Goal: Task Accomplishment & Management: Manage account settings

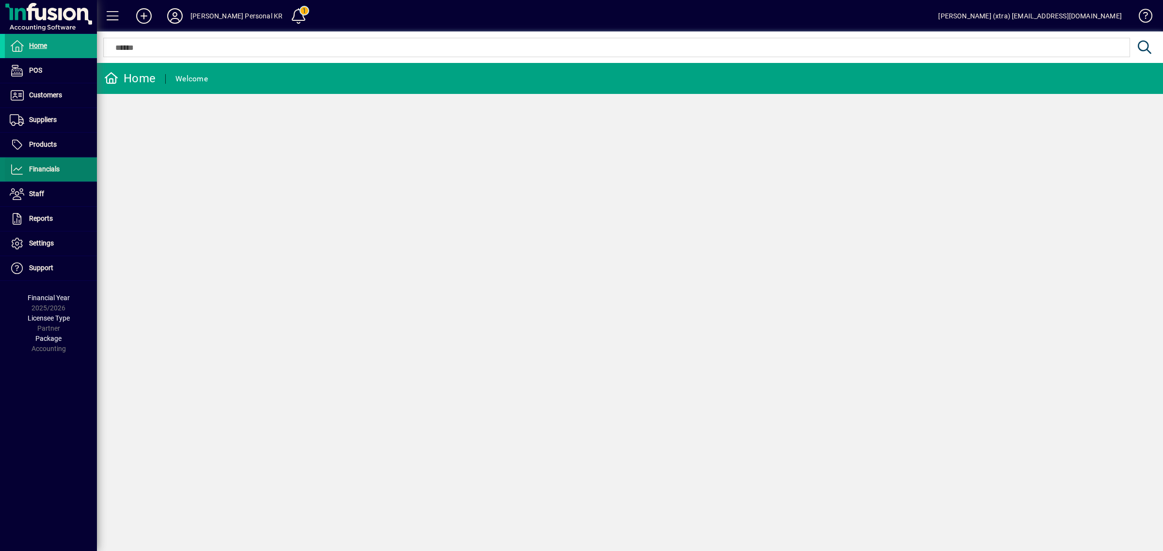
click at [49, 168] on span "Financials" at bounding box center [44, 169] width 31 height 8
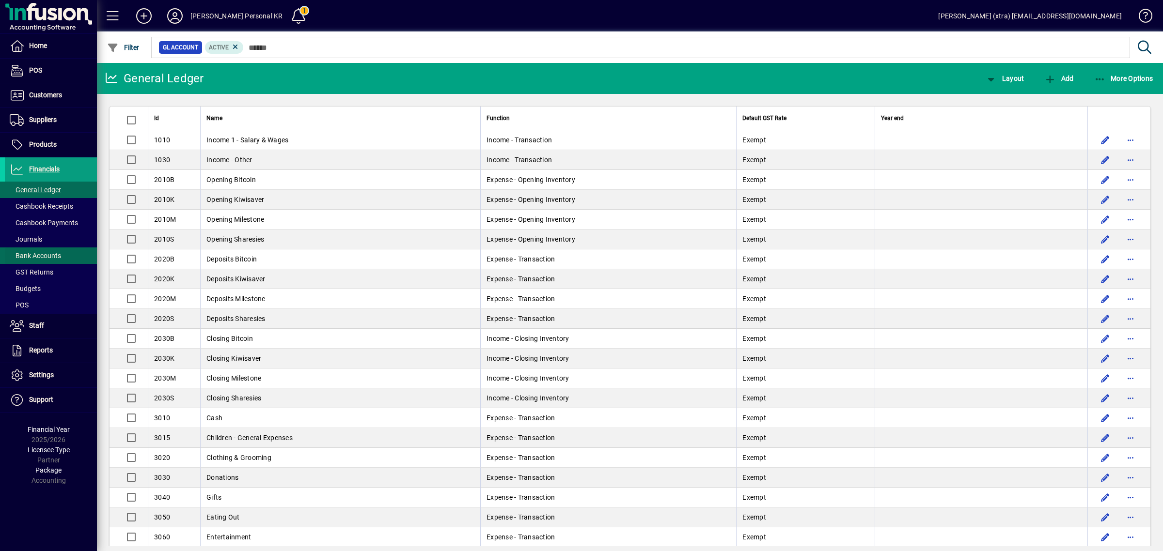
click at [47, 257] on span "Bank Accounts" at bounding box center [35, 256] width 51 height 8
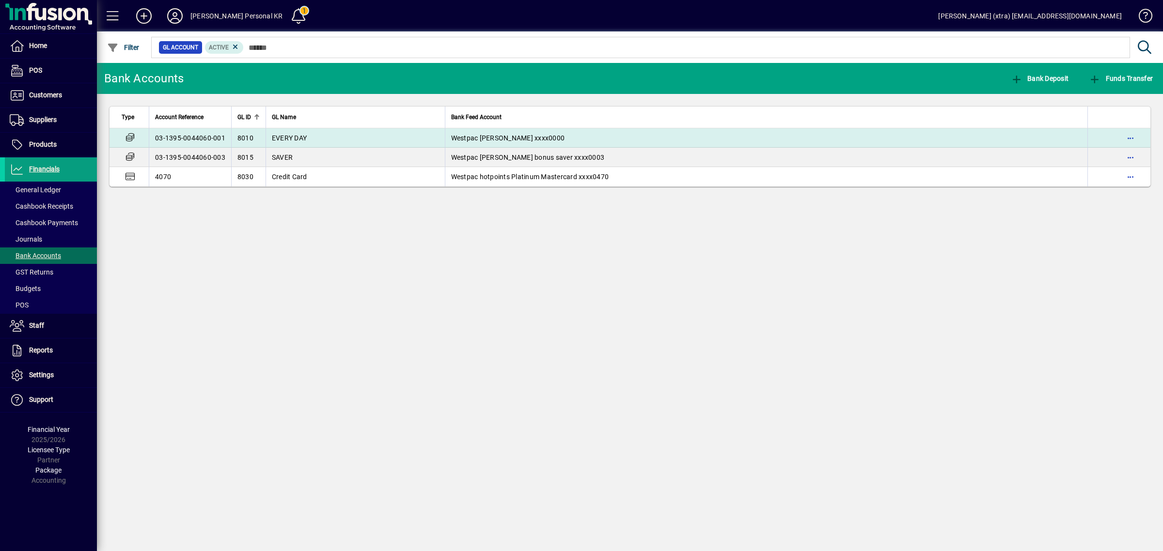
click at [353, 143] on td "EVERY DAY" at bounding box center [354, 137] width 179 height 19
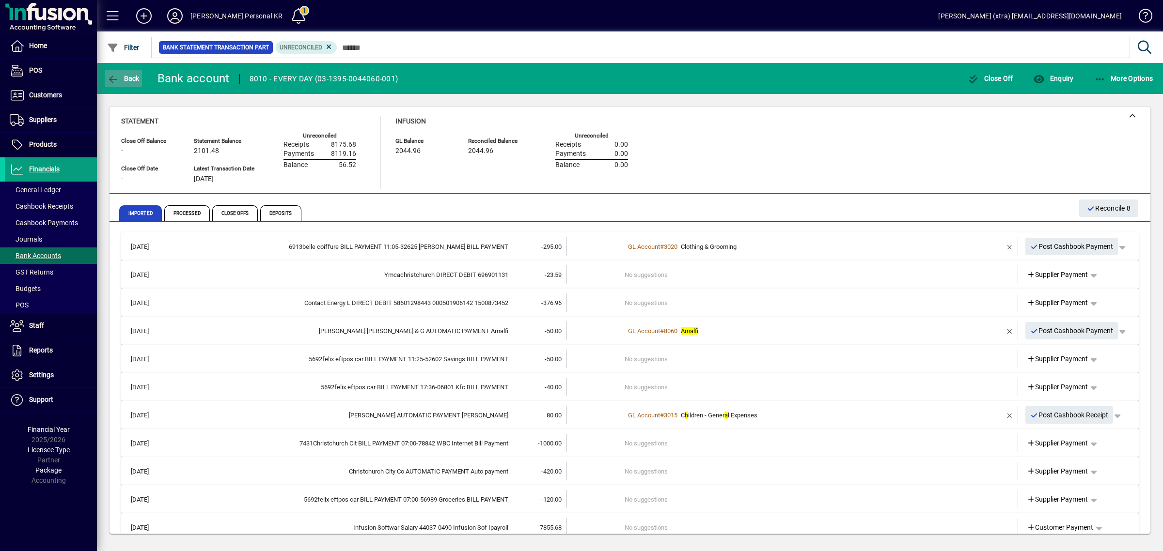
click at [119, 77] on icon "button" at bounding box center [113, 80] width 12 height 10
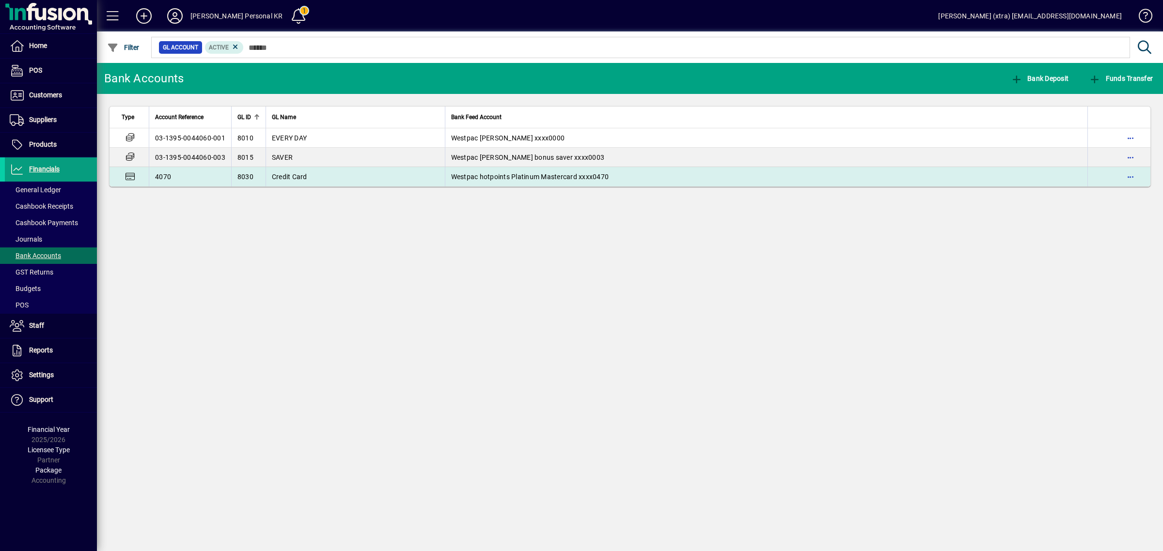
click at [312, 175] on td "Credit Card" at bounding box center [354, 176] width 179 height 19
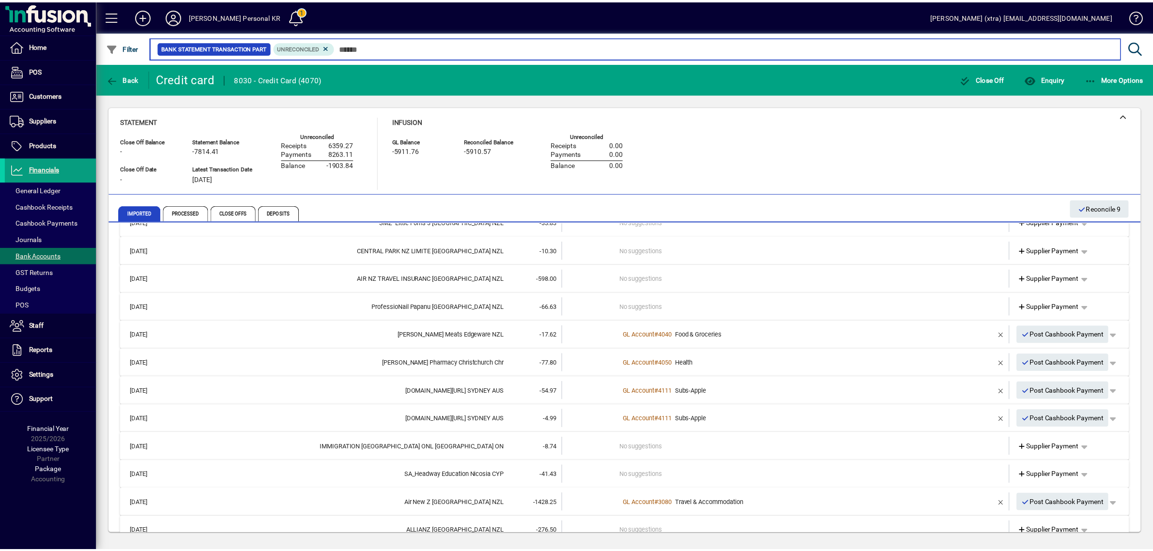
scroll to position [295, 0]
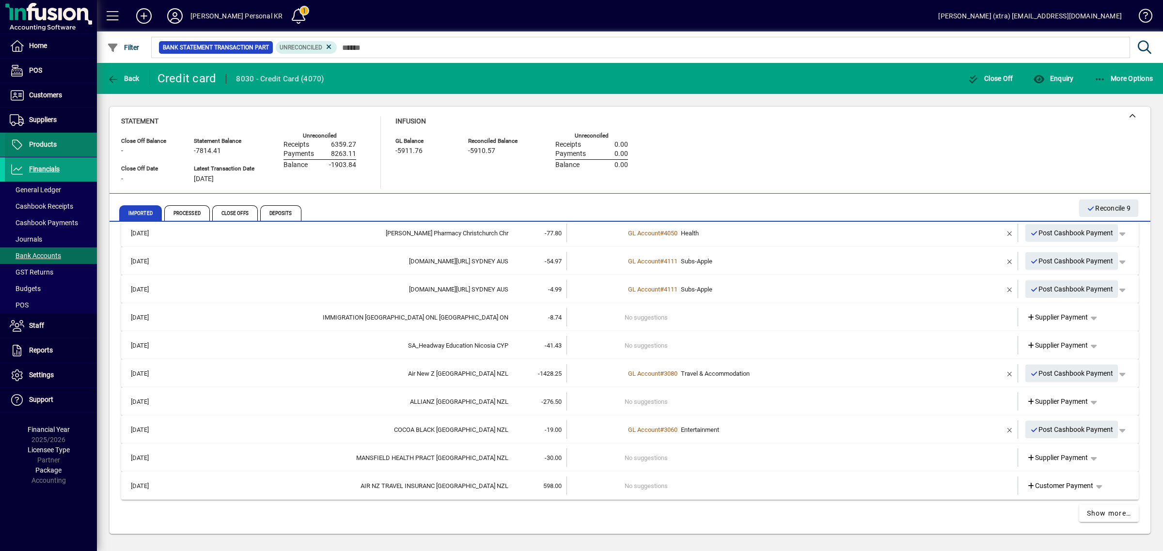
click at [42, 144] on span "Products" at bounding box center [43, 144] width 28 height 8
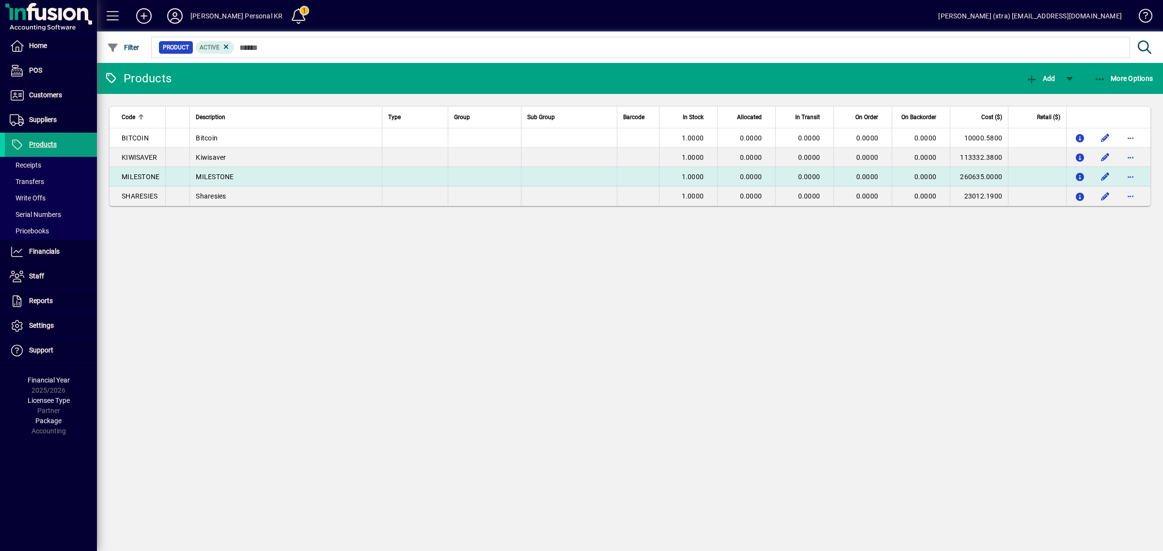
click at [348, 173] on td "MILESTONE" at bounding box center [285, 176] width 192 height 19
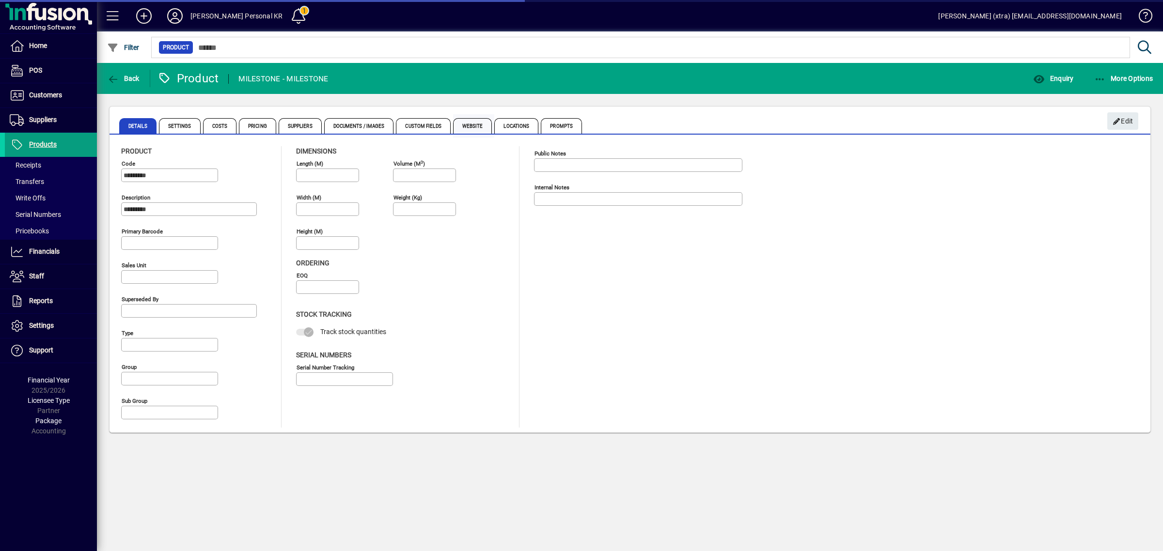
type input "****"
click at [221, 122] on span "Costs" at bounding box center [220, 126] width 34 height 16
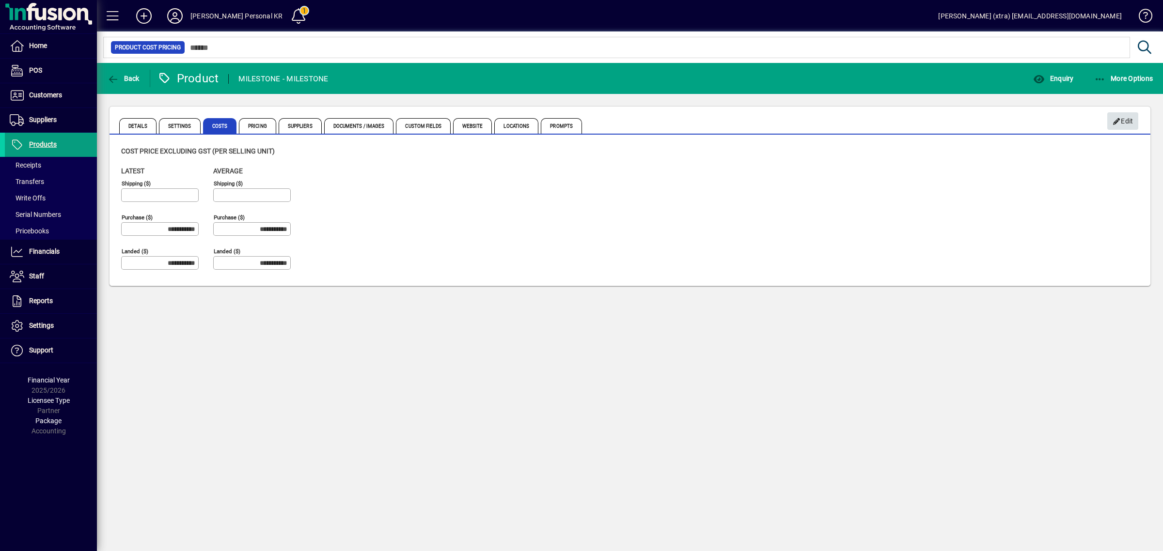
click at [1124, 120] on span "Edit" at bounding box center [1122, 121] width 21 height 16
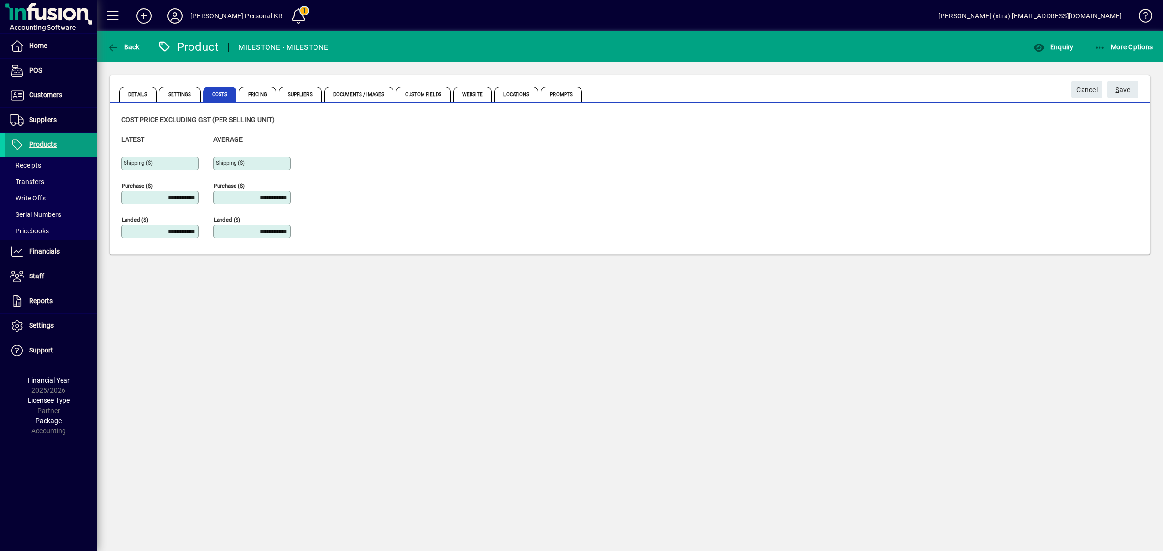
drag, startPoint x: 131, startPoint y: 200, endPoint x: 464, endPoint y: 192, distance: 332.9
click at [420, 197] on div "**********" at bounding box center [629, 191] width 1017 height 112
type input "**********"
click at [464, 192] on div "**********" at bounding box center [629, 191] width 1017 height 112
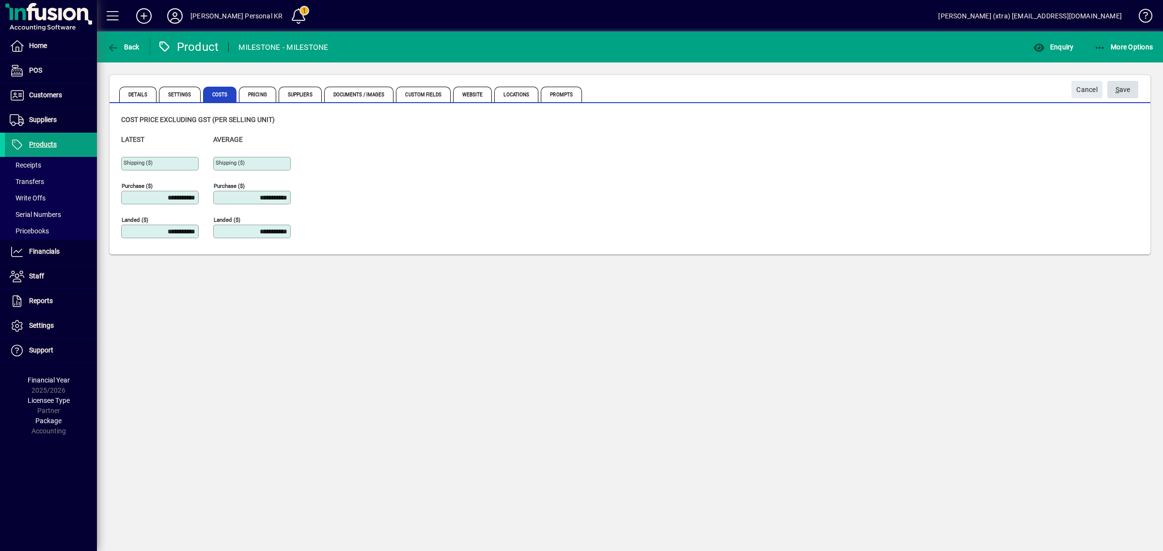
click at [1127, 91] on span "S ave" at bounding box center [1122, 90] width 15 height 16
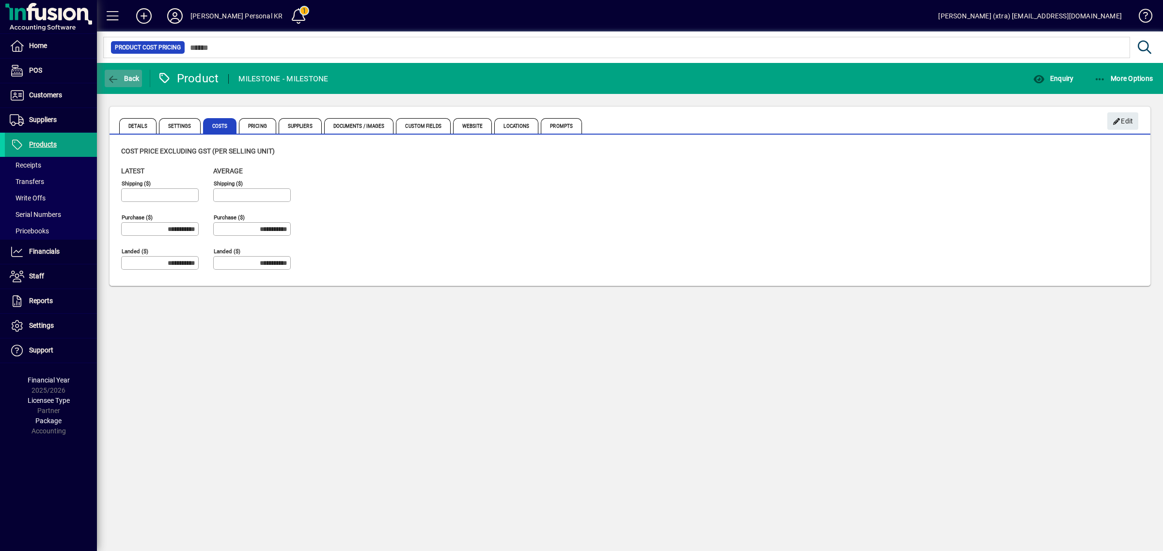
click at [131, 79] on span "Back" at bounding box center [123, 79] width 32 height 8
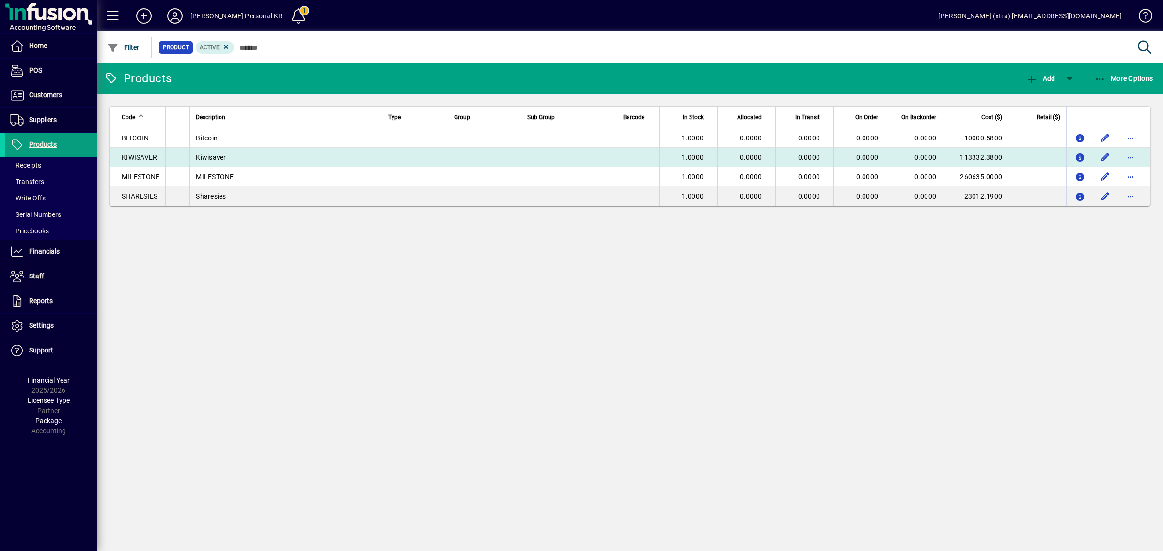
click at [267, 161] on td "Kiwisaver" at bounding box center [285, 157] width 192 height 19
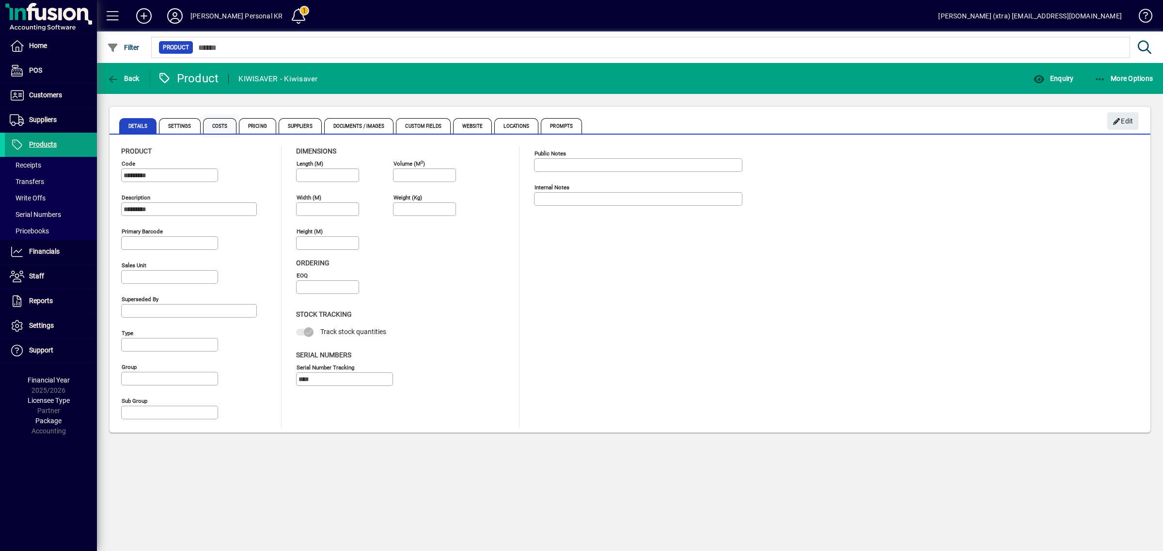
click at [223, 126] on span "Costs" at bounding box center [220, 126] width 34 height 16
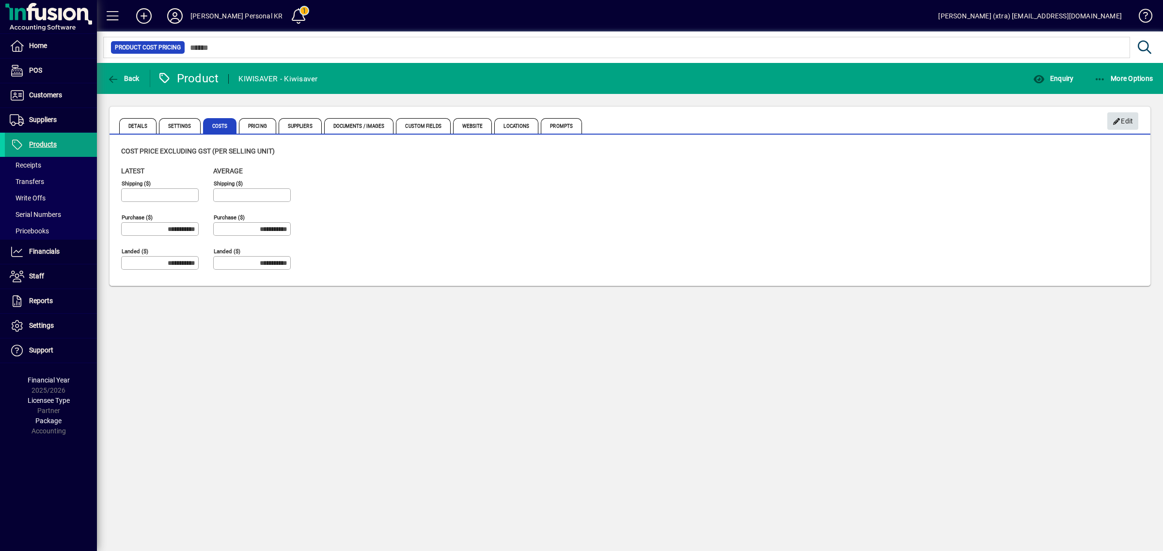
click at [1114, 120] on icon "button" at bounding box center [1116, 121] width 9 height 7
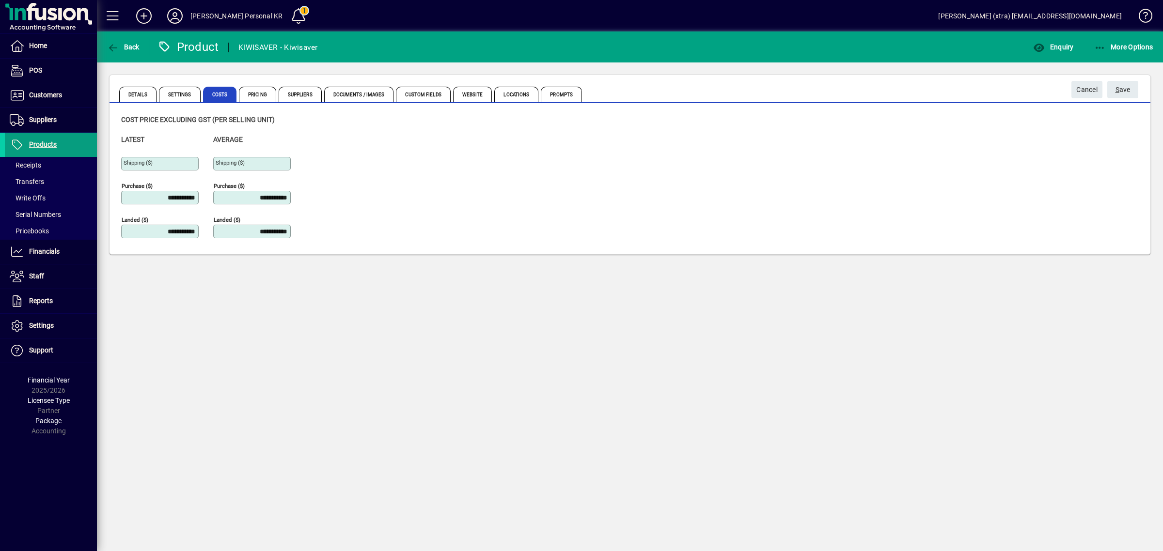
drag, startPoint x: 144, startPoint y: 196, endPoint x: 209, endPoint y: 190, distance: 65.2
click at [209, 190] on div "**********" at bounding box center [167, 191] width 92 height 112
drag, startPoint x: 271, startPoint y: 251, endPoint x: 265, endPoint y: 248, distance: 6.7
click at [268, 250] on div "**********" at bounding box center [629, 179] width 1040 height 149
drag, startPoint x: 148, startPoint y: 200, endPoint x: 279, endPoint y: 178, distance: 132.6
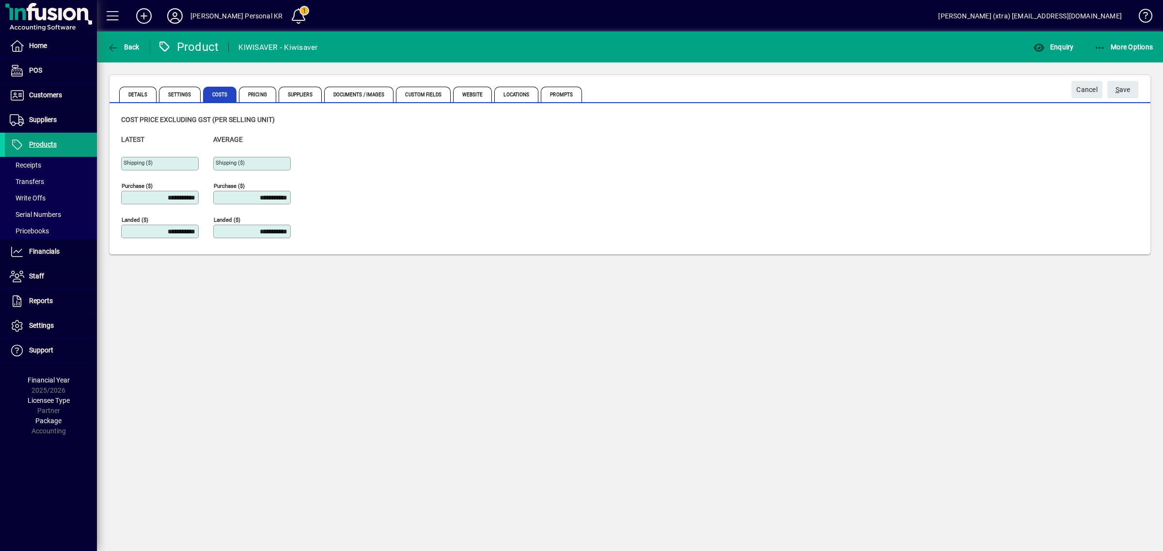
click at [272, 176] on div "**********" at bounding box center [213, 191] width 184 height 112
type input "**********"
drag, startPoint x: 413, startPoint y: 187, endPoint x: 427, endPoint y: 178, distance: 16.8
click at [420, 182] on div "**********" at bounding box center [629, 191] width 1017 height 112
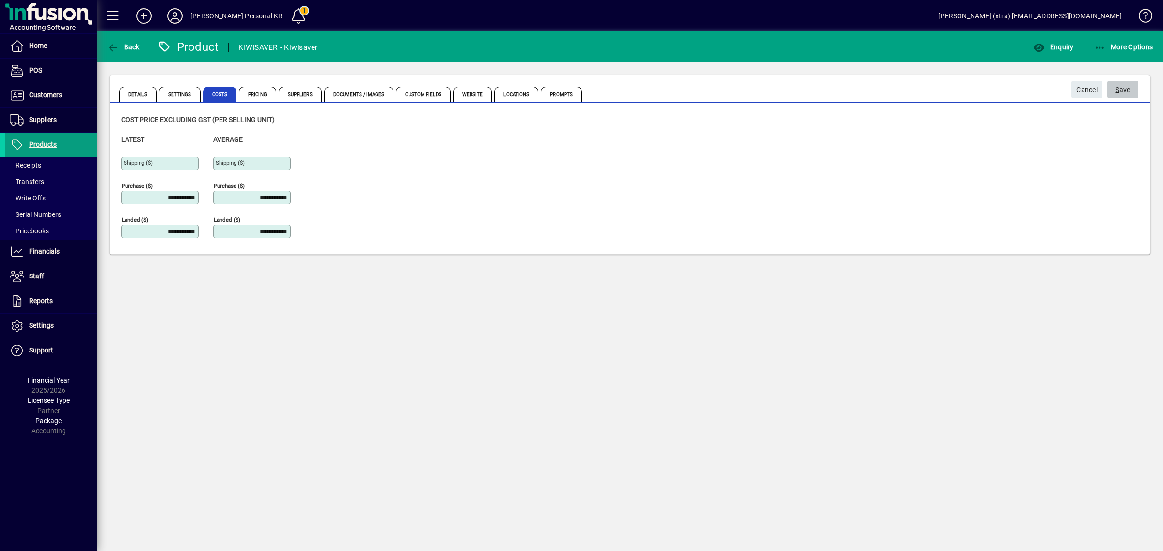
click at [1119, 93] on span "S ave" at bounding box center [1122, 90] width 15 height 16
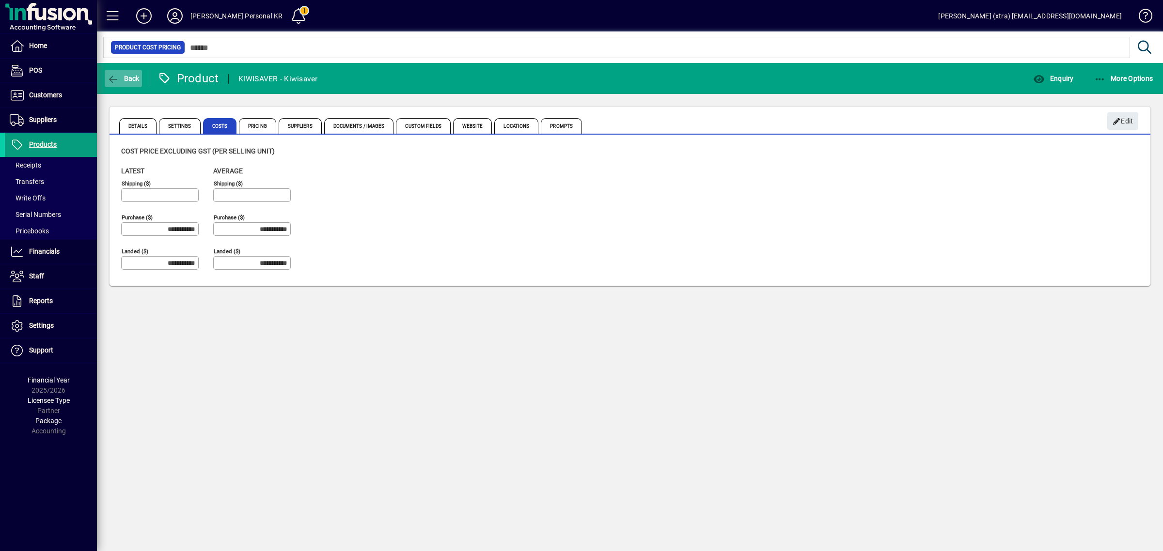
click at [124, 78] on span "Back" at bounding box center [123, 79] width 32 height 8
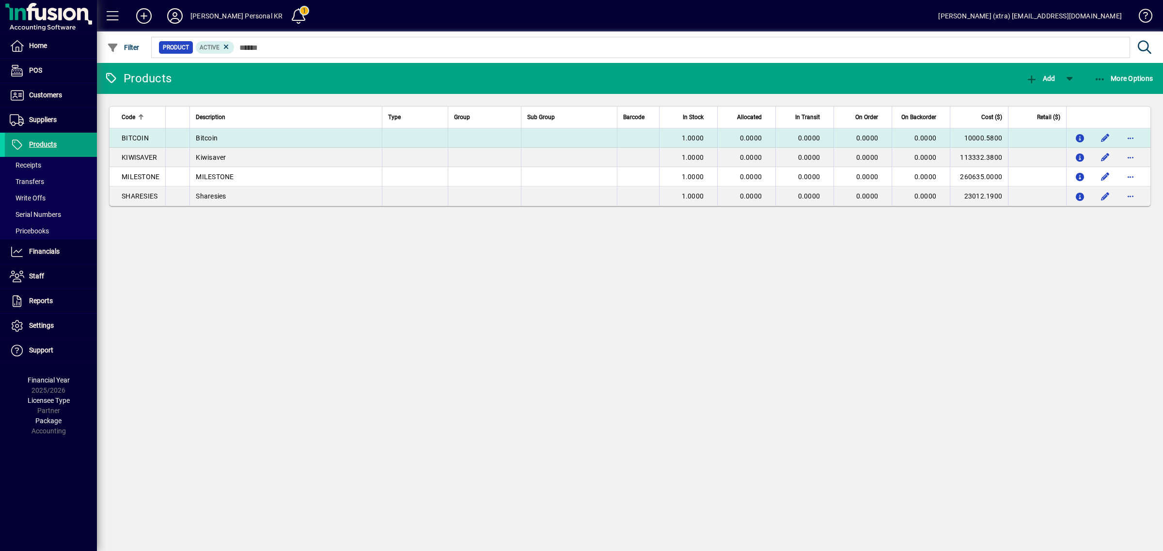
click at [229, 132] on td "Bitcoin" at bounding box center [285, 137] width 192 height 19
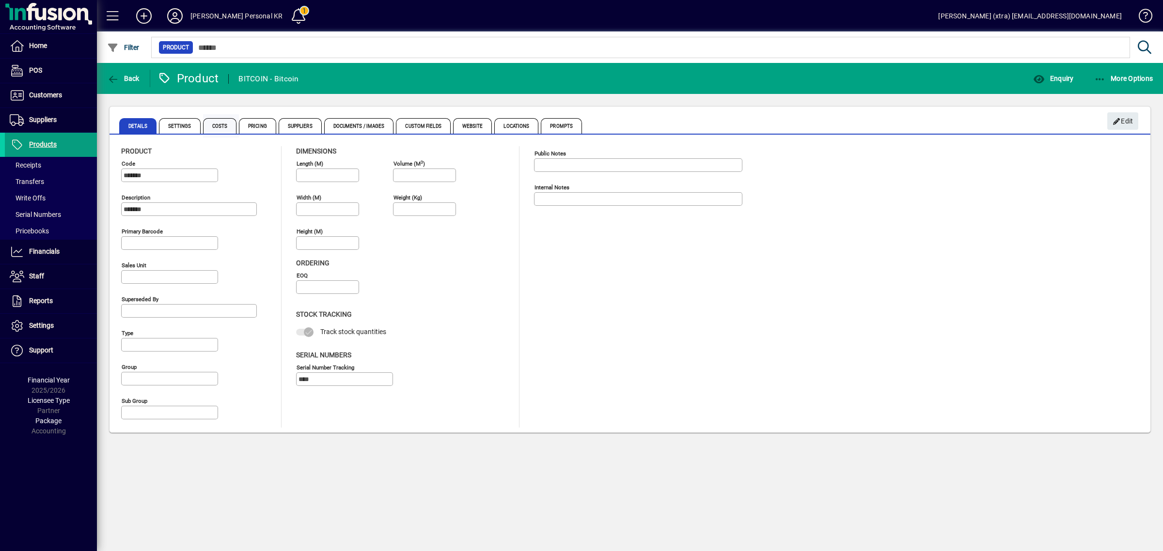
click at [217, 125] on span "Costs" at bounding box center [220, 126] width 34 height 16
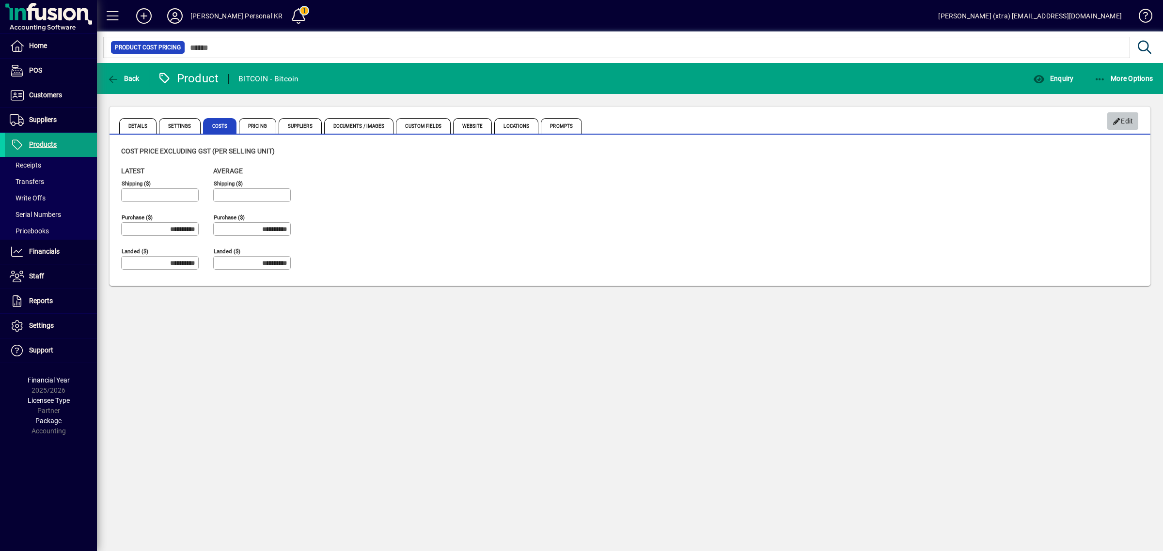
click at [1126, 123] on span "Edit" at bounding box center [1122, 121] width 21 height 16
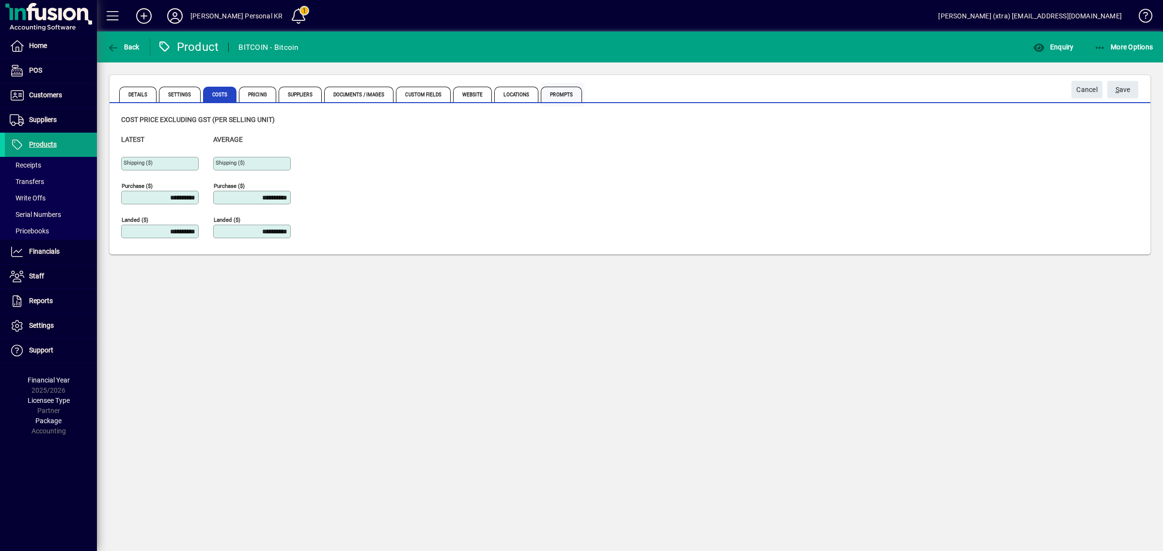
drag, startPoint x: 143, startPoint y: 194, endPoint x: 556, endPoint y: 98, distance: 423.7
click at [525, 144] on div "**********" at bounding box center [629, 191] width 1017 height 112
type input "*********"
click at [1115, 90] on span "S" at bounding box center [1117, 90] width 4 height 8
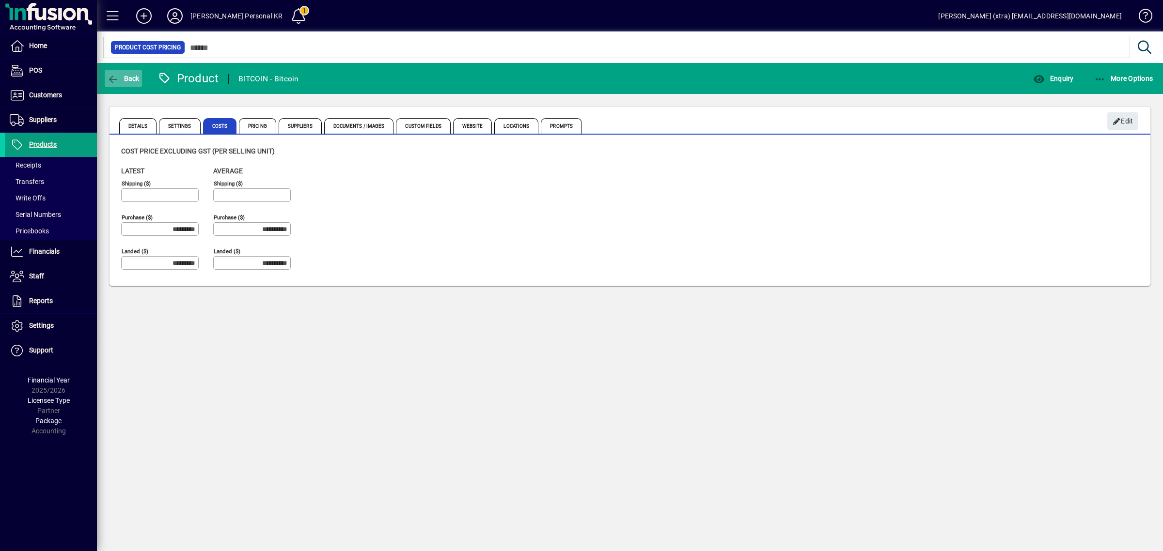
click at [117, 78] on icon "button" at bounding box center [113, 80] width 12 height 10
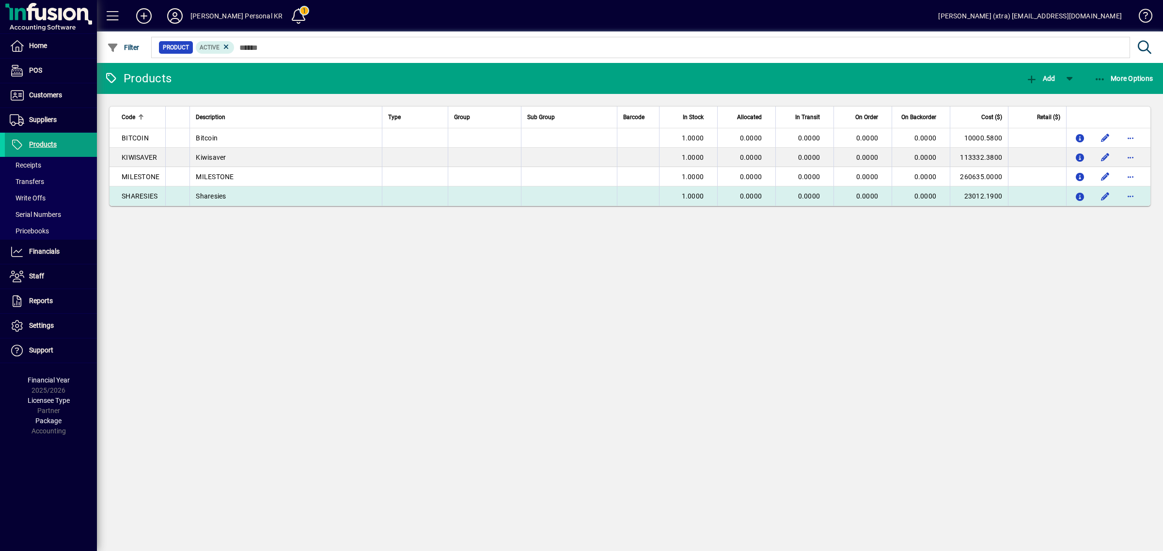
click at [933, 198] on span "0.0000" at bounding box center [925, 196] width 22 height 8
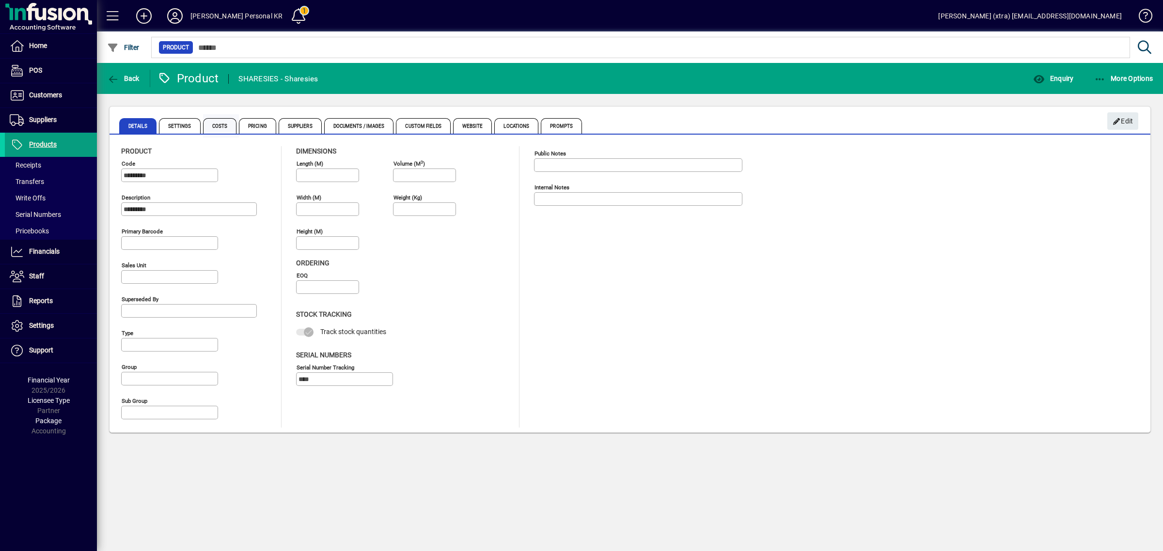
click at [212, 124] on span "Costs" at bounding box center [220, 126] width 34 height 16
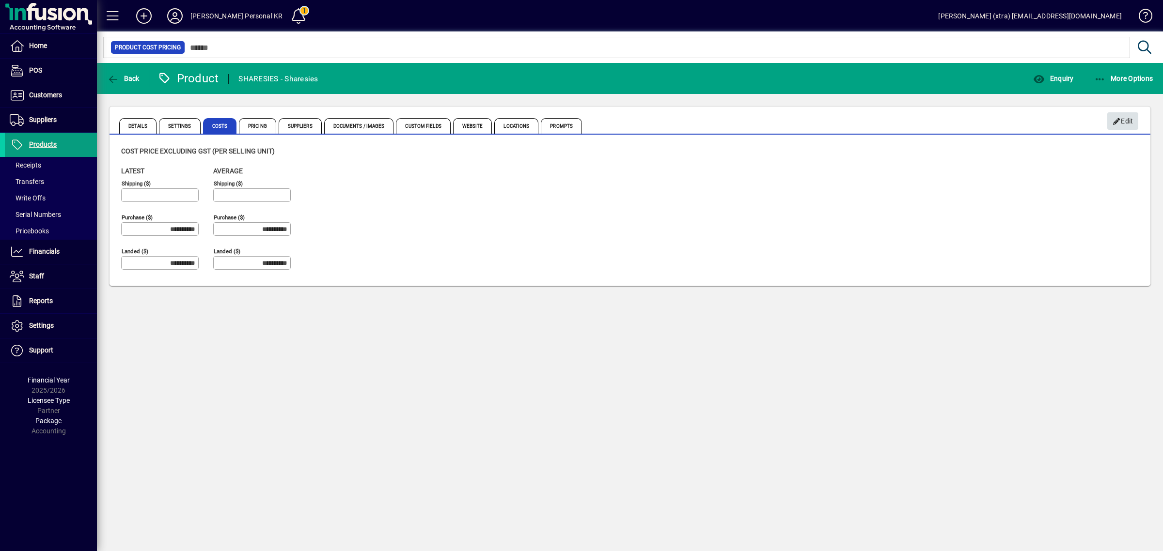
click at [1126, 118] on span "Edit" at bounding box center [1122, 121] width 21 height 16
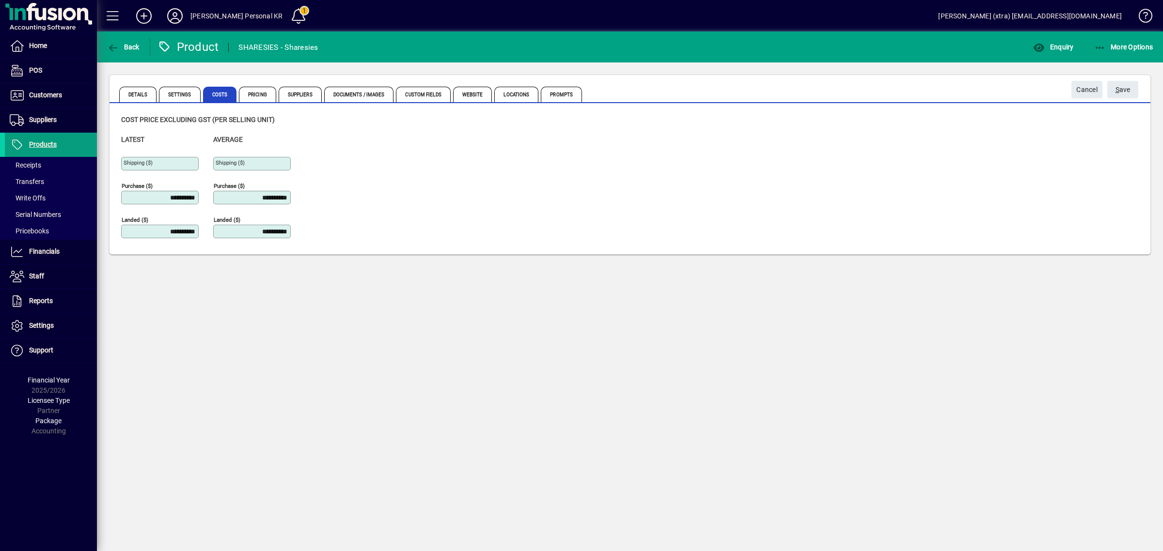
drag, startPoint x: 156, startPoint y: 194, endPoint x: 332, endPoint y: 186, distance: 176.0
click at [332, 192] on div "**********" at bounding box center [629, 191] width 1017 height 112
type input "**********"
click at [1083, 125] on div "**********" at bounding box center [629, 181] width 1017 height 132
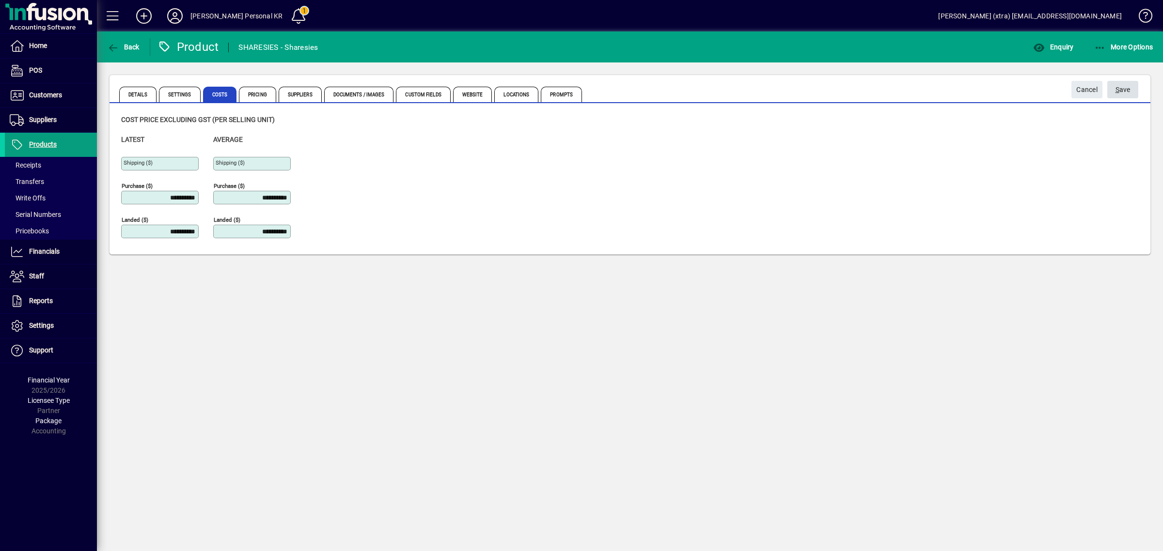
click at [1116, 88] on span "S" at bounding box center [1117, 90] width 4 height 8
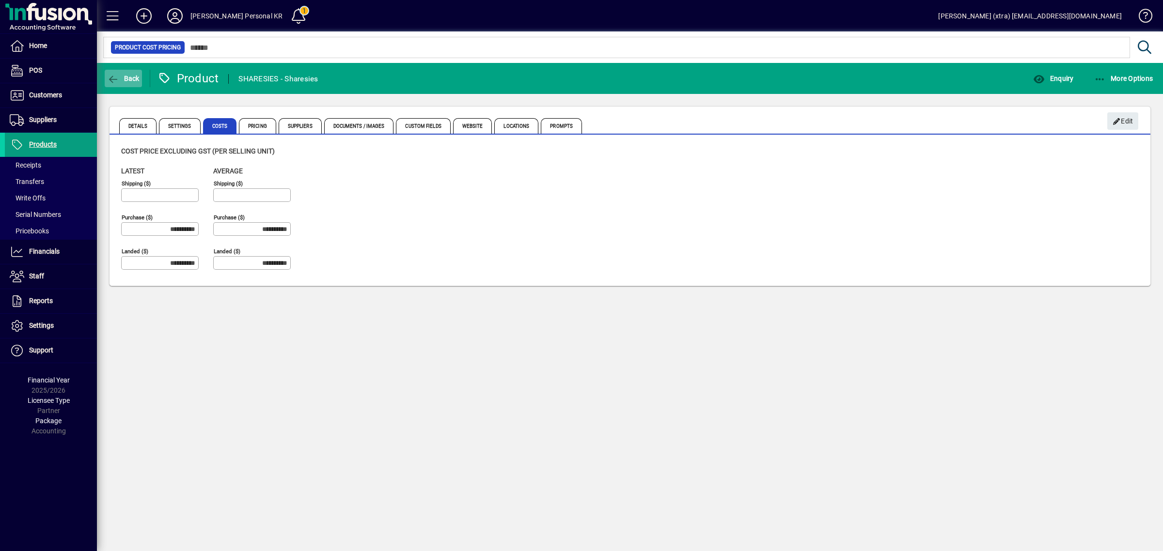
click at [124, 80] on span "Back" at bounding box center [123, 79] width 32 height 8
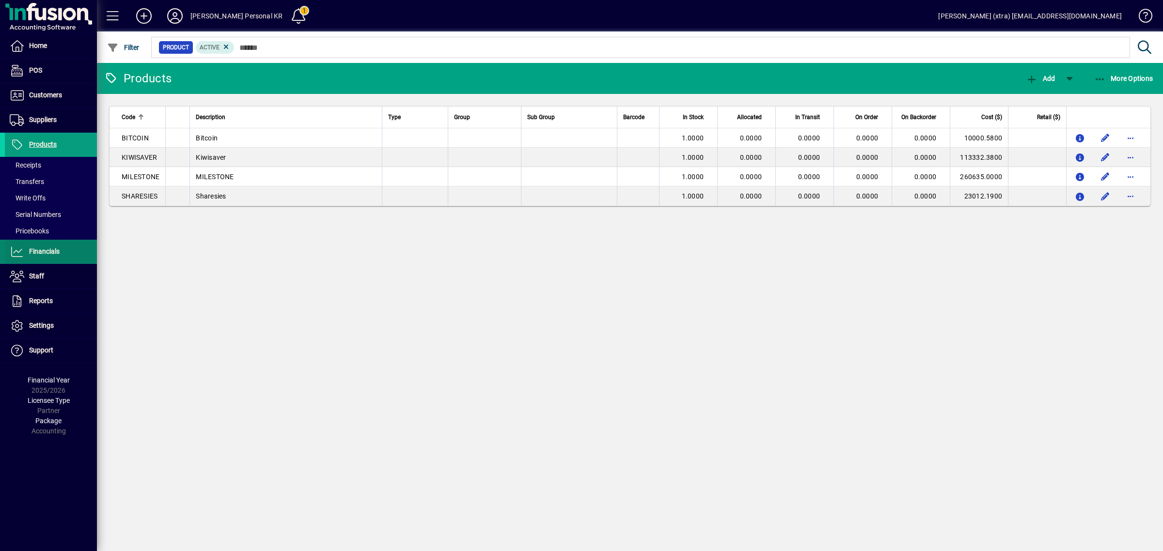
click at [57, 259] on span at bounding box center [51, 251] width 92 height 23
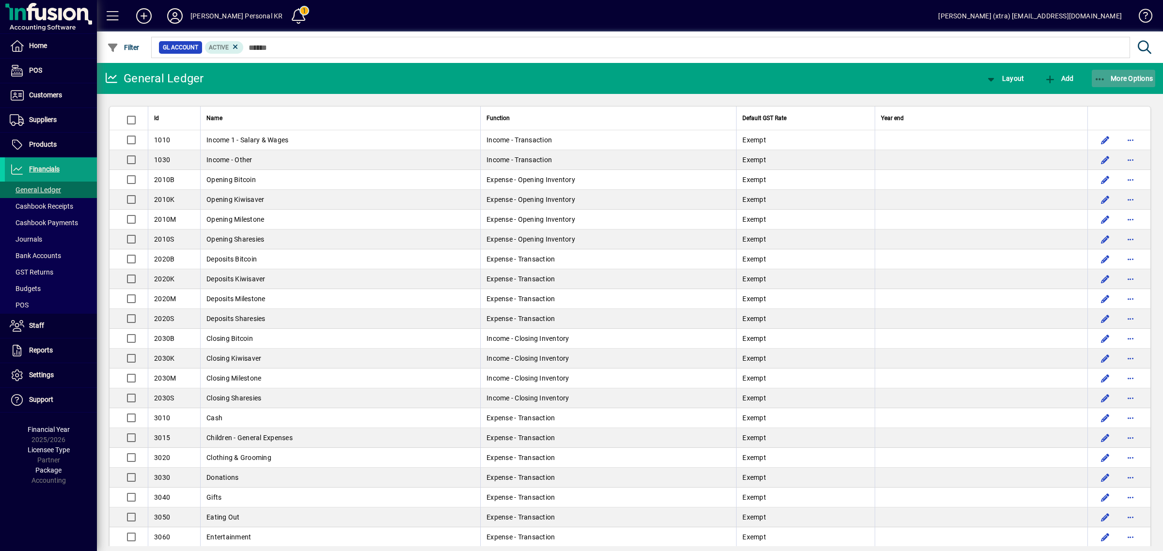
click at [1127, 73] on span "button" at bounding box center [1123, 78] width 64 height 23
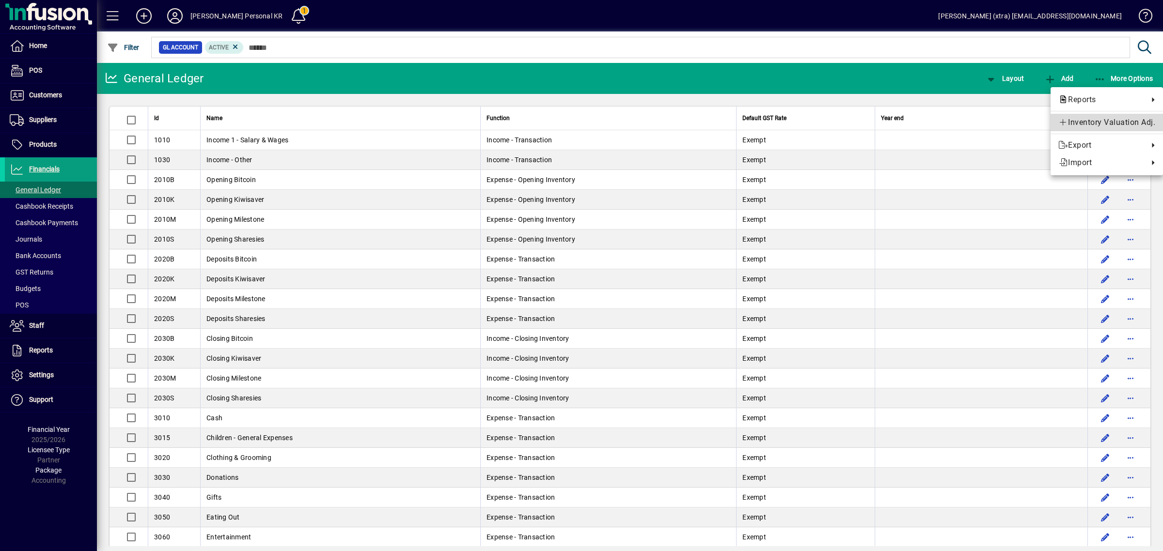
click at [1078, 119] on span "Inventory Valuation Adj." at bounding box center [1106, 123] width 97 height 12
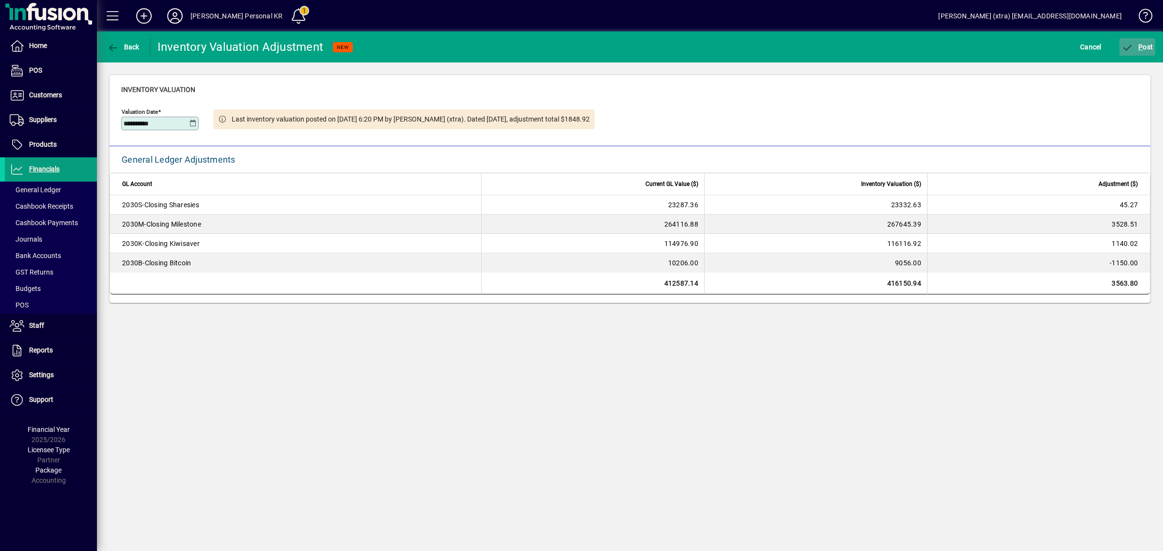
click at [1136, 43] on span "P ost" at bounding box center [1136, 47] width 31 height 8
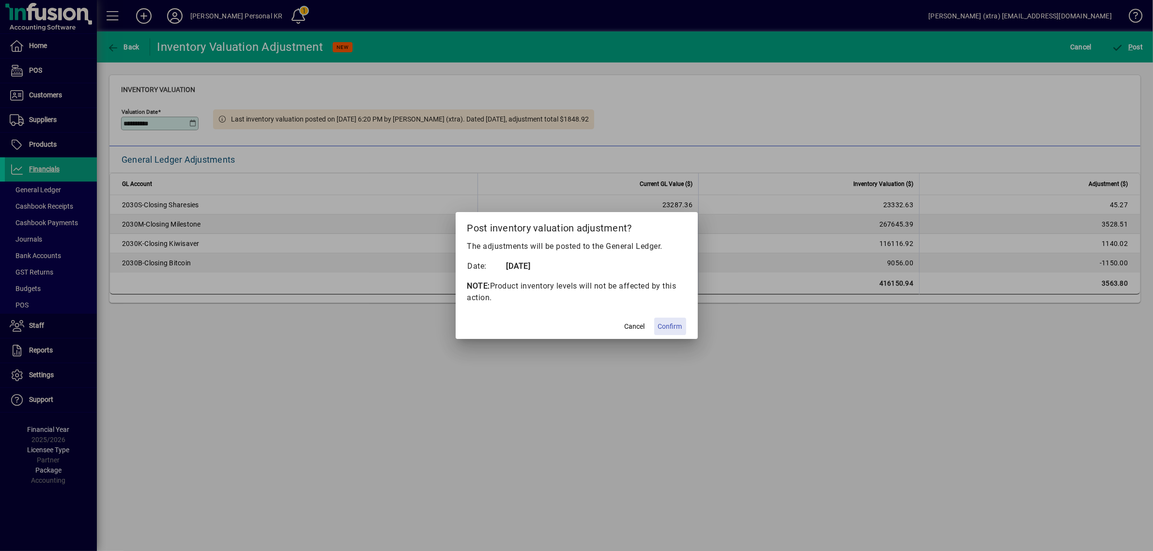
click at [661, 325] on span "Confirm" at bounding box center [670, 327] width 24 height 10
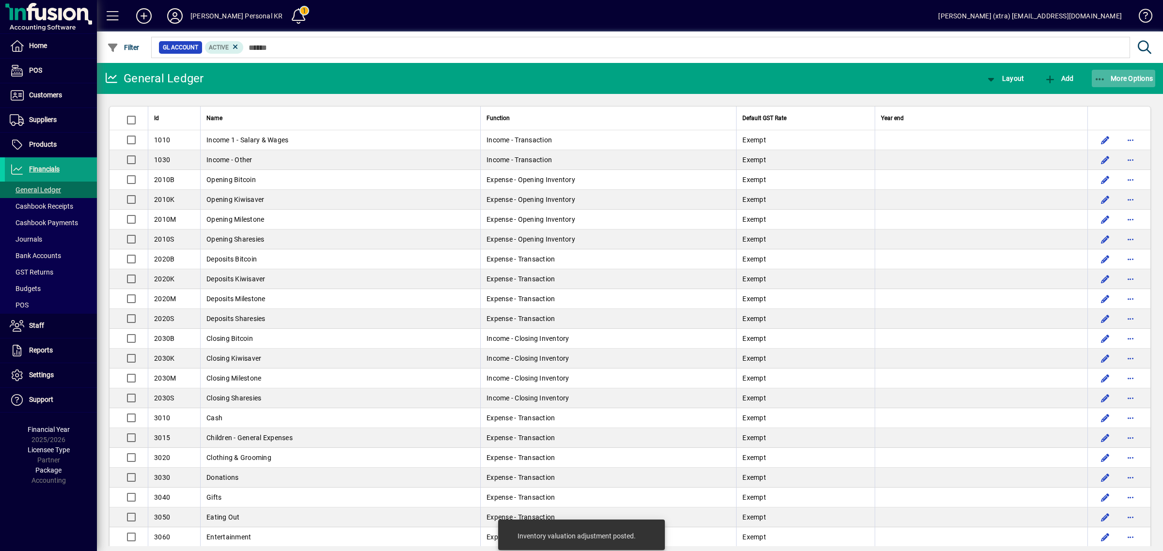
click at [1118, 77] on span "More Options" at bounding box center [1123, 79] width 59 height 8
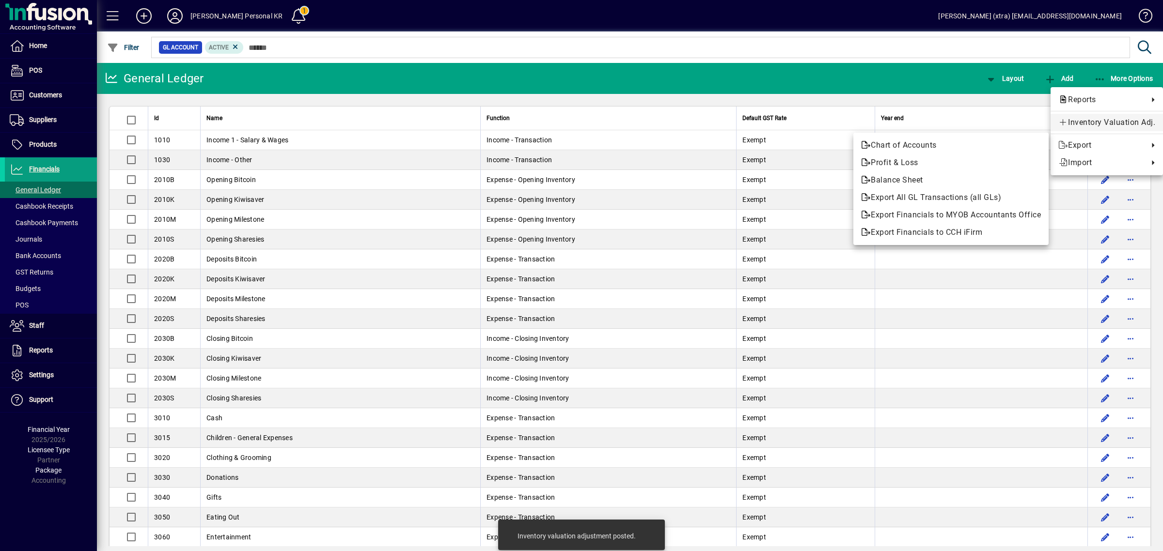
click at [1088, 126] on span "Inventory Valuation Adj." at bounding box center [1106, 123] width 97 height 12
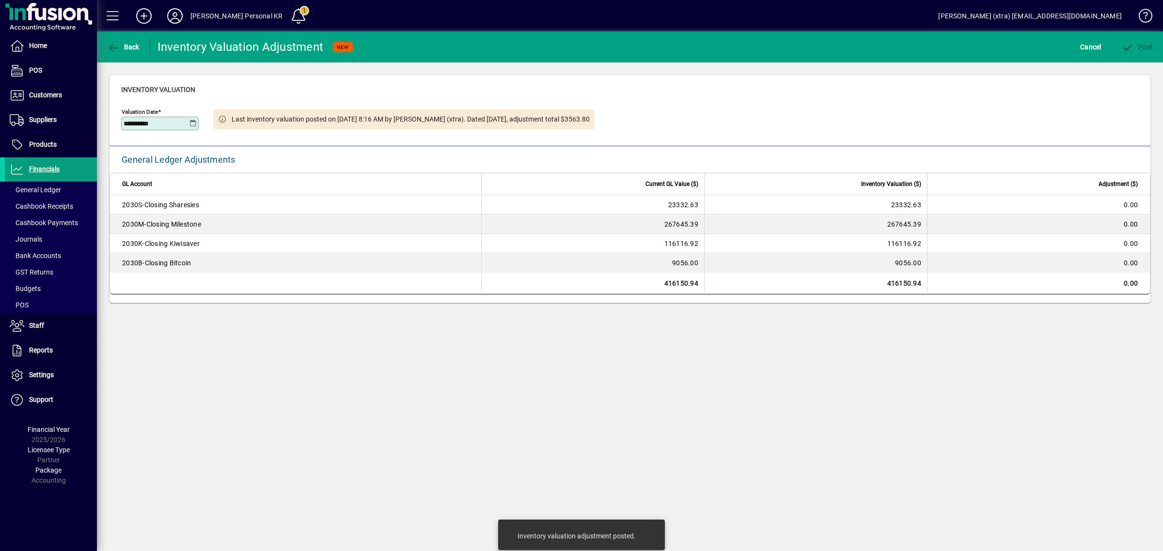
drag, startPoint x: 163, startPoint y: 121, endPoint x: -26, endPoint y: 97, distance: 190.5
click at [0, 97] on html "**********" at bounding box center [581, 275] width 1163 height 551
type input "**********"
click at [567, 434] on div "**********" at bounding box center [630, 291] width 1066 height 520
click at [1133, 48] on span "P ost" at bounding box center [1136, 47] width 31 height 8
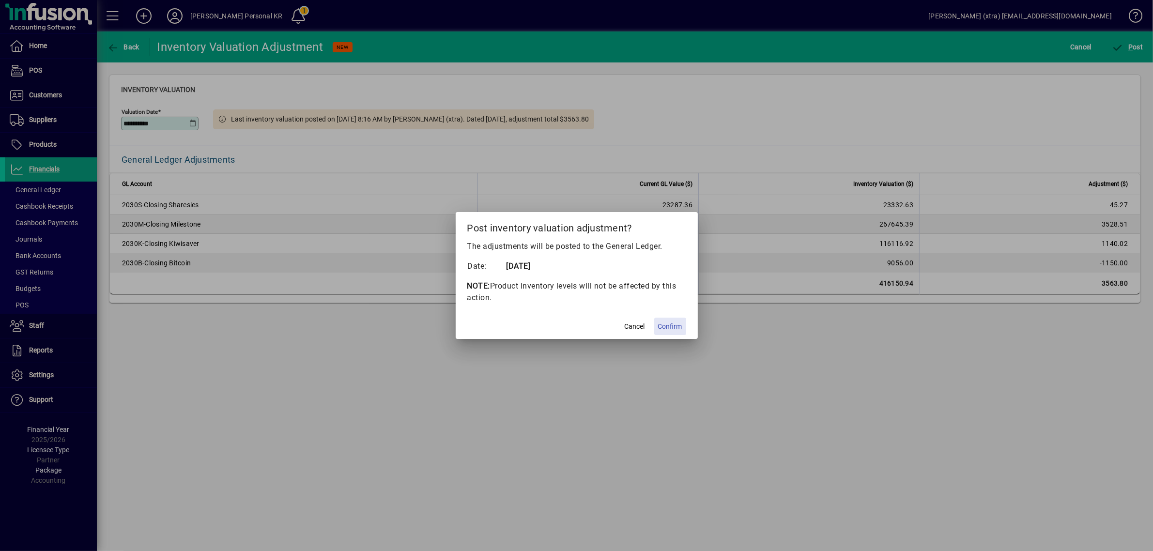
click at [664, 322] on span "Confirm" at bounding box center [670, 327] width 24 height 10
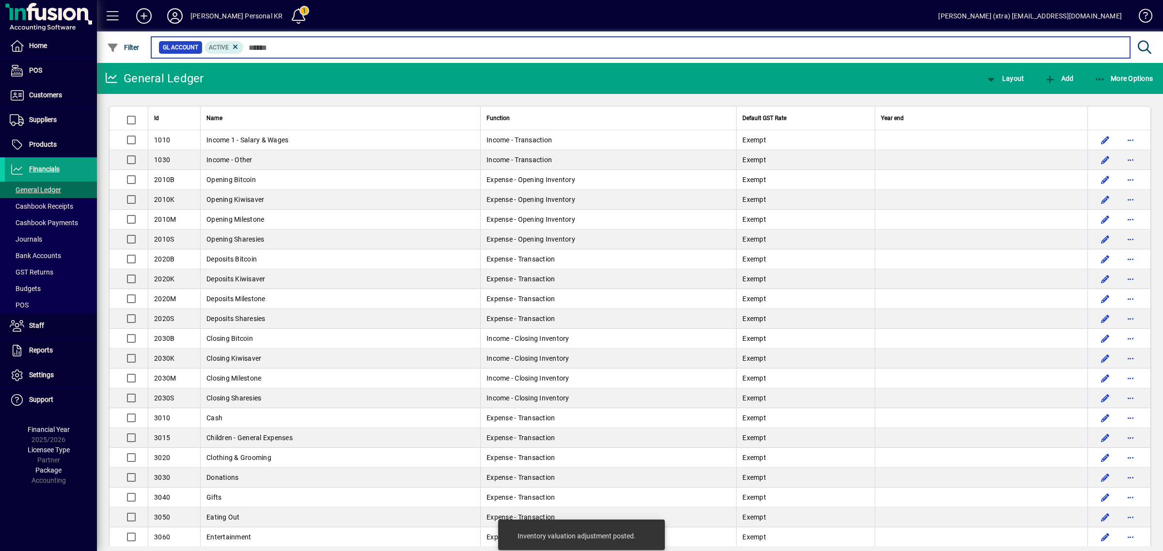
type input "*"
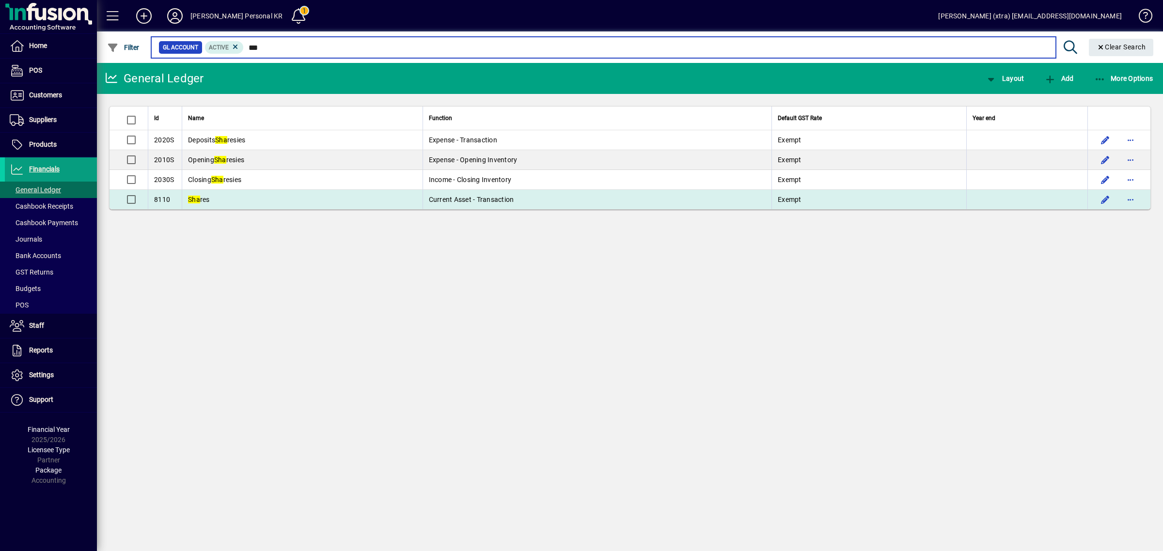
type input "***"
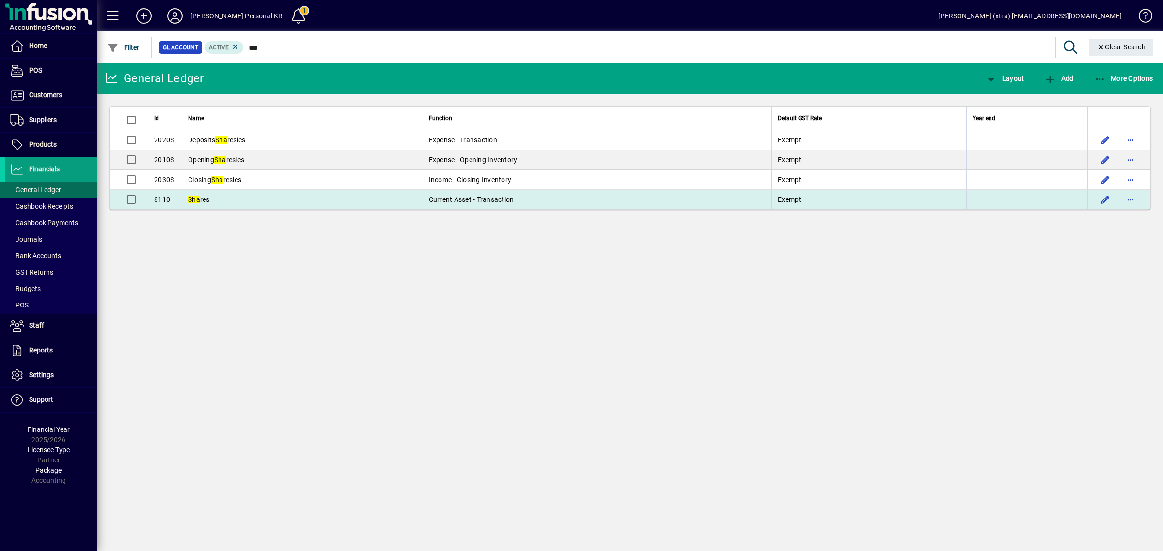
click at [265, 196] on td "Sha res" at bounding box center [302, 199] width 241 height 19
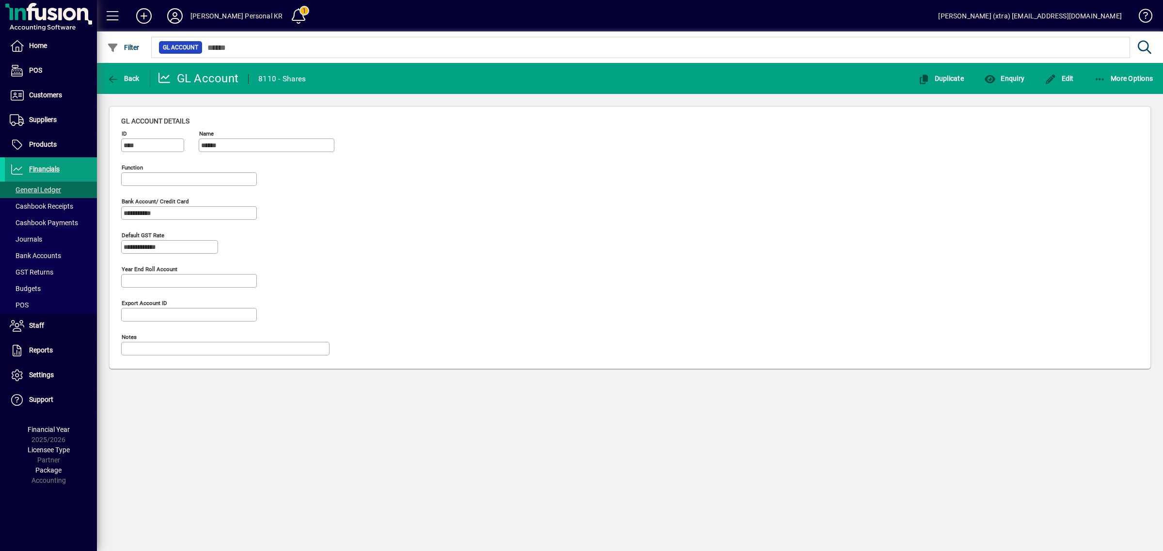
type input "**********"
click at [1016, 74] on button "Enquiry" at bounding box center [1003, 78] width 45 height 17
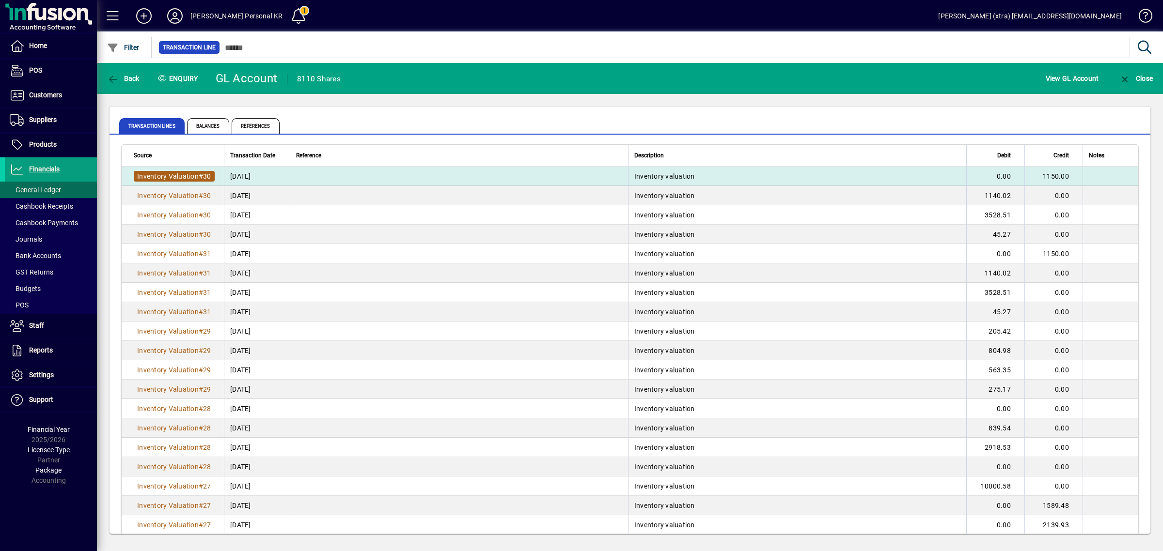
click at [179, 172] on span "Inventory Valuation" at bounding box center [168, 176] width 62 height 8
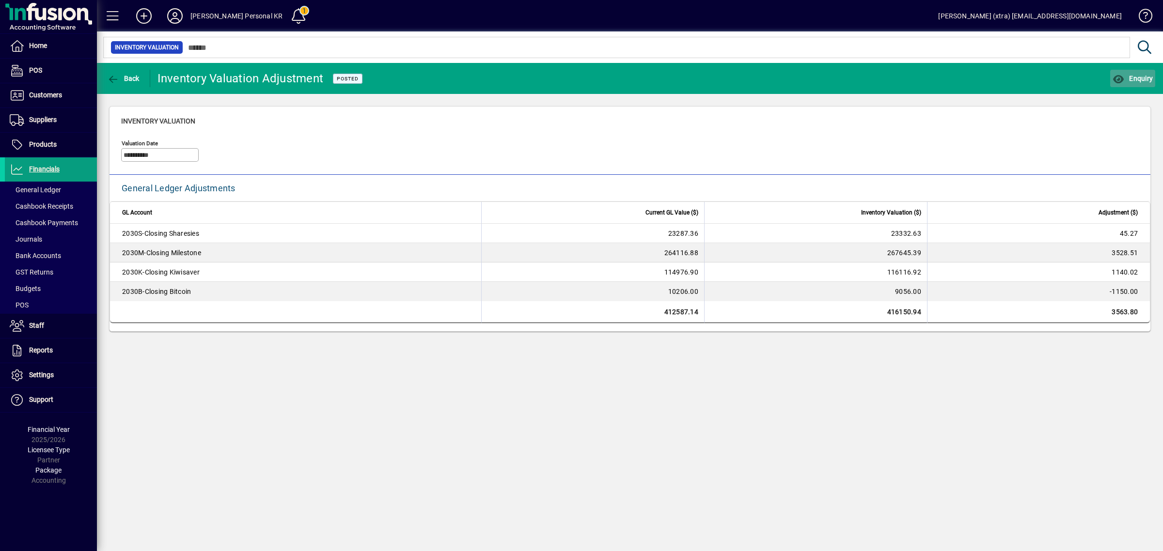
click at [1137, 78] on span "Enquiry" at bounding box center [1132, 79] width 40 height 8
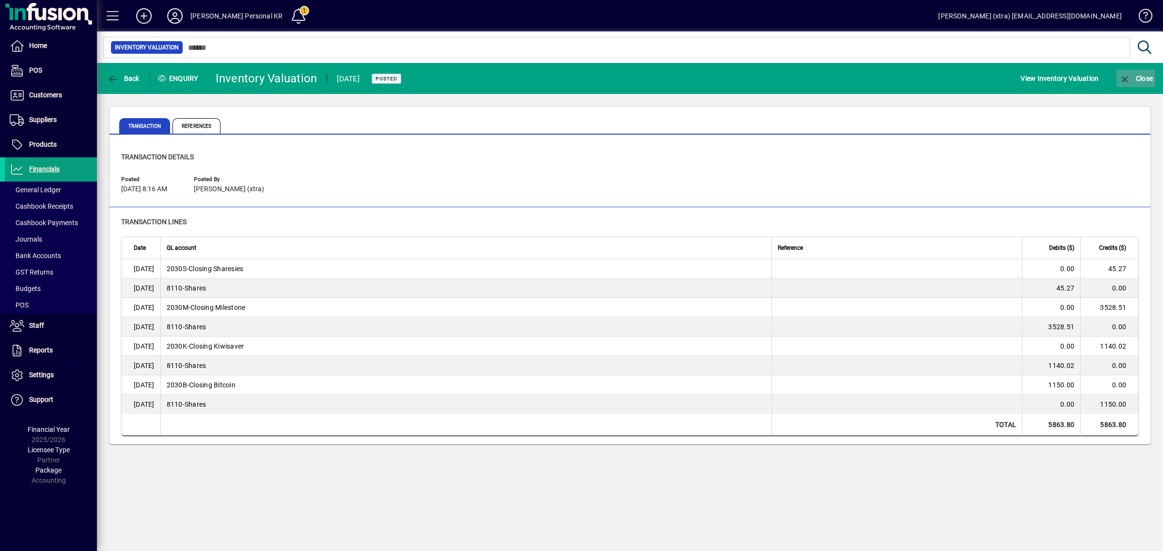
click at [1137, 78] on span "Close" at bounding box center [1135, 79] width 34 height 8
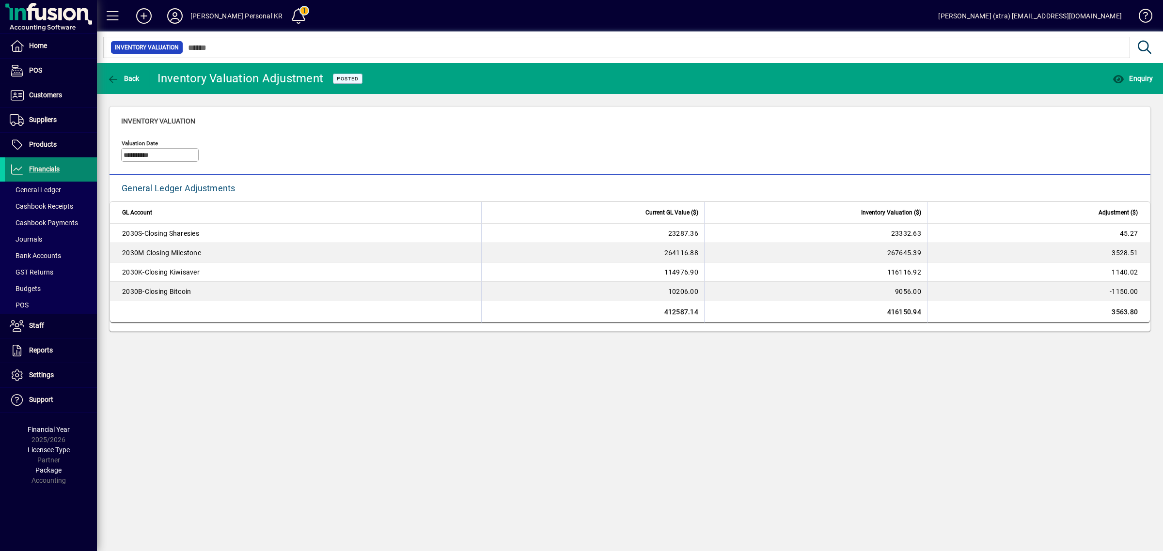
click at [31, 166] on span "Financials" at bounding box center [44, 169] width 31 height 8
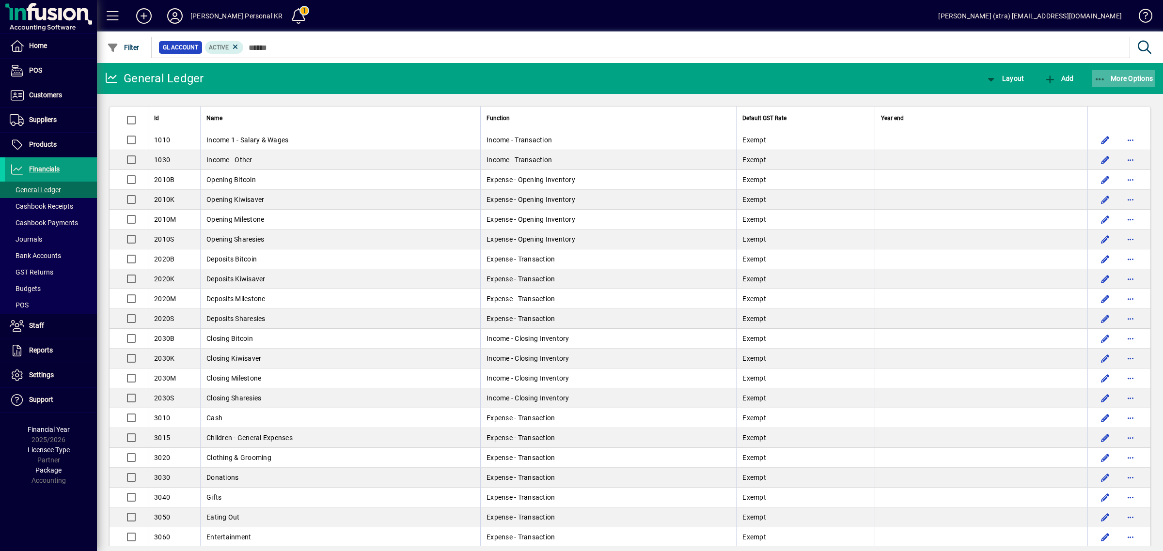
click at [1120, 75] on span "More Options" at bounding box center [1123, 79] width 59 height 8
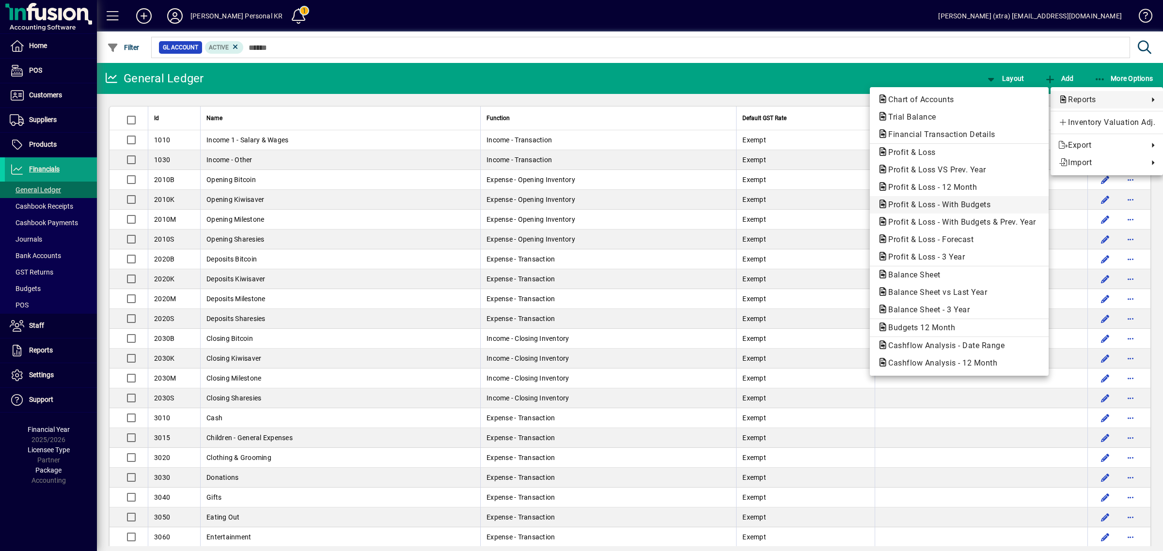
click at [954, 202] on span "Profit & Loss - With Budgets" at bounding box center [936, 204] width 118 height 9
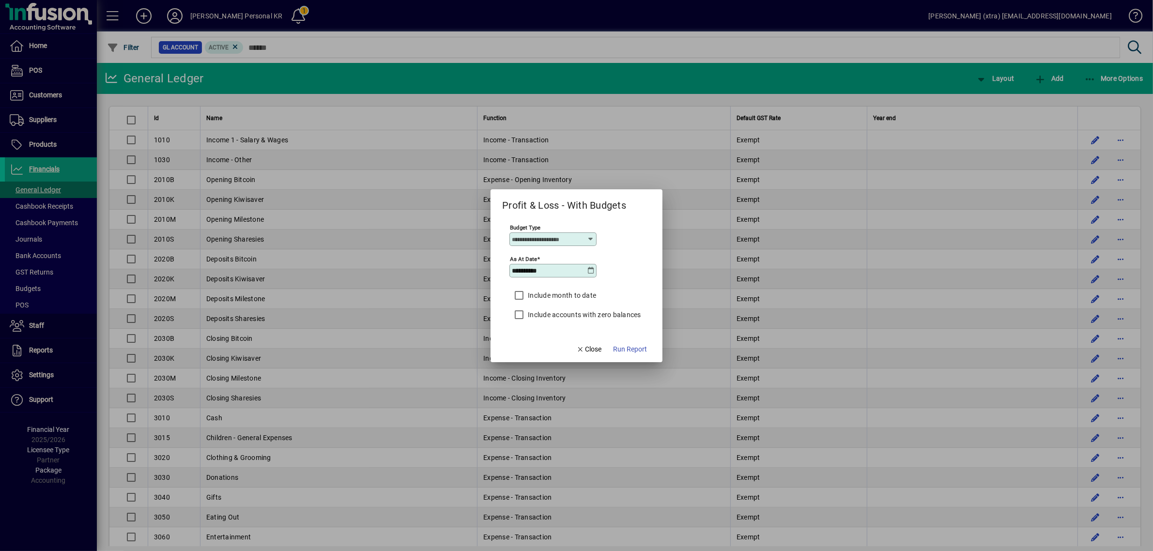
type input "****"
click at [587, 293] on label "Include month to date" at bounding box center [561, 296] width 70 height 10
click at [633, 342] on span "button" at bounding box center [630, 349] width 42 height 23
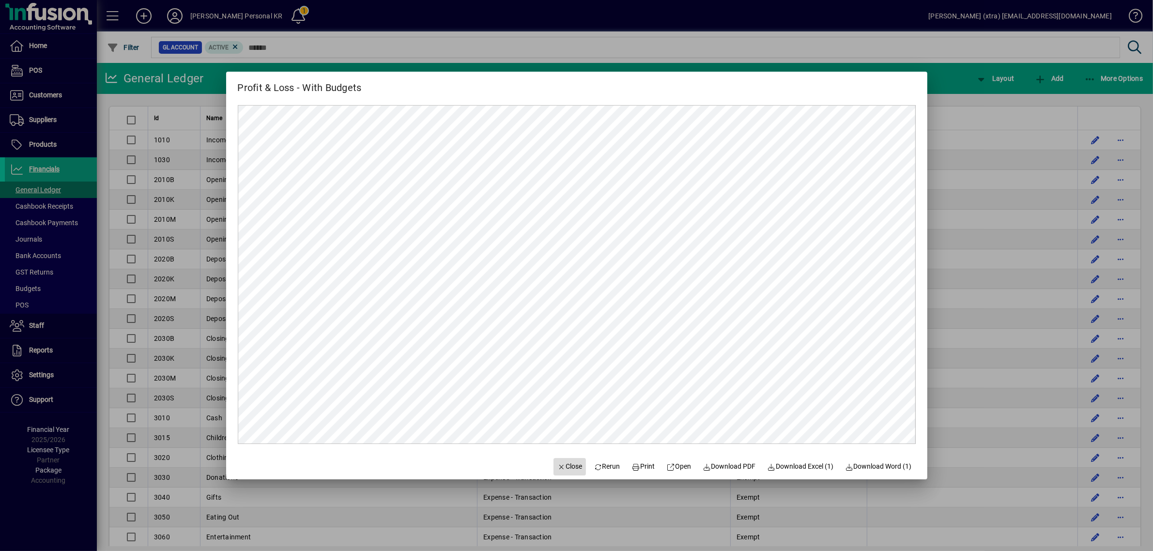
click at [570, 461] on span "button" at bounding box center [570, 466] width 33 height 23
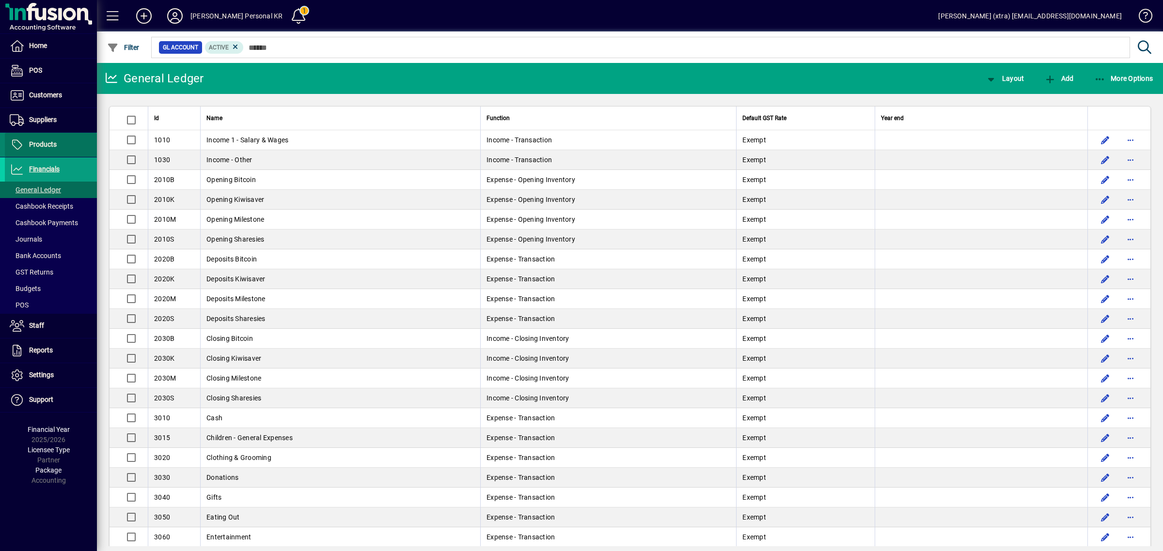
click at [64, 141] on span at bounding box center [51, 144] width 92 height 23
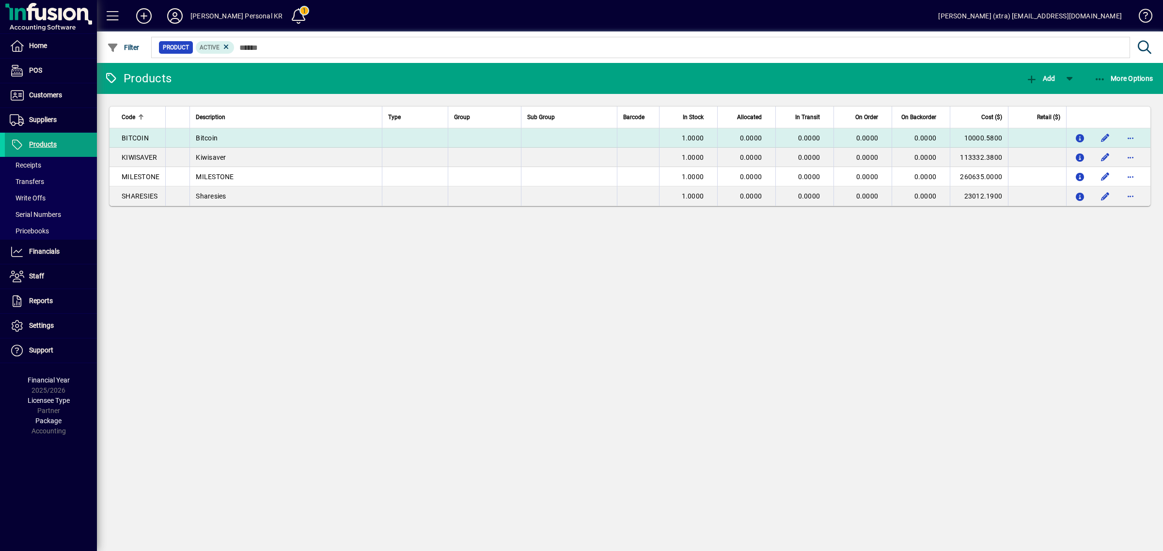
click at [223, 139] on td "Bitcoin" at bounding box center [285, 137] width 192 height 19
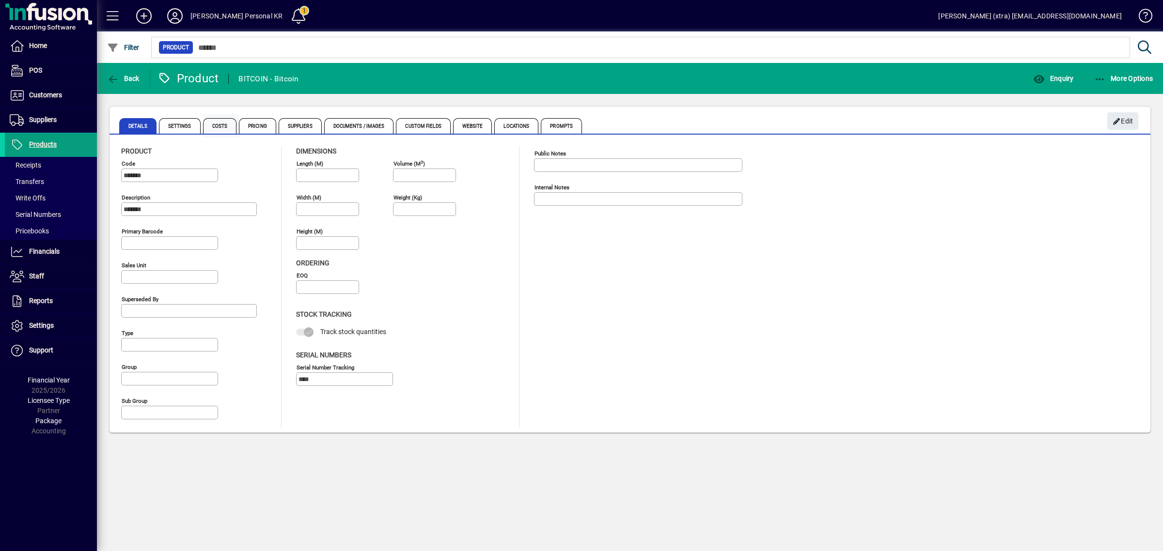
click at [226, 130] on span "Costs" at bounding box center [220, 126] width 34 height 16
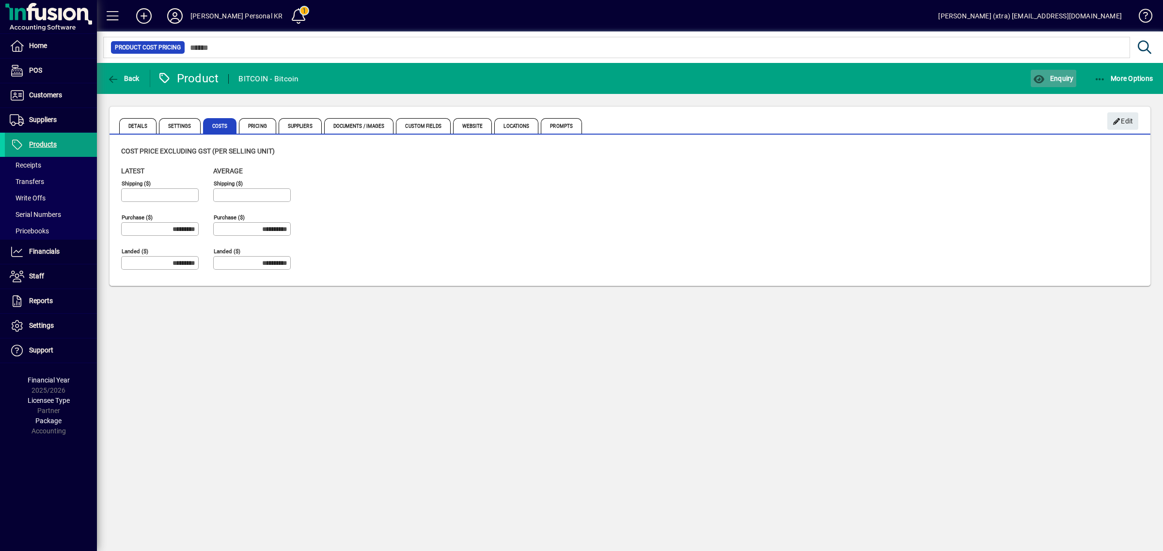
click at [1038, 81] on icon "button" at bounding box center [1039, 80] width 12 height 10
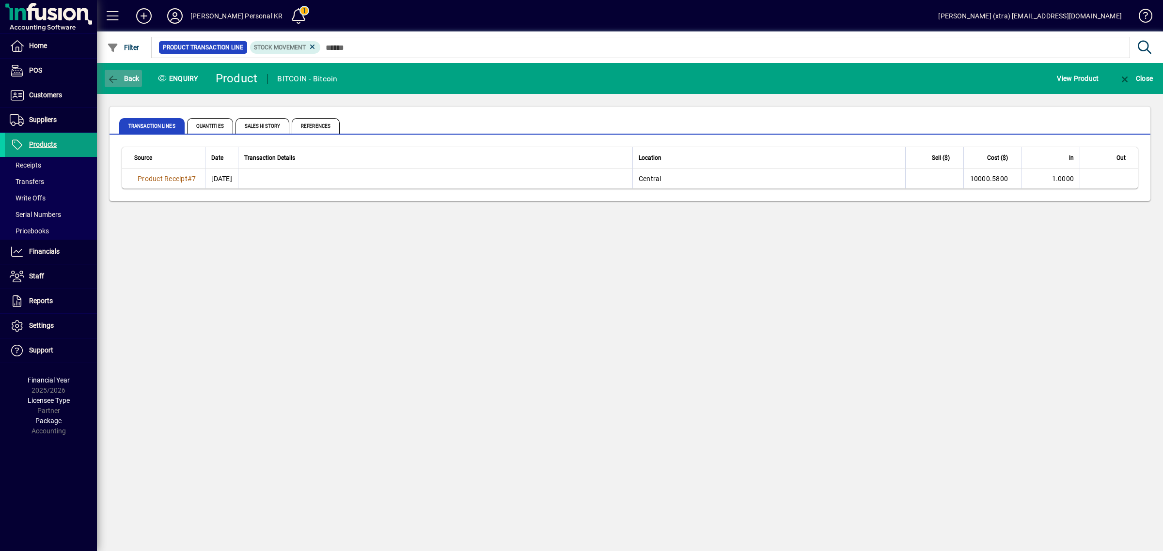
click at [137, 72] on span "button" at bounding box center [123, 78] width 37 height 23
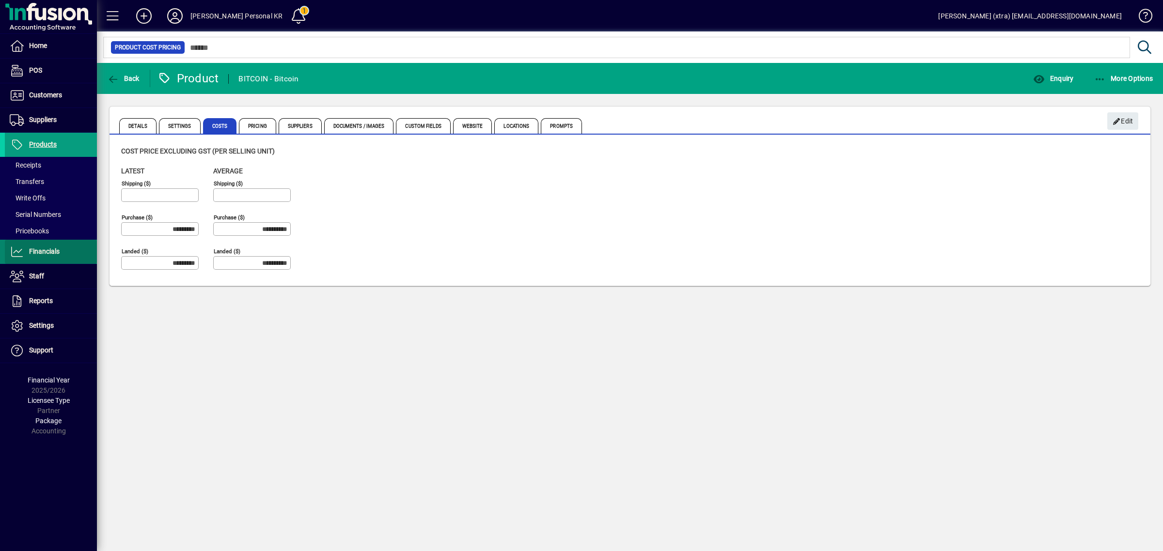
click at [61, 252] on link "Financials" at bounding box center [51, 252] width 92 height 24
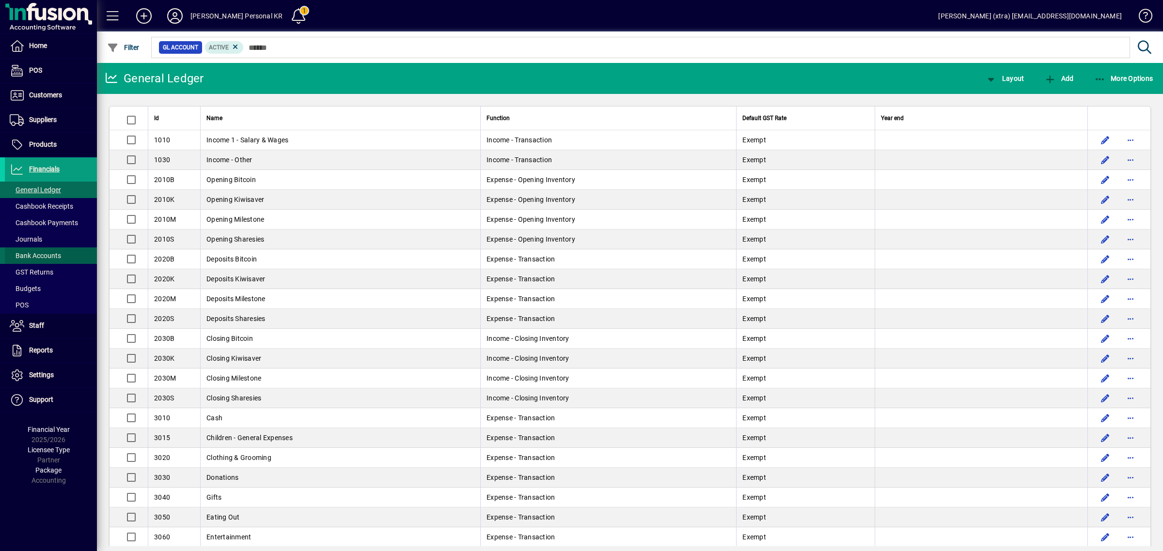
click at [53, 257] on span "Bank Accounts" at bounding box center [35, 256] width 51 height 8
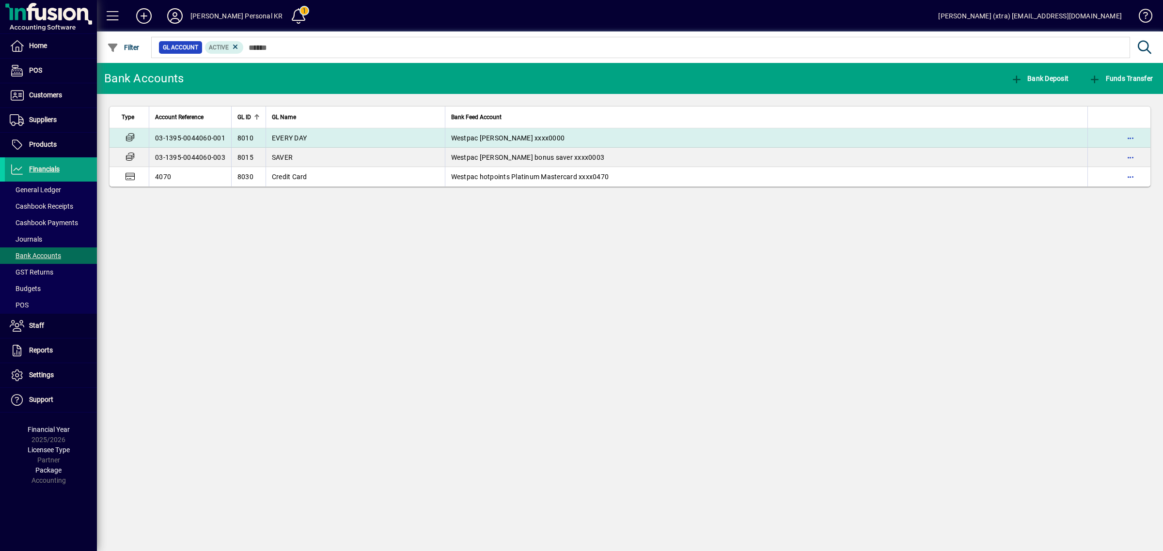
click at [298, 135] on span "EVERY DAY" at bounding box center [289, 138] width 35 height 8
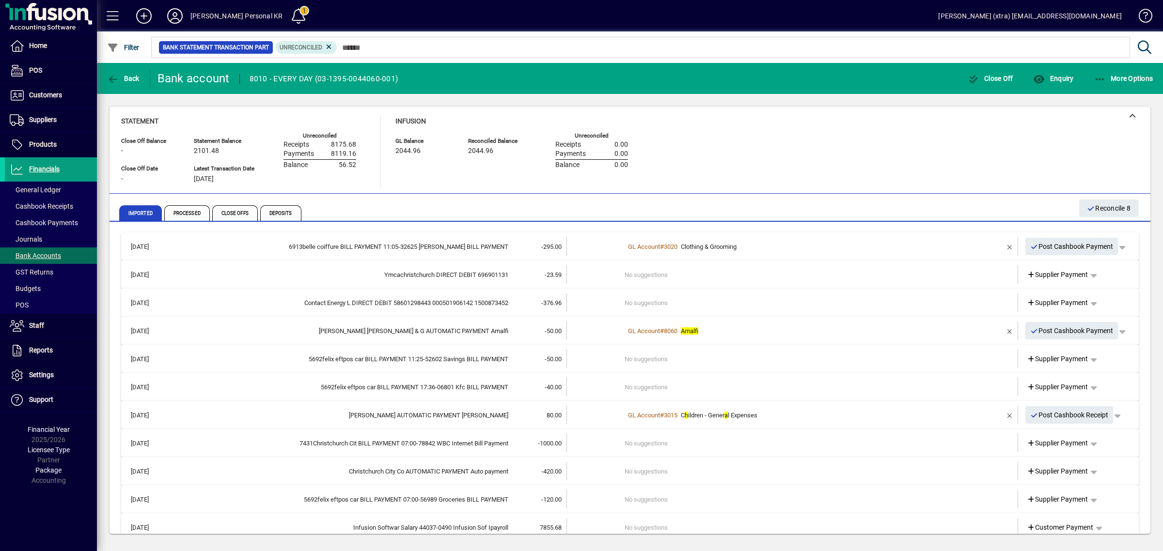
click at [509, 301] on td "-376.96" at bounding box center [537, 303] width 58 height 18
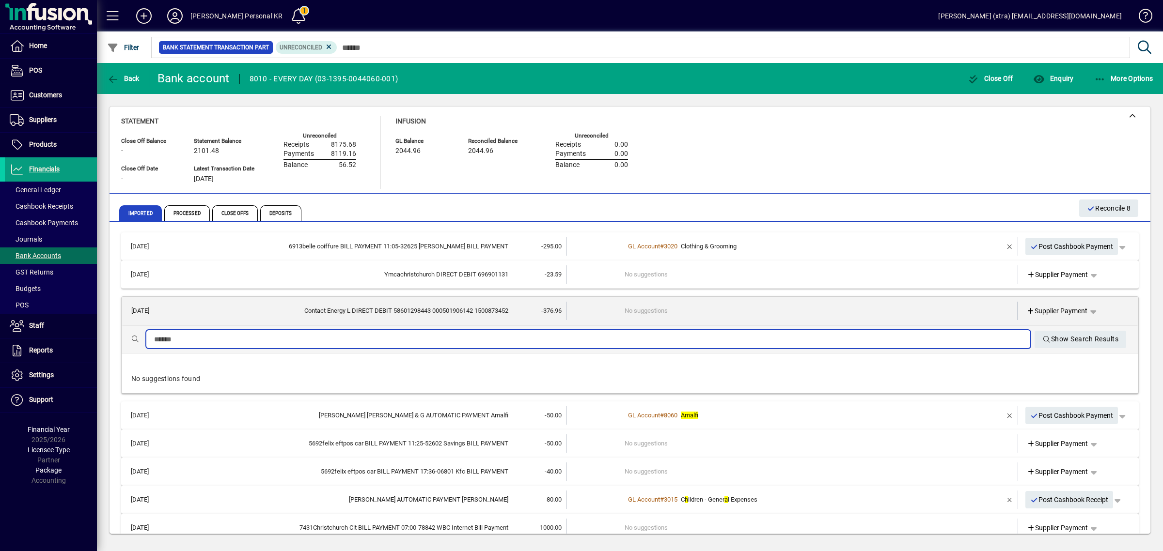
click at [510, 337] on input "text" at bounding box center [588, 340] width 868 height 12
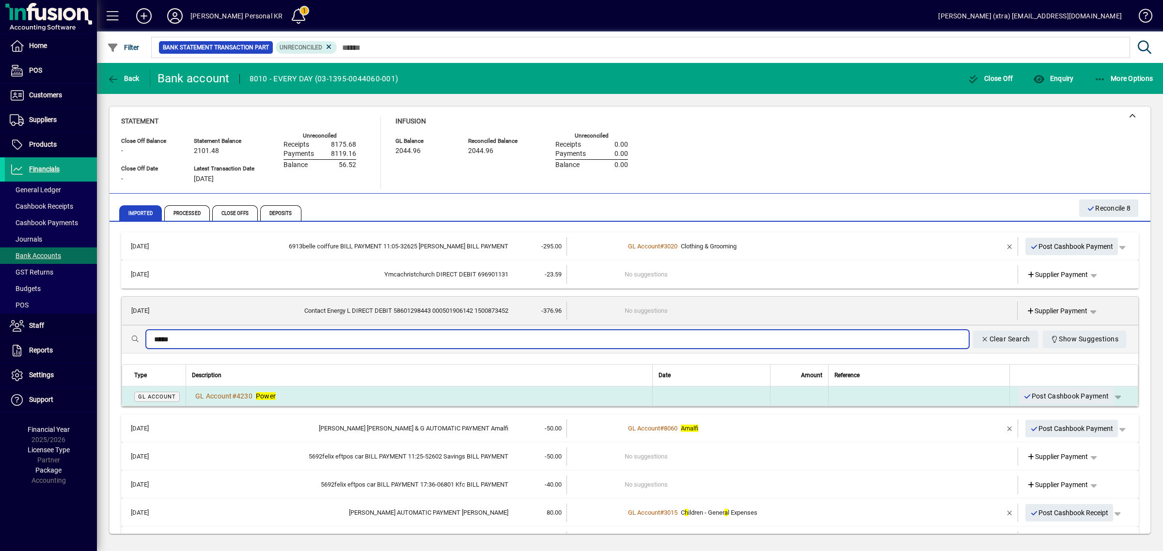
type input "*****"
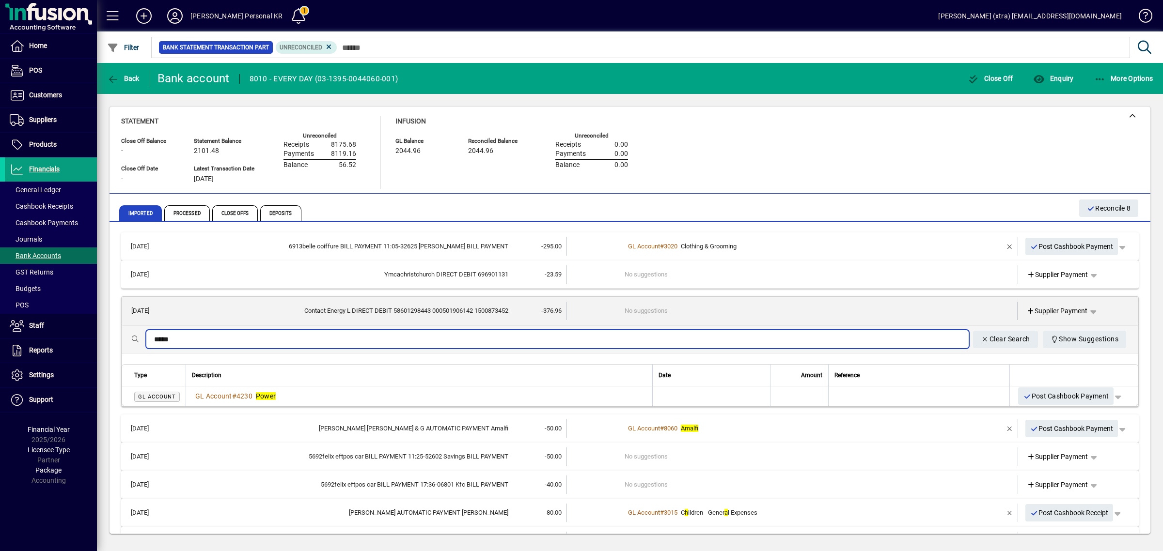
click at [378, 393] on div "GL Account # 4230 Power" at bounding box center [419, 396] width 454 height 10
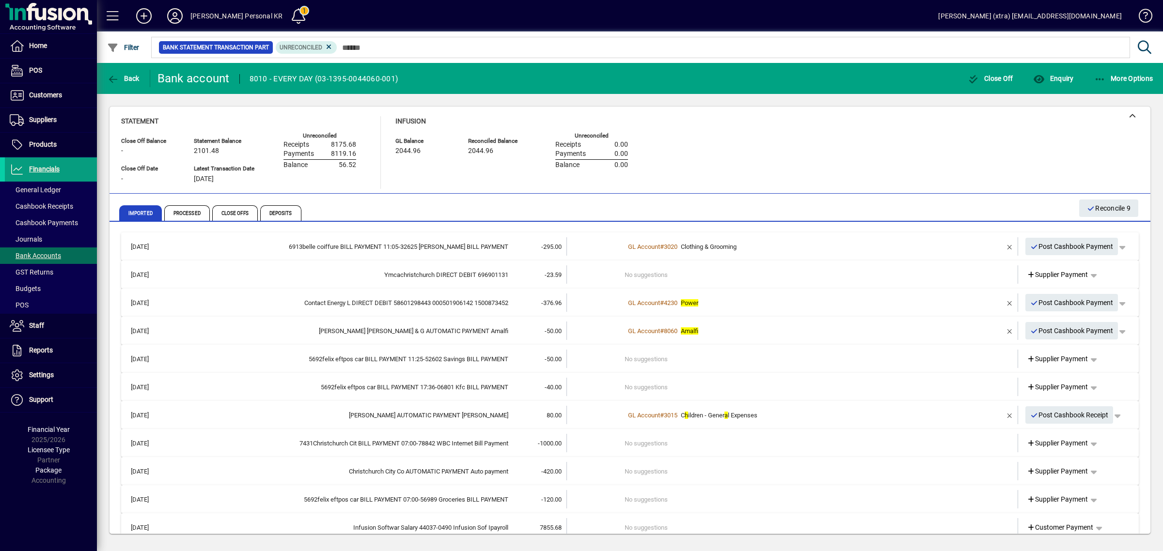
click at [456, 275] on div "Ymcachristchurch DIRECT DEBIT 696901131" at bounding box center [339, 275] width 337 height 10
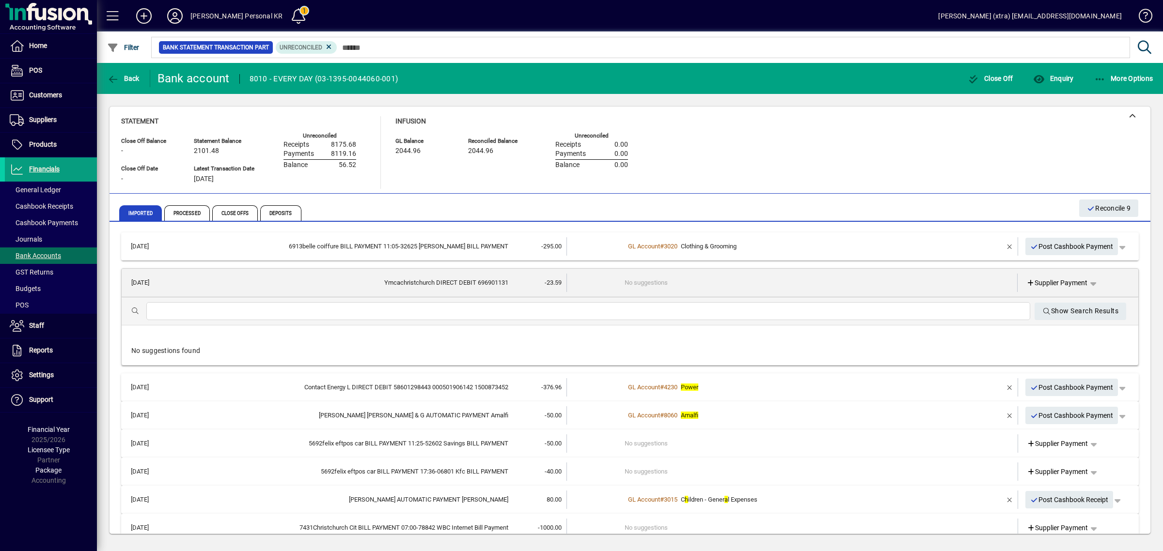
click at [454, 318] on div at bounding box center [588, 311] width 884 height 18
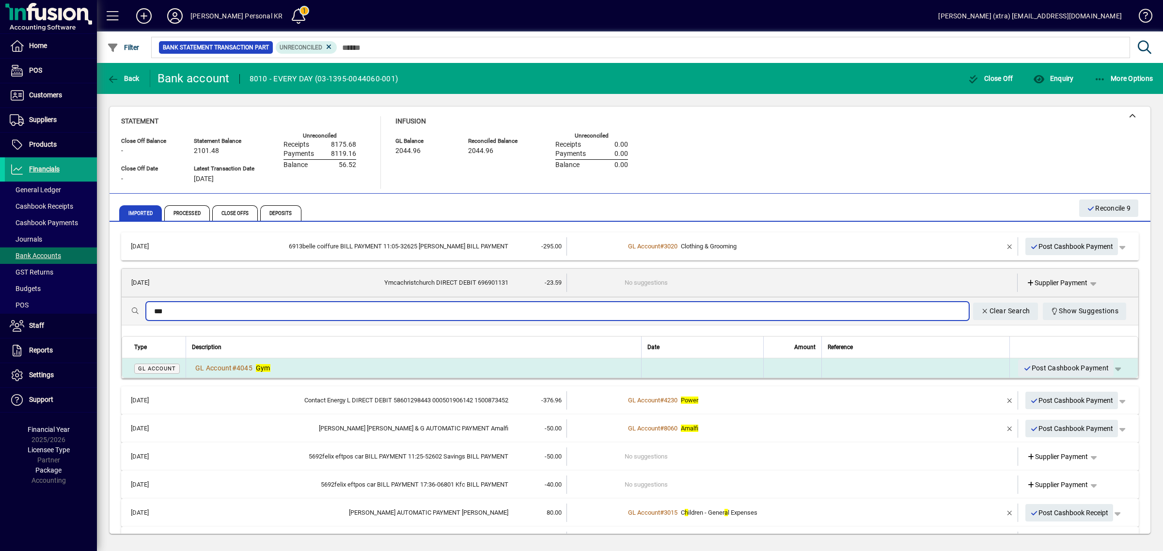
type input "***"
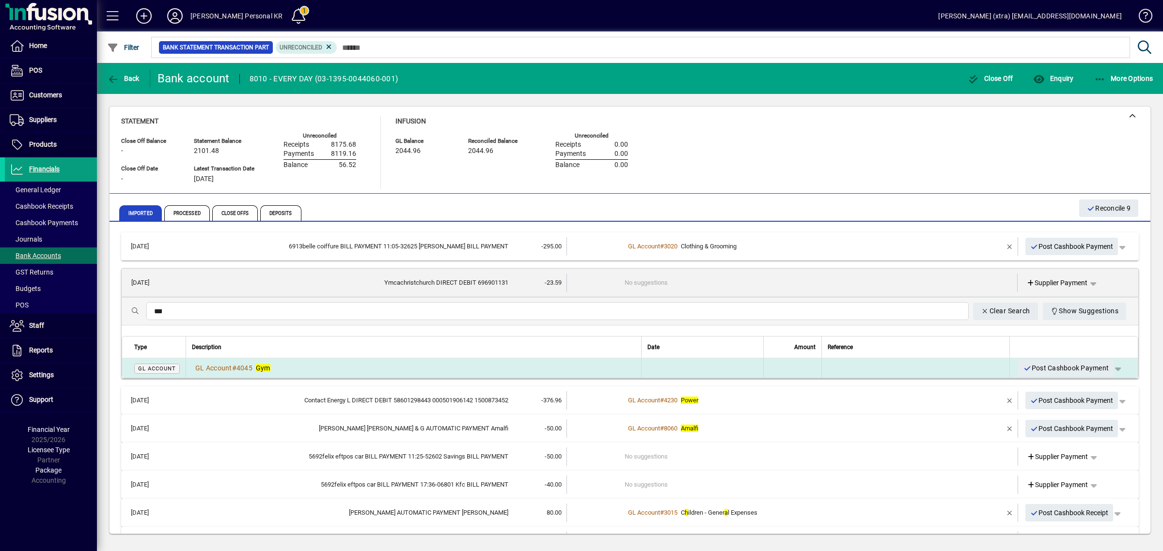
click at [299, 365] on div "GL Account # 4045 Gym" at bounding box center [413, 368] width 443 height 10
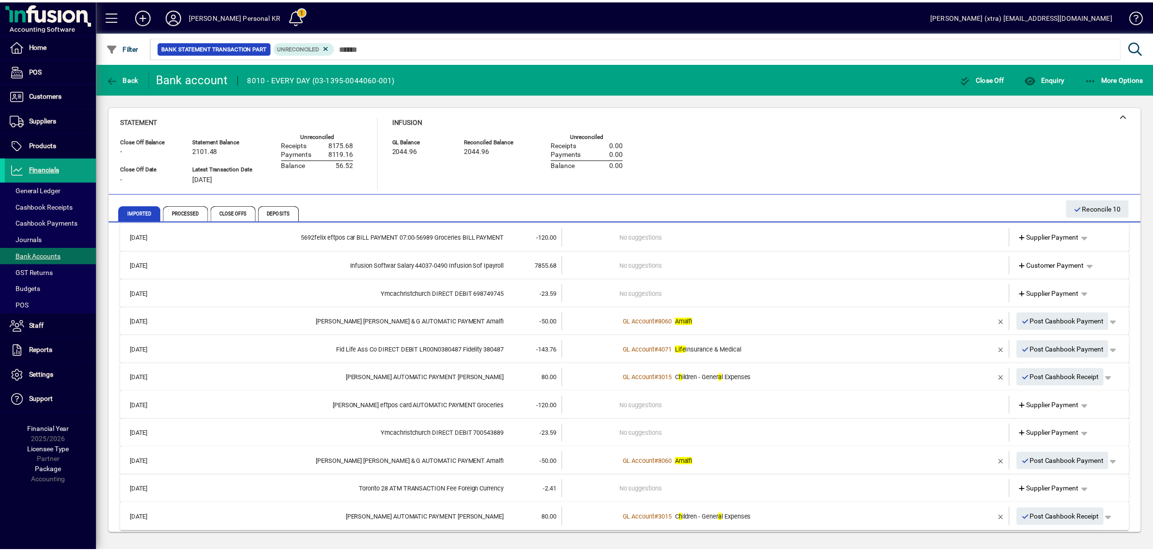
scroll to position [295, 0]
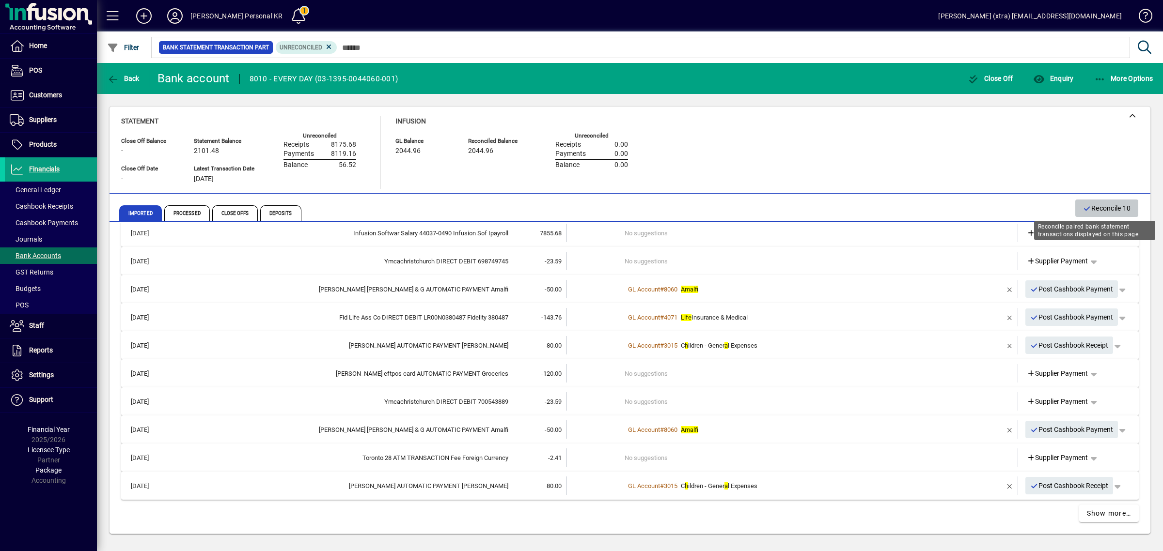
click at [1091, 205] on span "Reconcile 10" at bounding box center [1107, 209] width 48 height 16
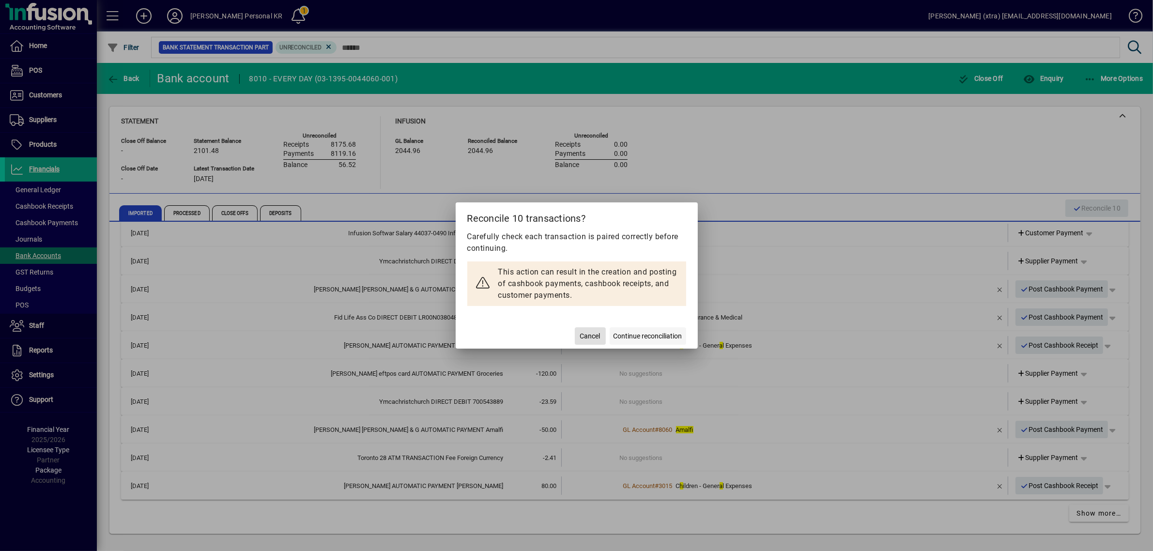
click at [639, 335] on span "Continue reconciliation" at bounding box center [648, 336] width 69 height 10
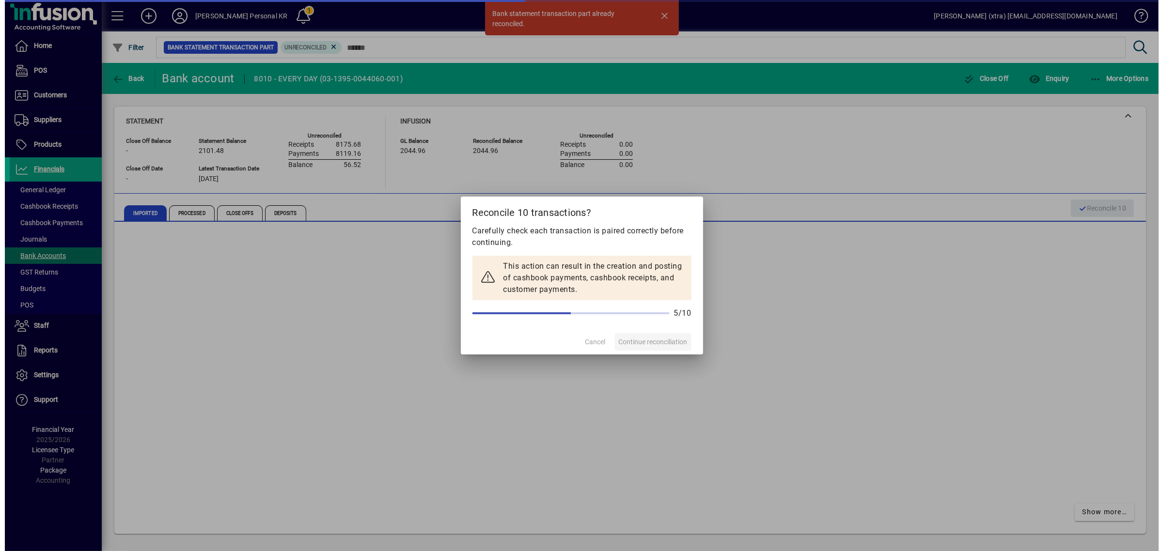
scroll to position [126, 0]
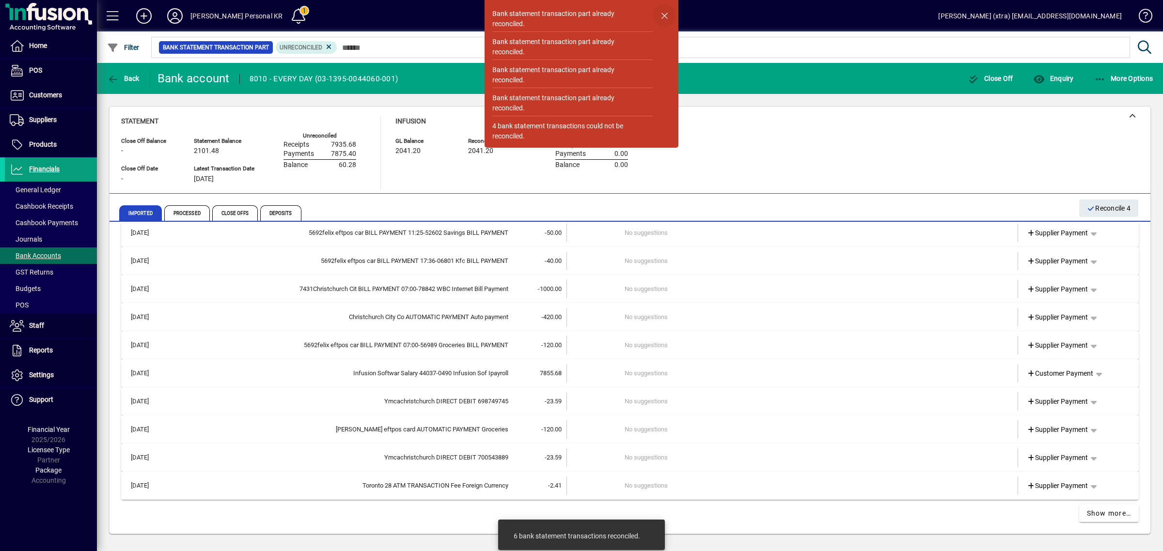
click at [659, 13] on span "button" at bounding box center [663, 15] width 23 height 23
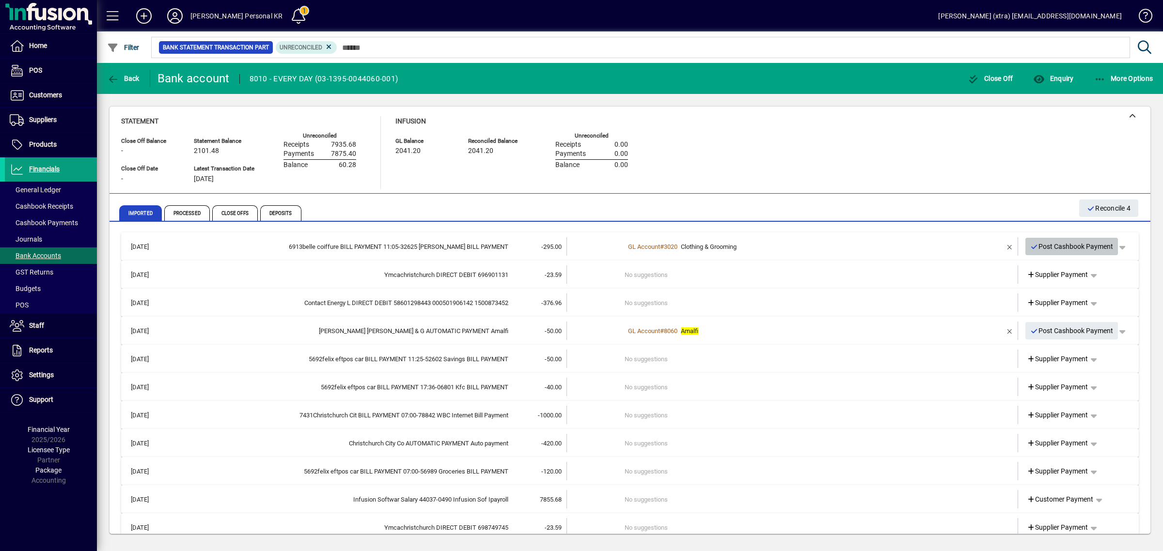
click at [1083, 243] on span "Post Cashbook Payment" at bounding box center [1071, 247] width 83 height 16
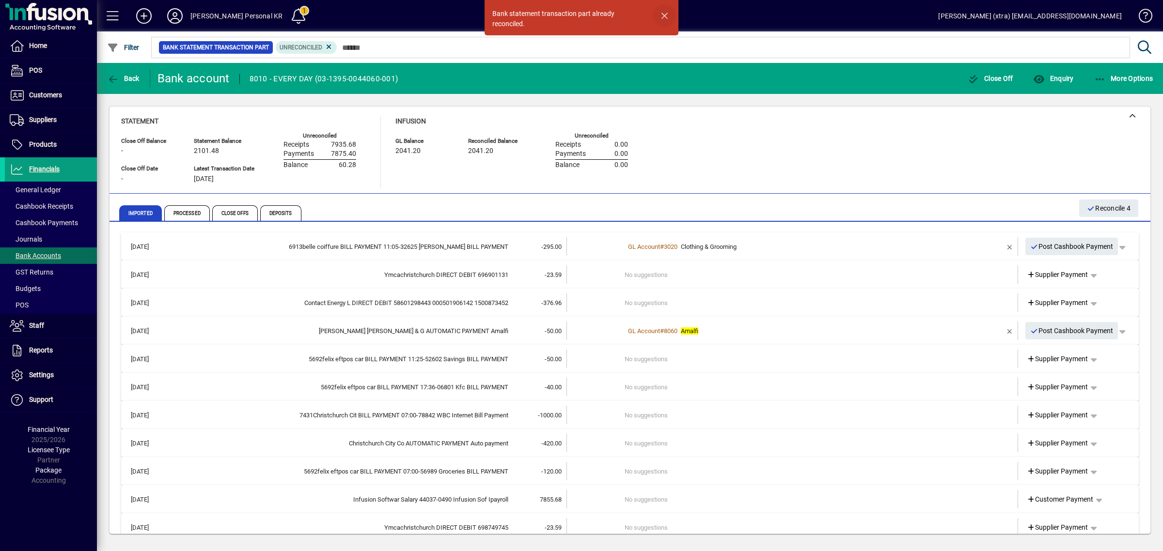
click at [659, 10] on span "button" at bounding box center [663, 15] width 23 height 23
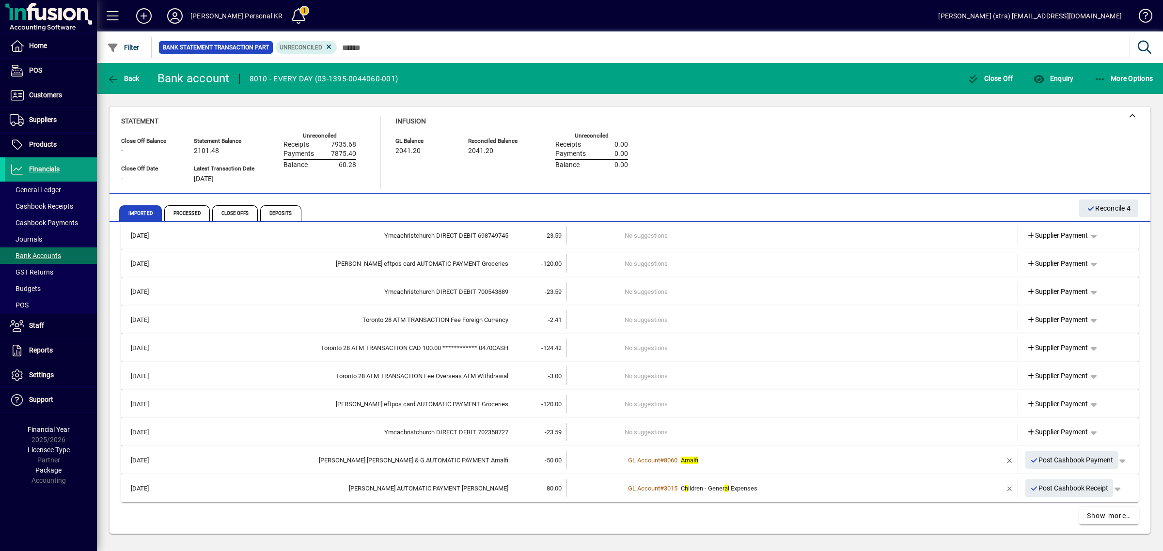
scroll to position [295, 0]
click at [503, 400] on div "[PERSON_NAME] eftpos card AUTOMATIC PAYMENT Groceries" at bounding box center [339, 402] width 337 height 10
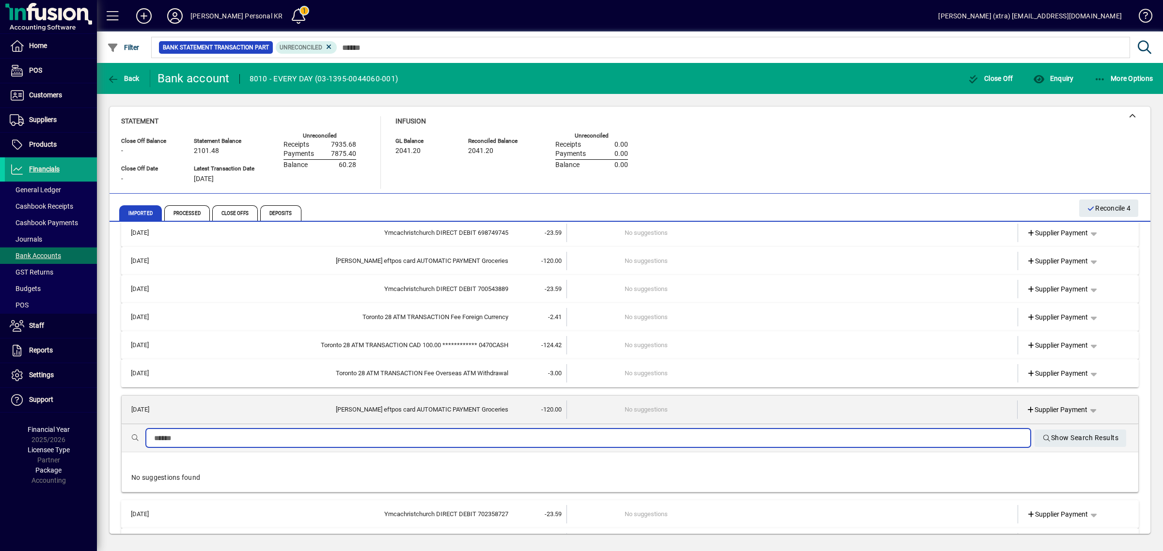
click at [459, 436] on input "text" at bounding box center [588, 439] width 868 height 12
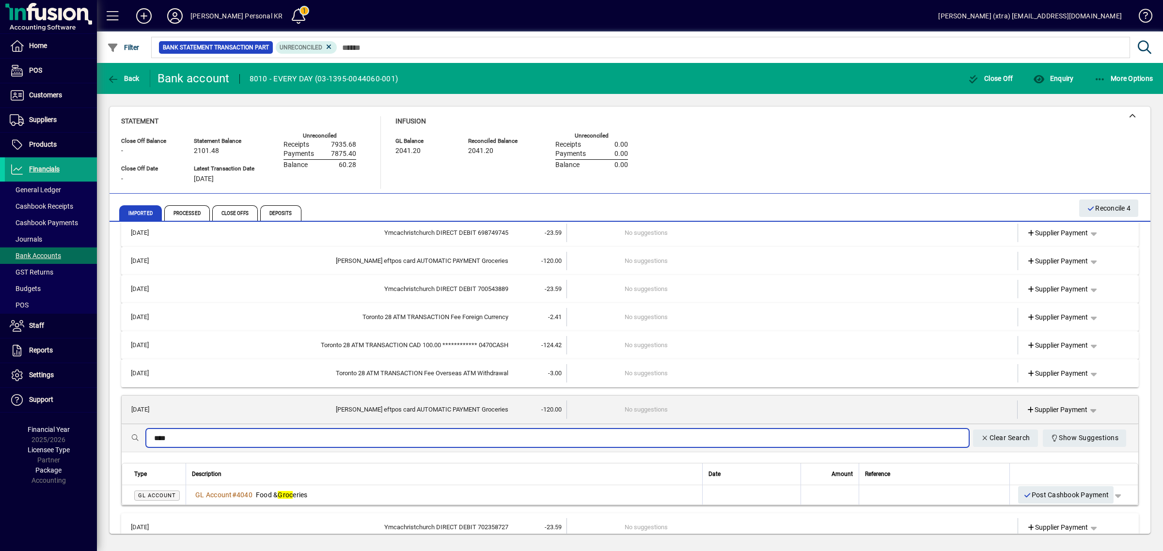
type input "****"
click at [413, 484] on th "Description" at bounding box center [444, 475] width 516 height 22
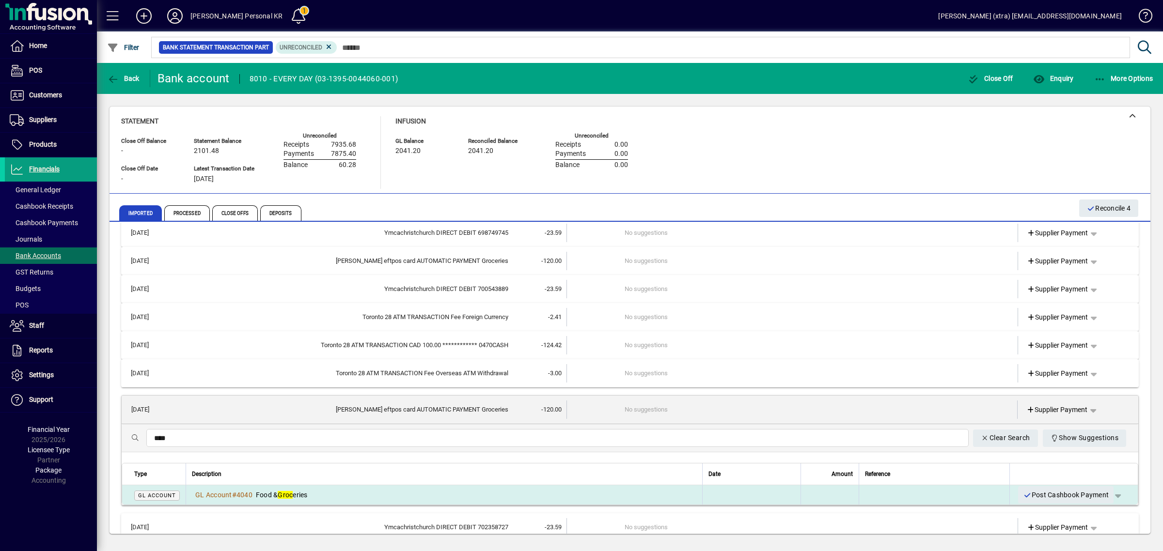
click at [417, 487] on table "Type Description Date Amount Reference GL Account GL Account # 4040 Food & Groc…" at bounding box center [630, 484] width 1016 height 42
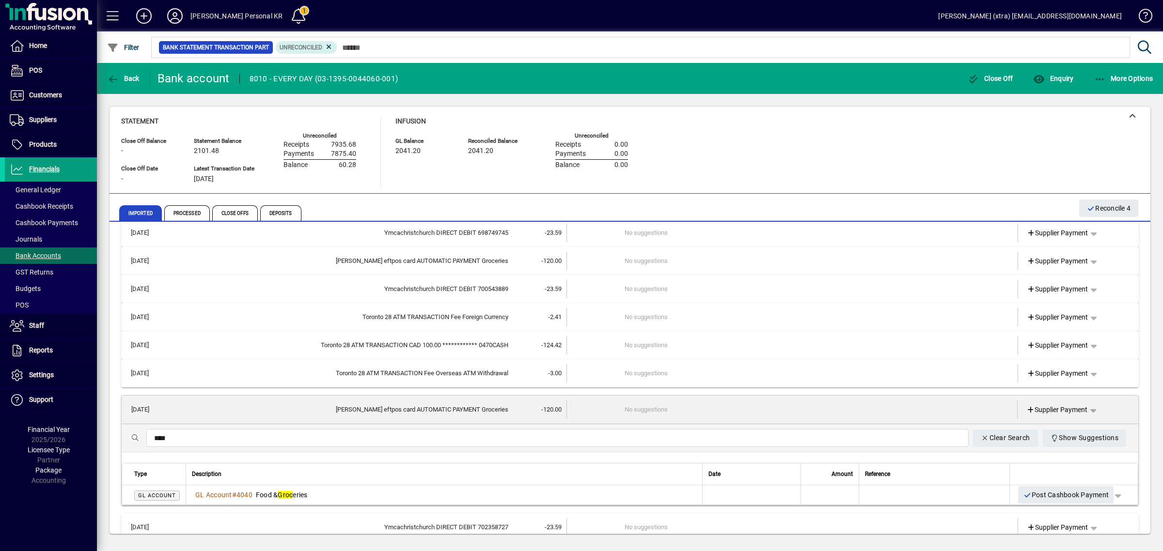
drag, startPoint x: 621, startPoint y: 493, endPoint x: 740, endPoint y: 430, distance: 135.0
click at [621, 493] on div "GL Account # 4040 Food & Groc eries" at bounding box center [444, 495] width 504 height 10
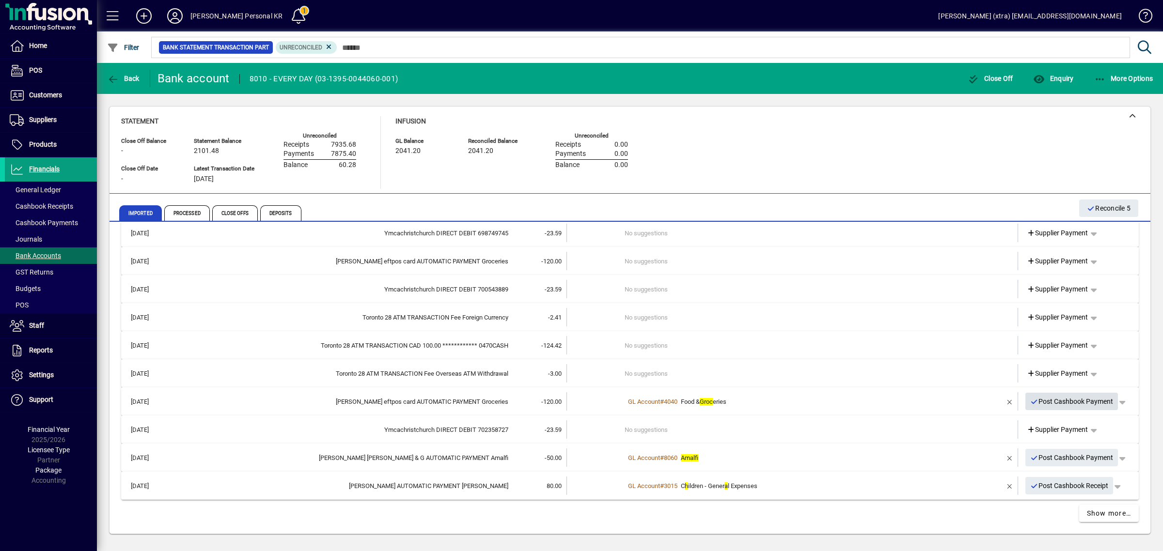
click at [1081, 401] on span "Post Cashbook Payment" at bounding box center [1071, 402] width 83 height 16
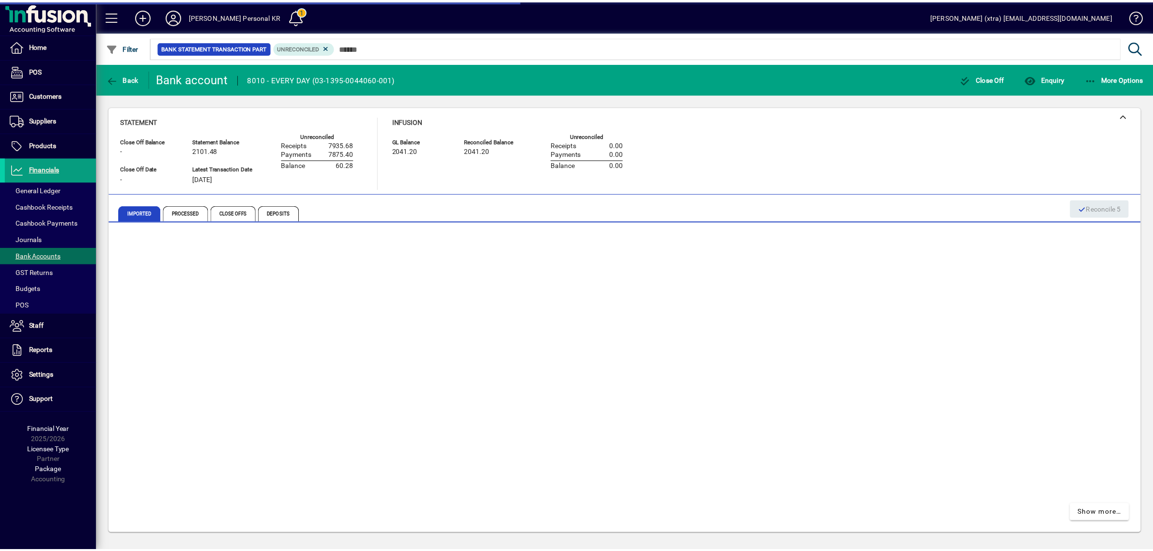
scroll to position [267, 0]
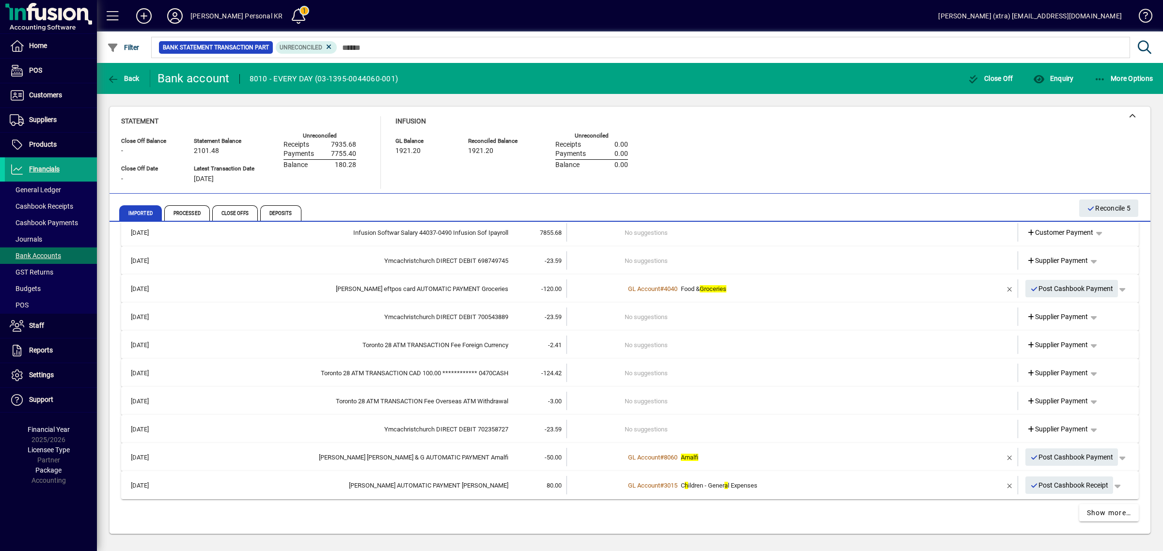
click at [523, 397] on td "-3.00" at bounding box center [537, 401] width 58 height 18
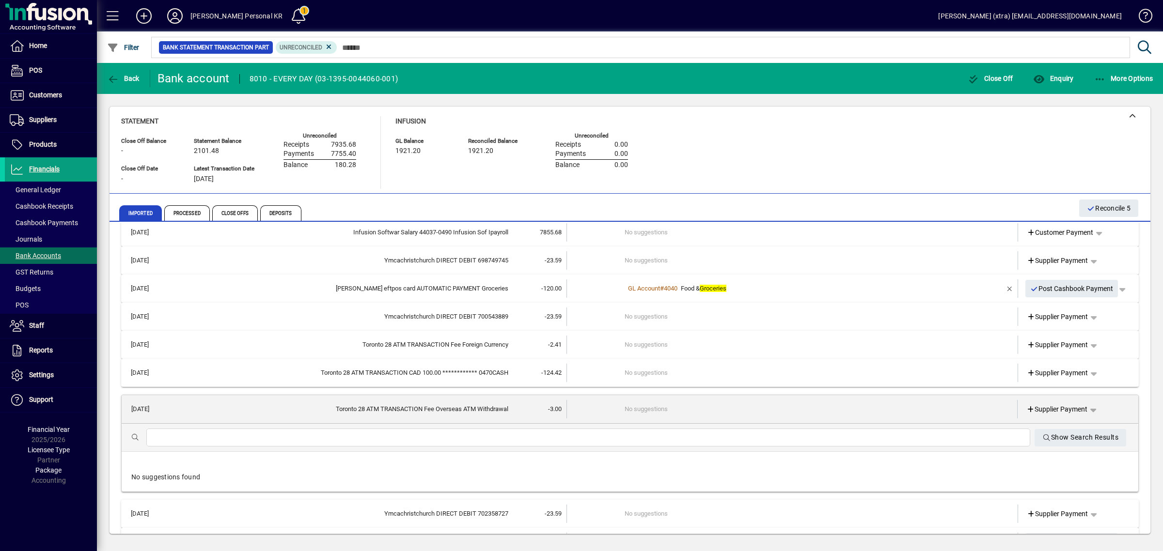
click at [492, 434] on div at bounding box center [588, 438] width 884 height 18
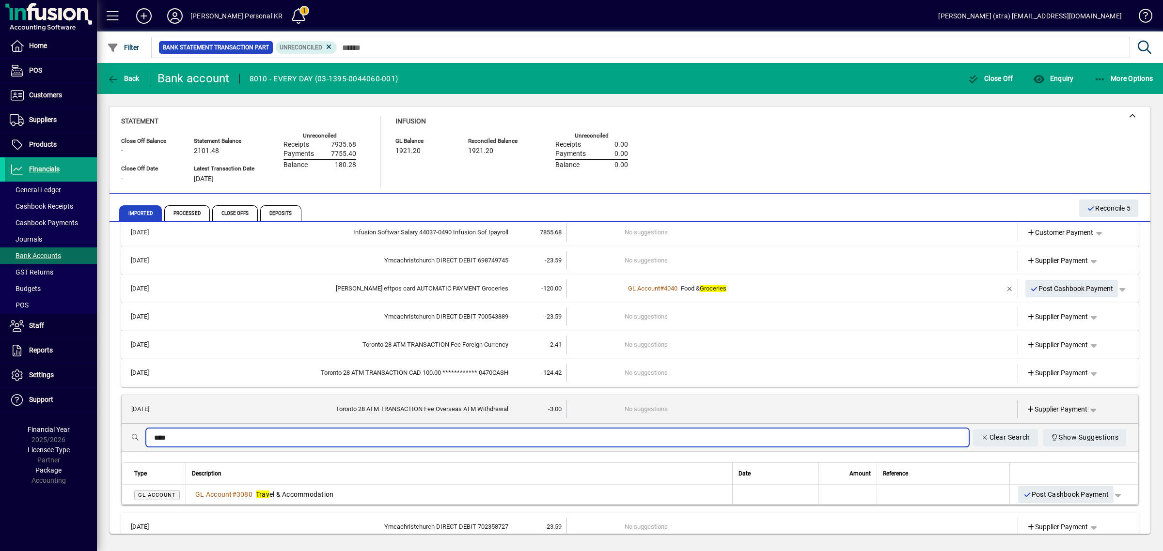
type input "****"
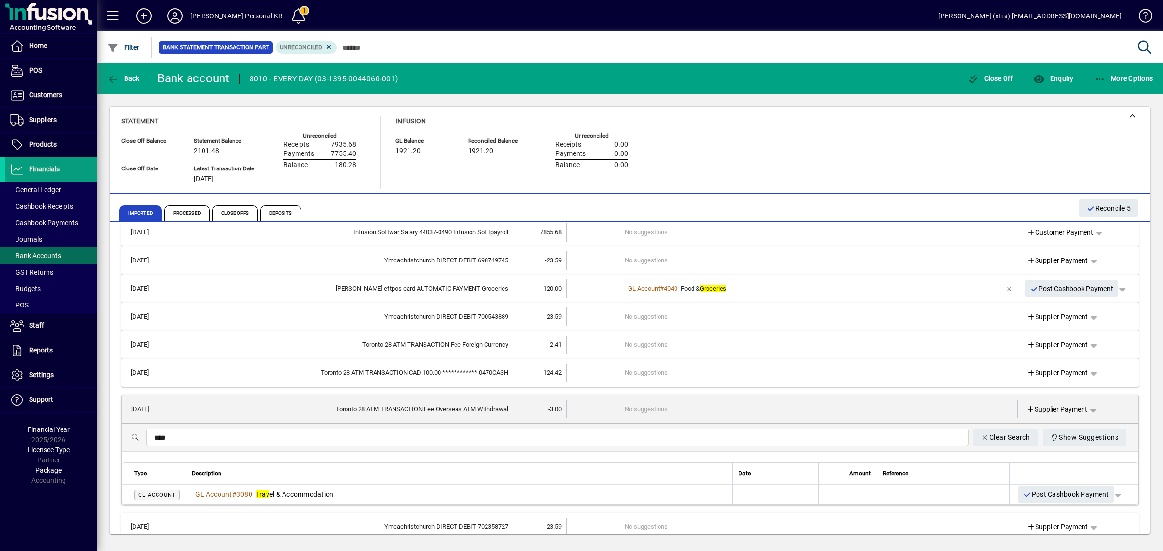
click at [391, 505] on mat-expansion-panel "28/08/2025 Toronto 28 ATM TRANSACTION Fee Overseas ATM Withdrawal -3.00 No sugg…" at bounding box center [629, 450] width 1017 height 110
drag, startPoint x: 393, startPoint y: 494, endPoint x: 538, endPoint y: 421, distance: 162.0
click at [394, 494] on div "GL Account # 3080 Trav el & Accommodation" at bounding box center [459, 495] width 534 height 10
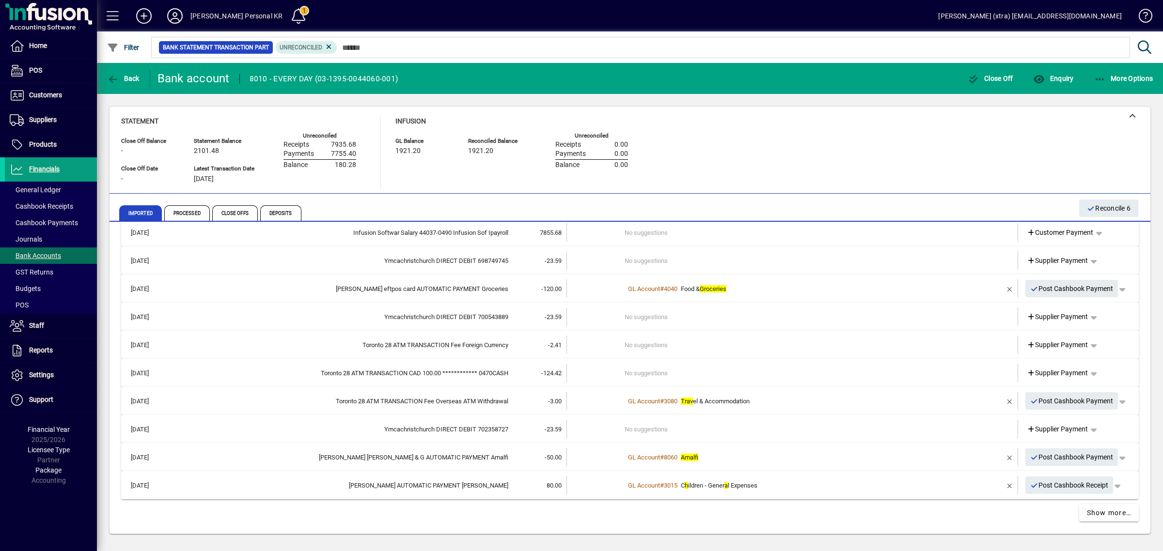
click at [396, 341] on div "Toronto 28 ATM TRANSACTION Fee Foreign Currency" at bounding box center [339, 346] width 337 height 10
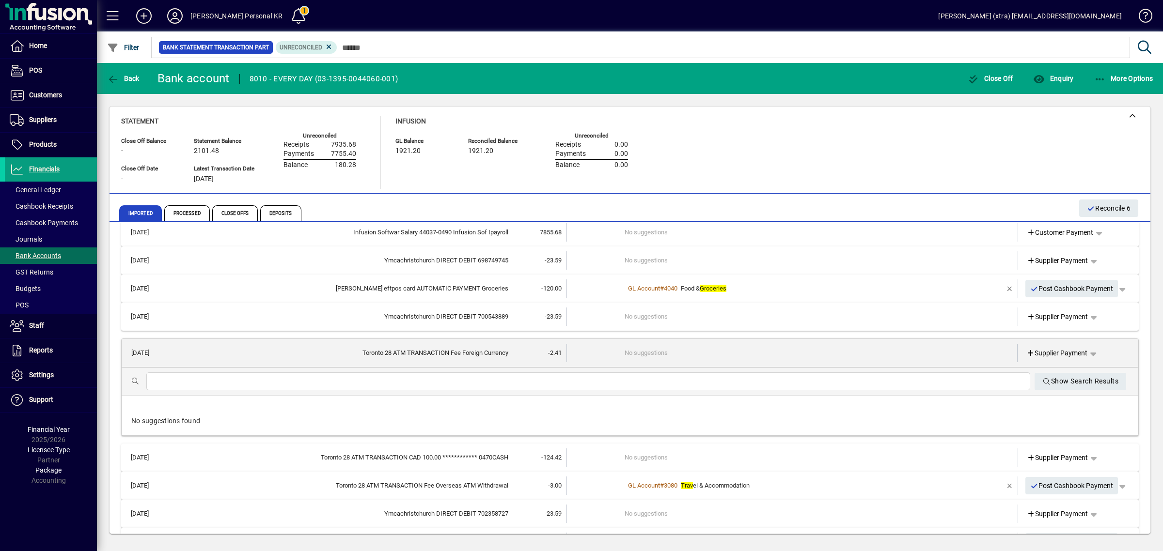
click at [369, 379] on input "text" at bounding box center [588, 382] width 868 height 12
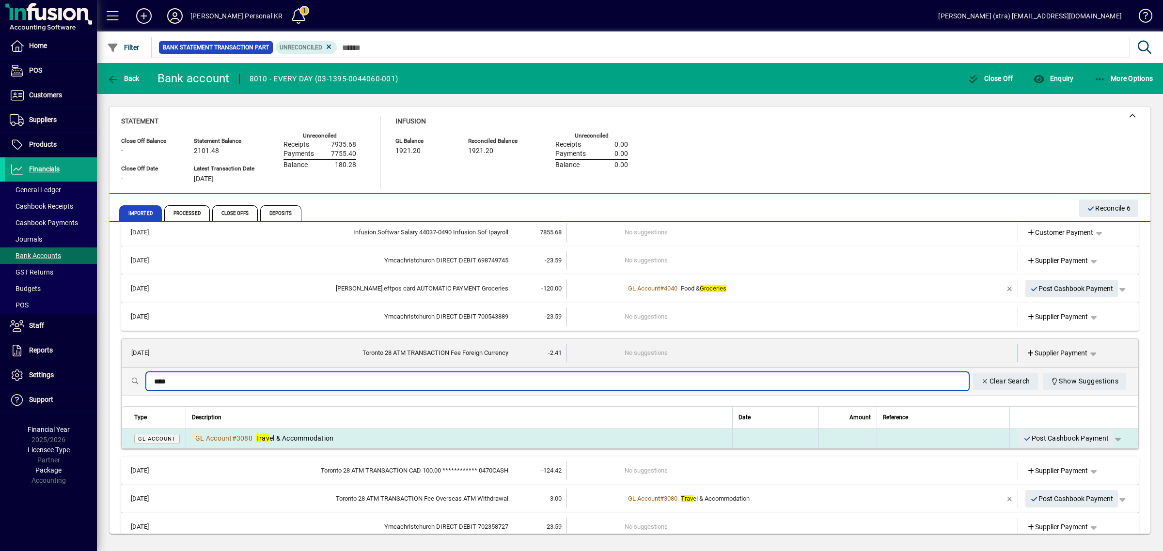
type input "****"
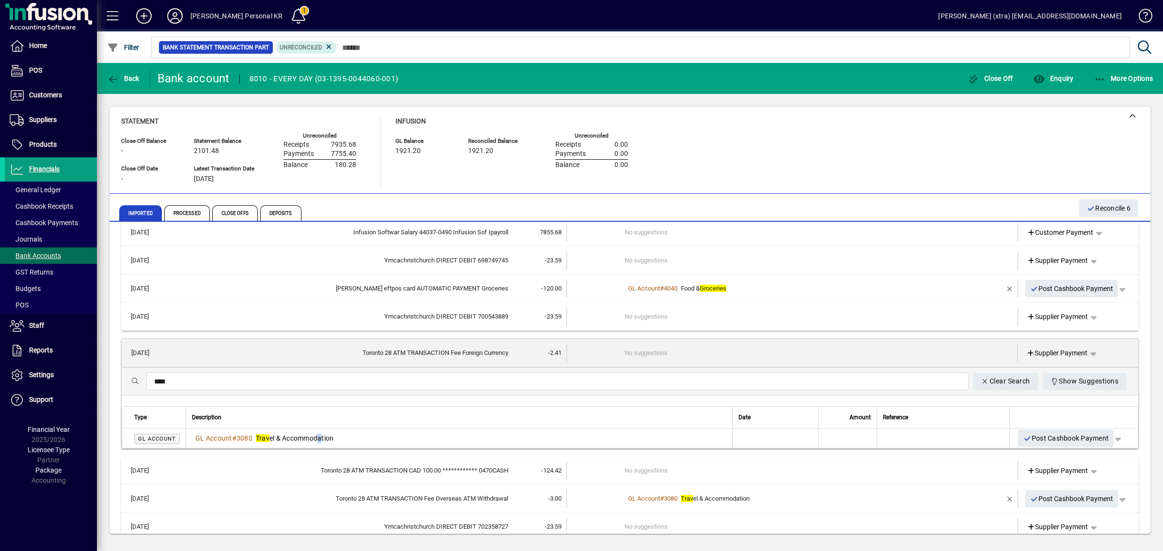
drag, startPoint x: 321, startPoint y: 434, endPoint x: 330, endPoint y: 395, distance: 40.2
click at [321, 432] on td "GL Account # 3080 Trav el & Accommodation" at bounding box center [459, 438] width 546 height 19
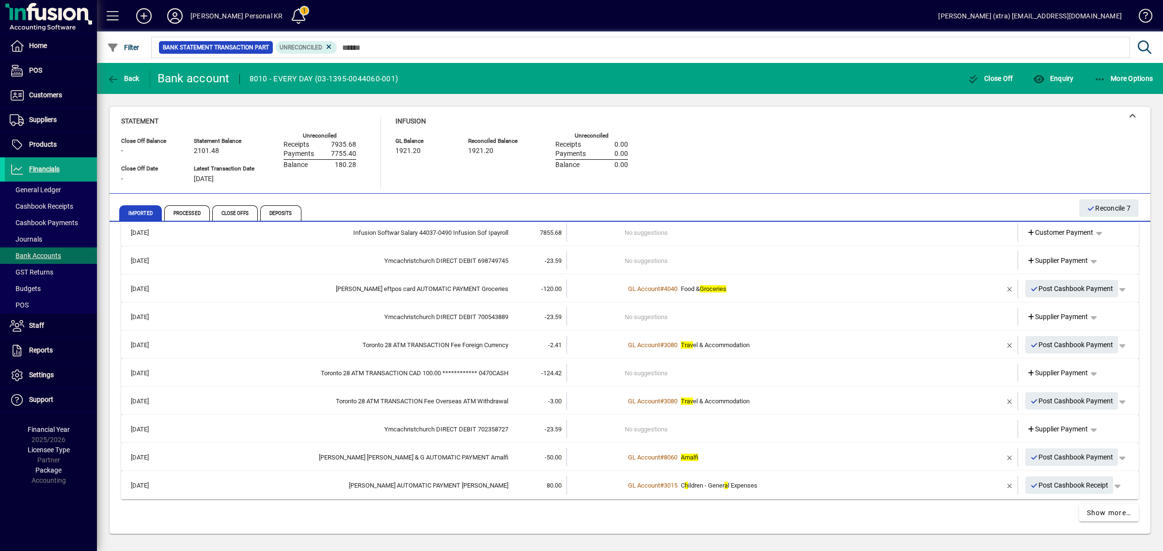
click at [391, 306] on mat-expansion-panel-header "25/08/2025 Ymcachristchurch DIRECT DEBIT 700543889 -23.59 No suggestions Suppli…" at bounding box center [629, 317] width 1017 height 28
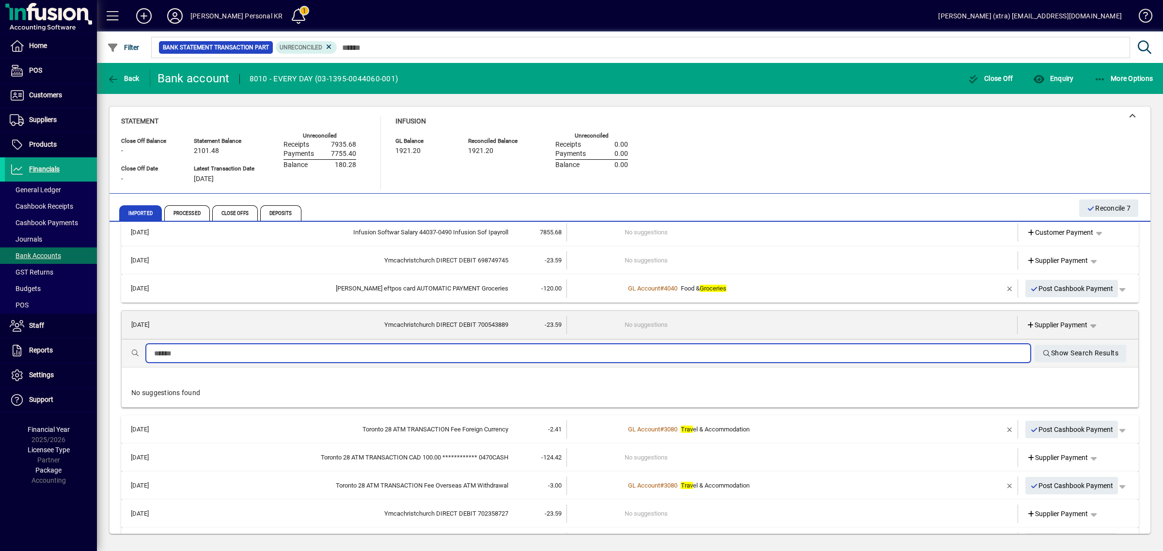
click at [384, 356] on input "text" at bounding box center [588, 354] width 868 height 12
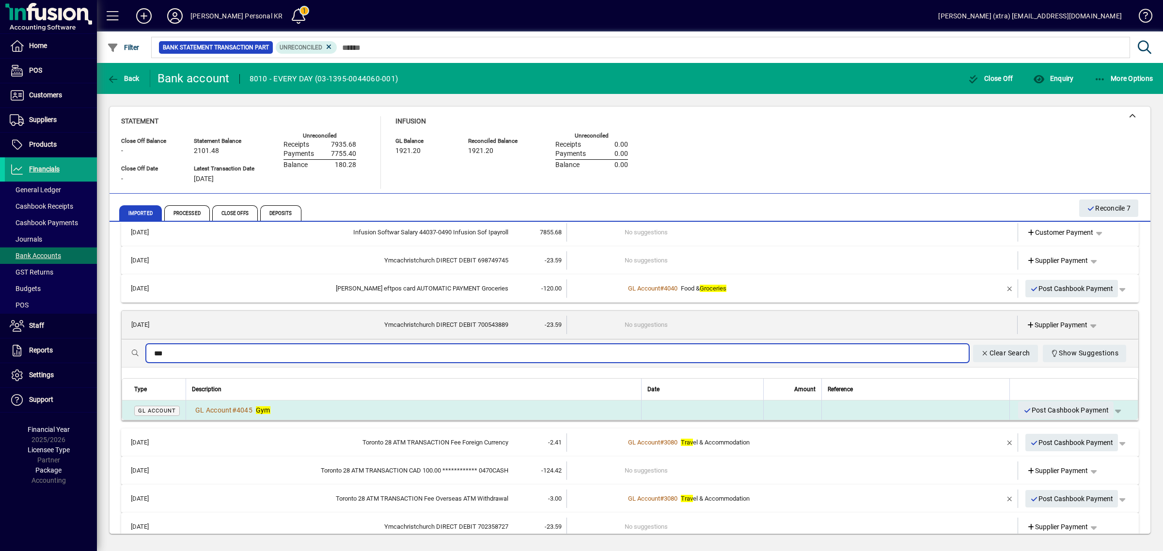
type input "***"
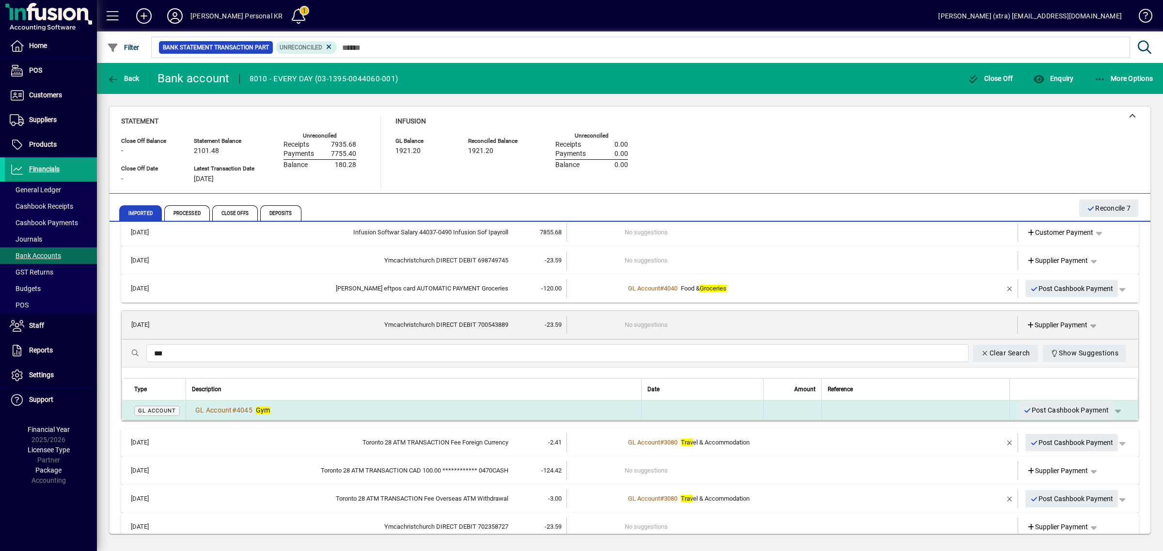
click at [415, 407] on div "GL Account # 4045 Gym" at bounding box center [413, 410] width 443 height 10
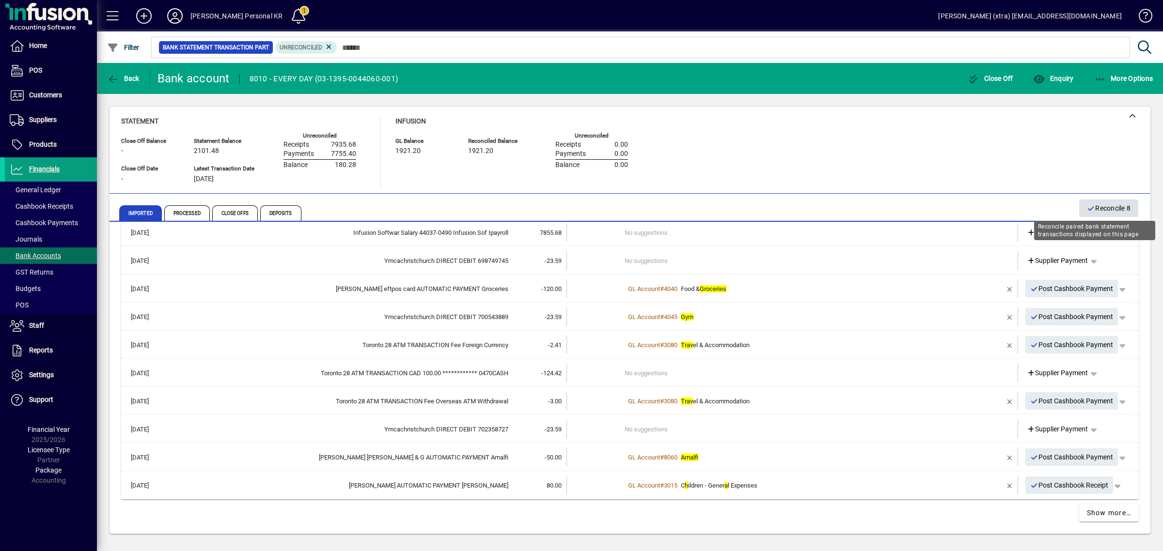
click at [1102, 206] on span "Reconcile 8" at bounding box center [1108, 209] width 44 height 16
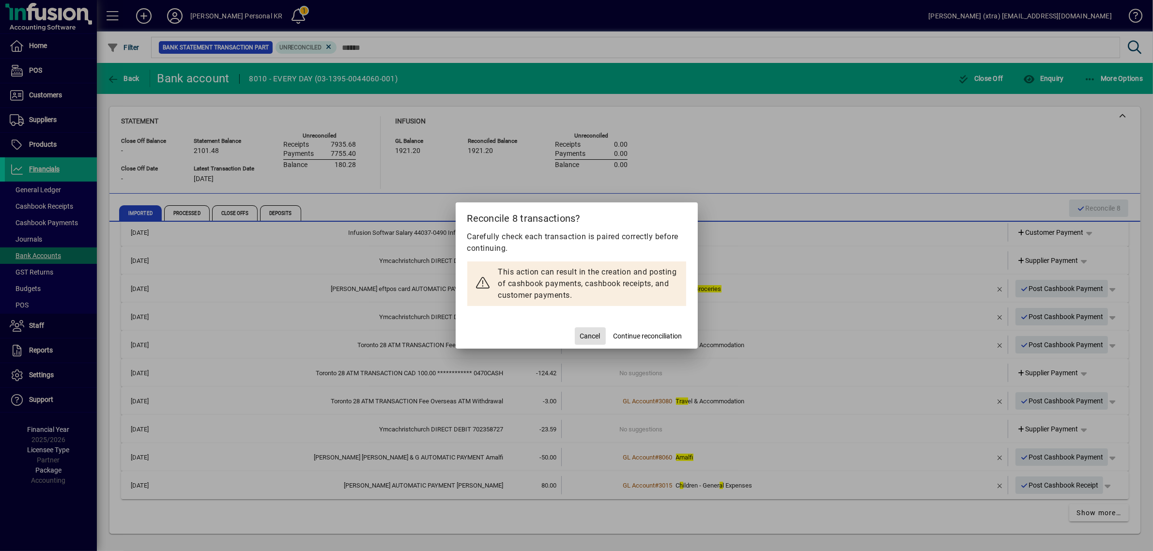
click at [660, 333] on span "Continue reconciliation" at bounding box center [648, 336] width 69 height 10
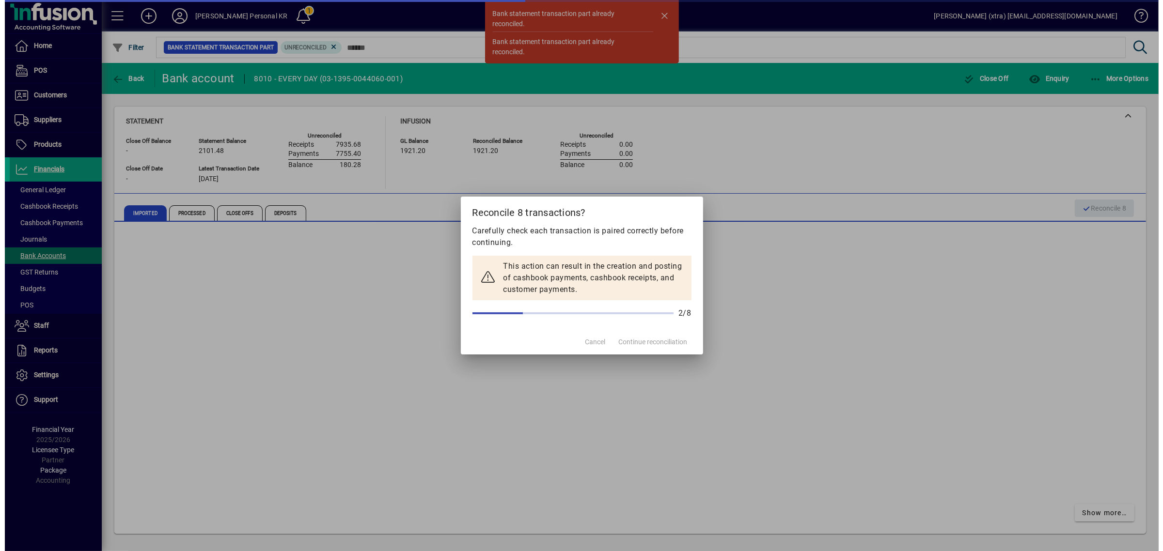
scroll to position [99, 0]
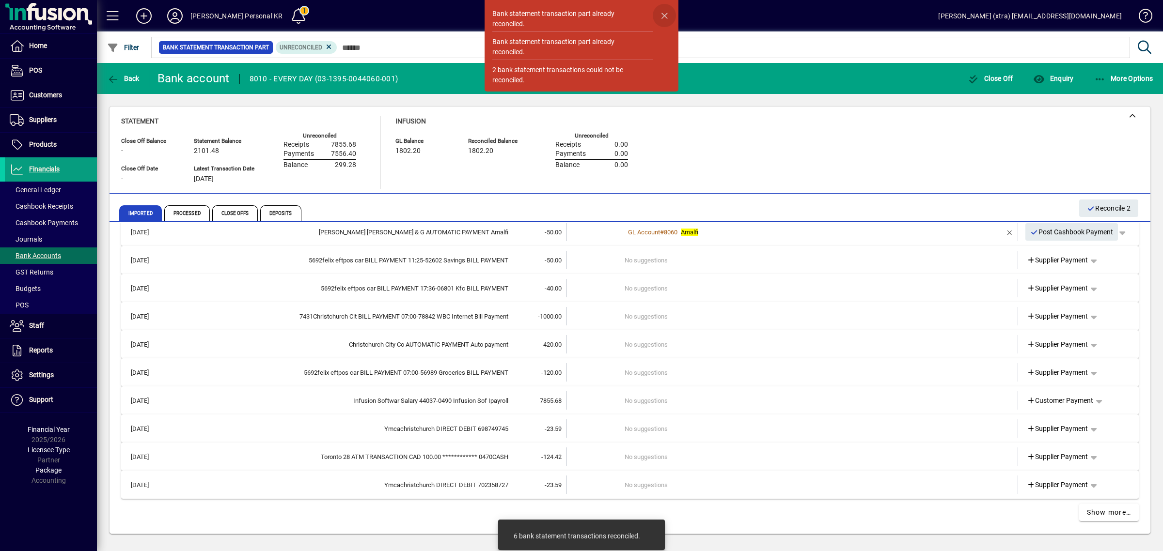
click at [664, 11] on span "button" at bounding box center [663, 15] width 23 height 23
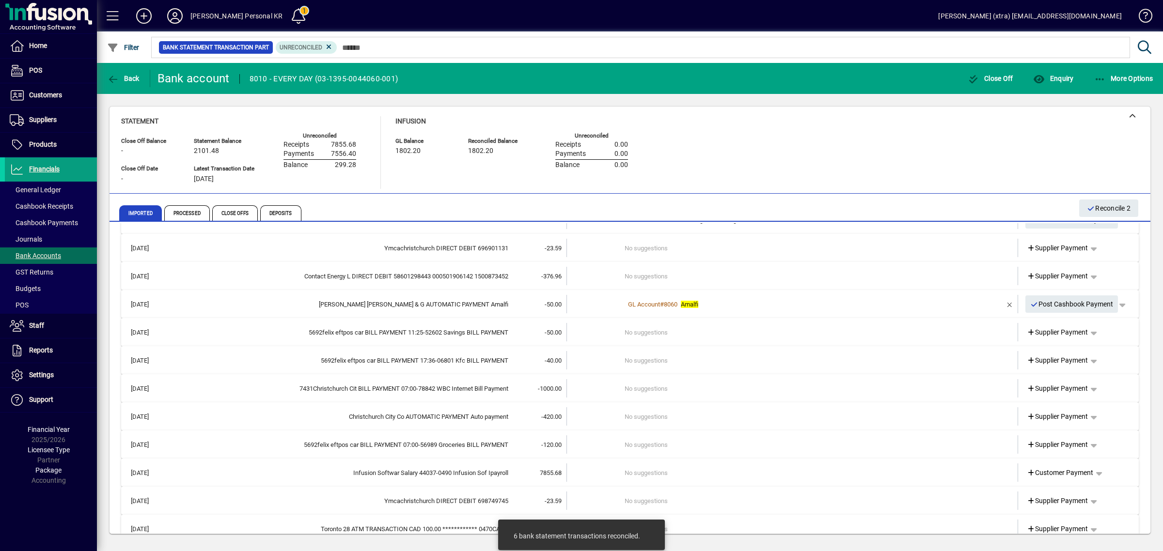
scroll to position [0, 0]
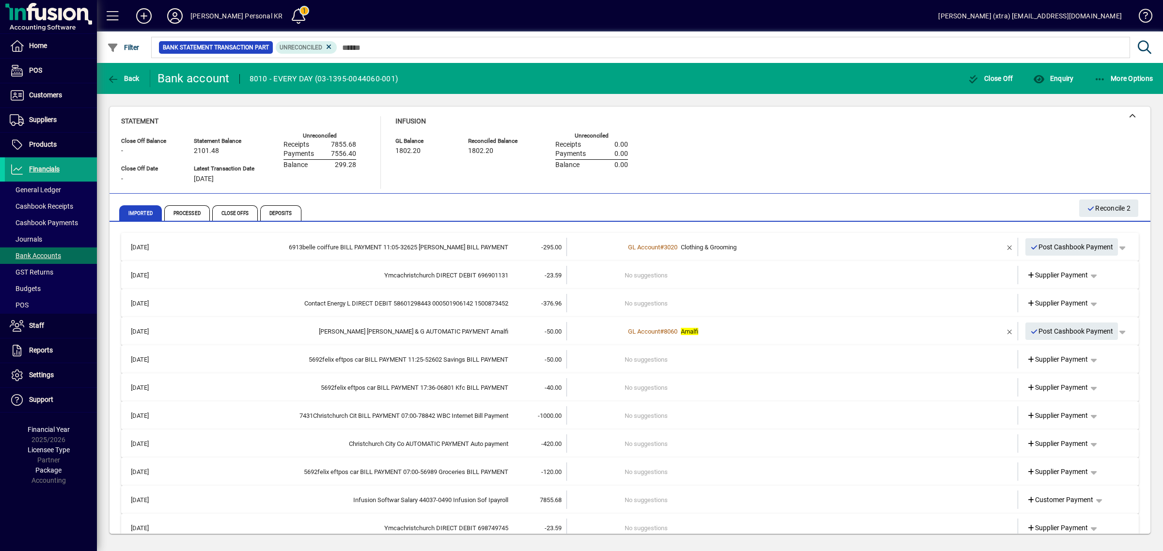
click at [498, 250] on div "6913belle coiffure BILL PAYMENT 11:05-32625 Kate reece BILL PAYMENT" at bounding box center [339, 248] width 337 height 10
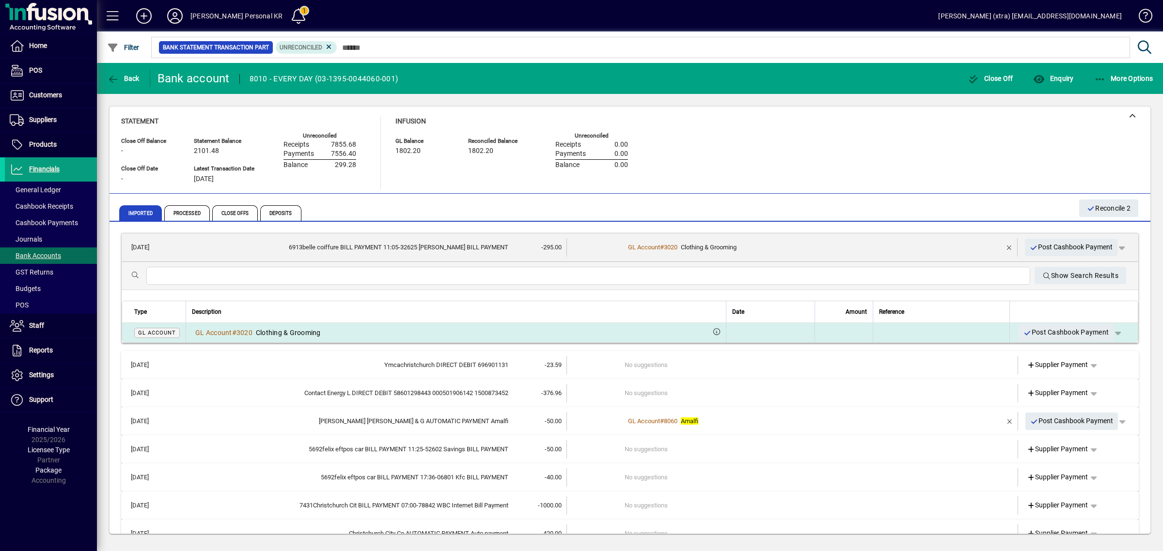
click at [611, 328] on div "GL Account # 3020 Clothing & Grooming" at bounding box center [456, 333] width 528 height 10
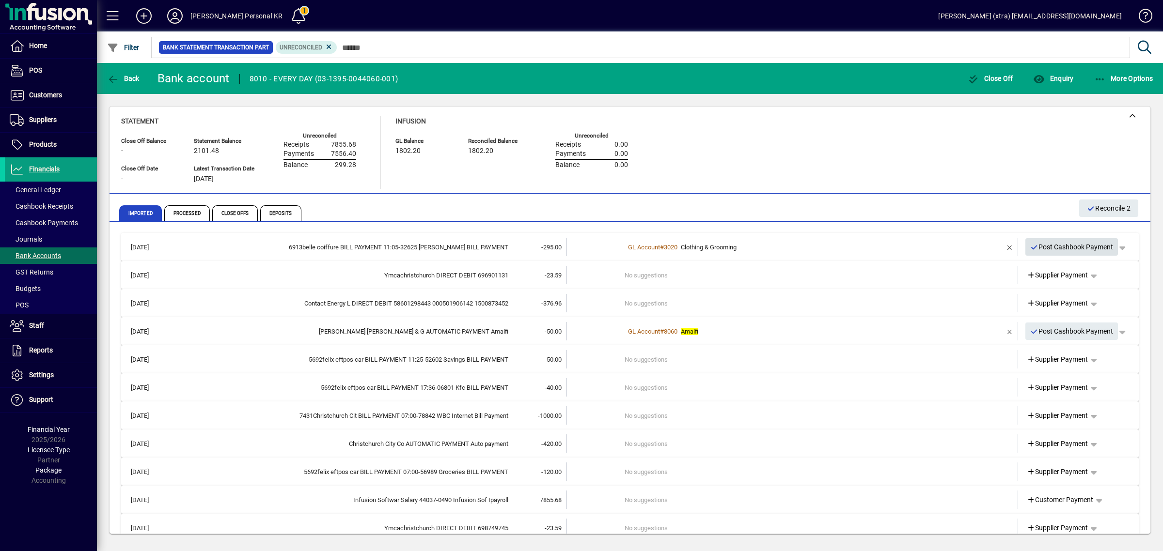
click at [1044, 246] on span "Post Cashbook Payment" at bounding box center [1071, 247] width 83 height 16
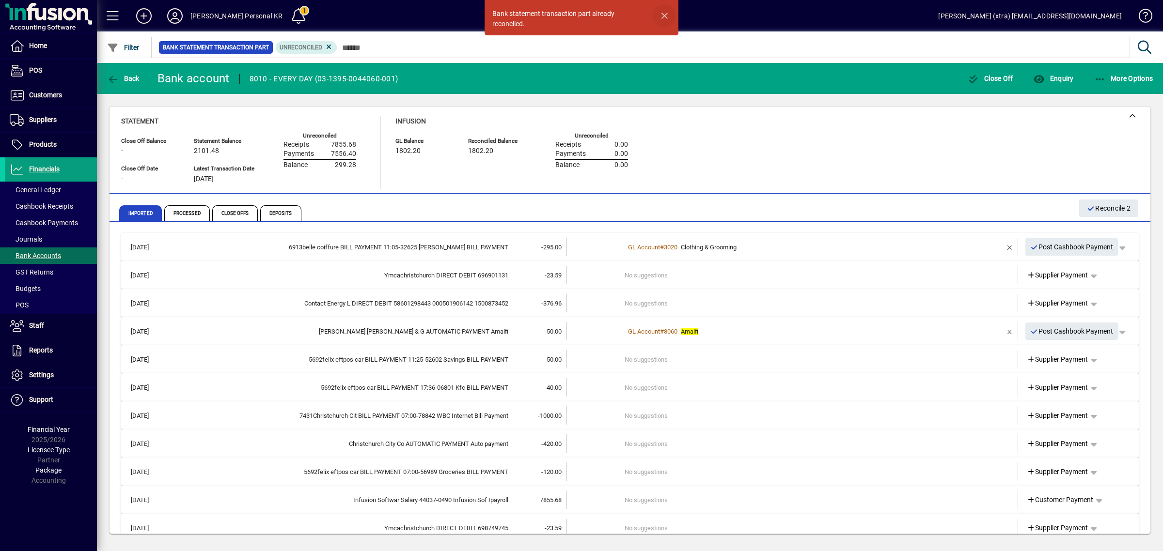
click at [665, 11] on span "button" at bounding box center [663, 15] width 23 height 23
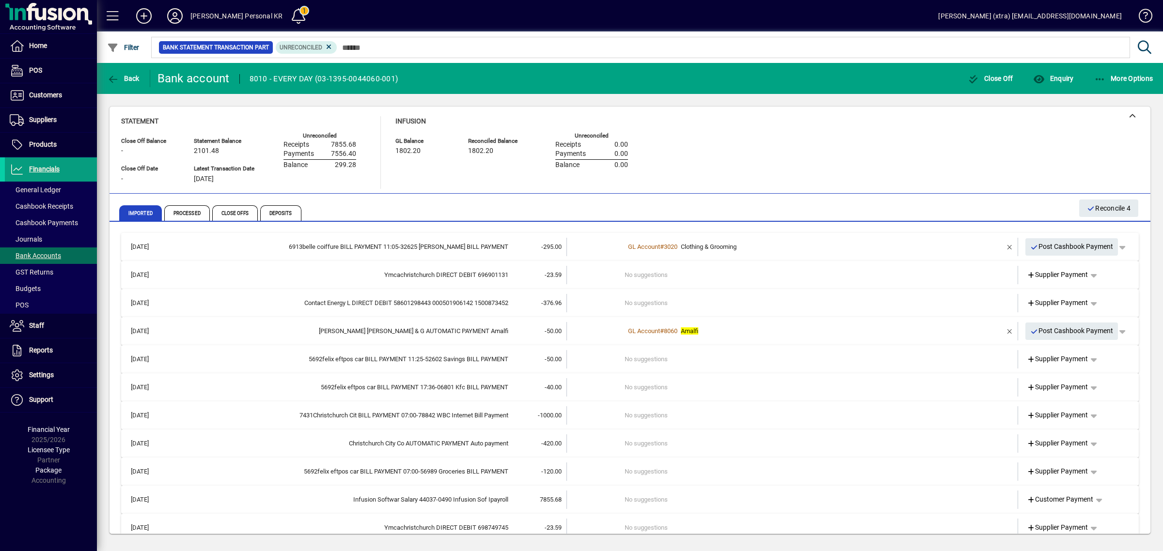
click at [459, 389] on div "5692felix eftpos car BILL PAYMENT 17:36-06801 Kfc BILL PAYMENT" at bounding box center [339, 388] width 337 height 10
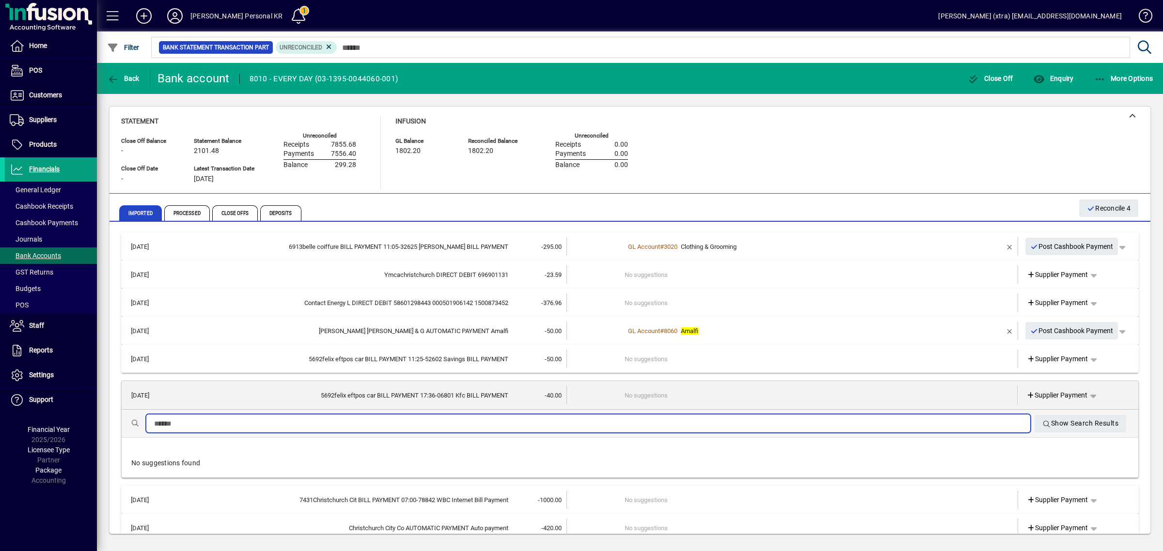
click at [458, 419] on input "text" at bounding box center [588, 424] width 868 height 12
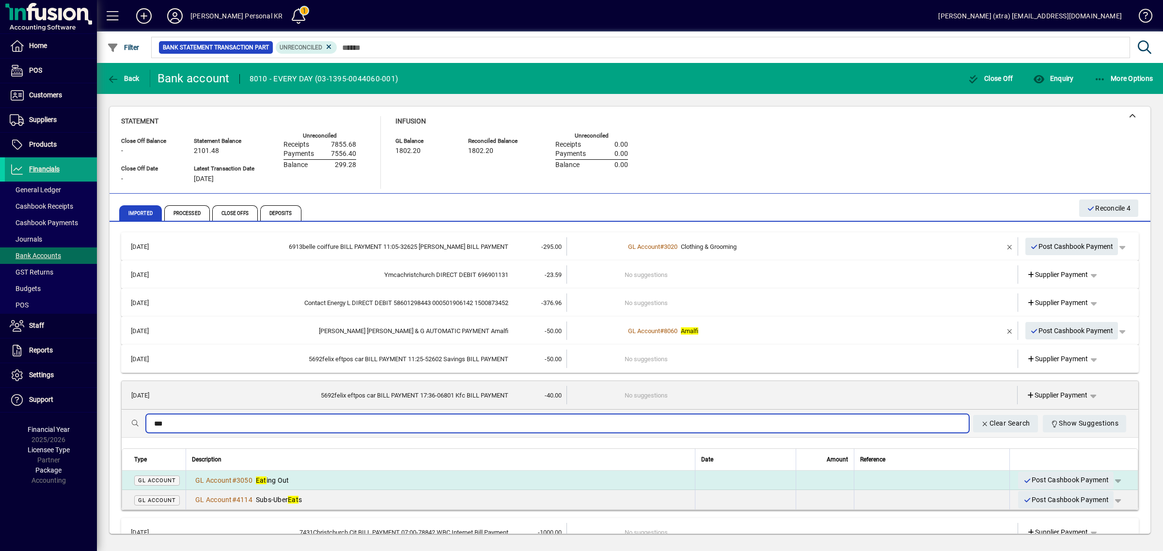
type input "***"
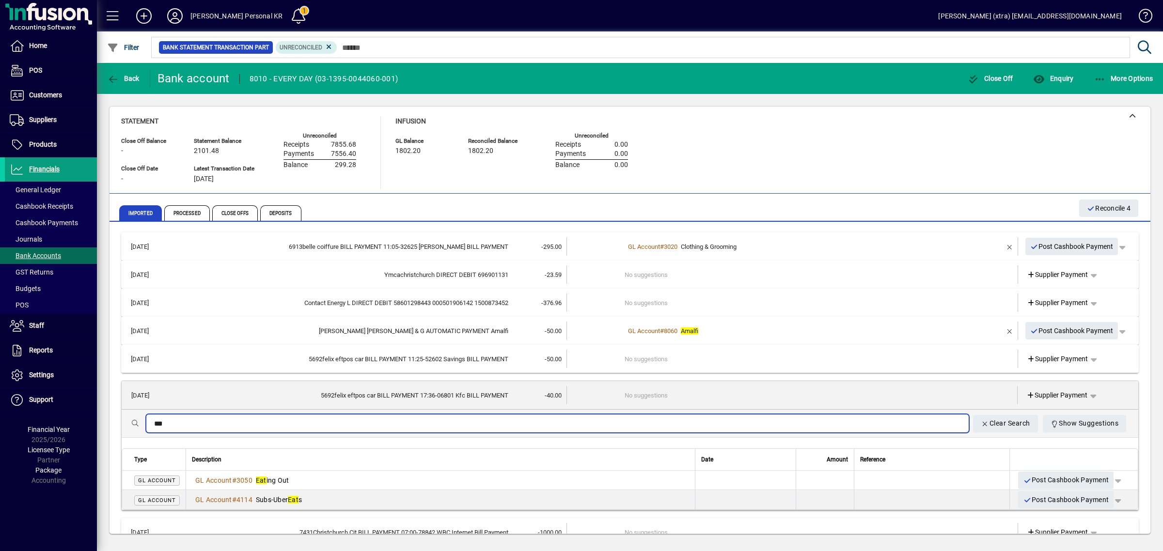
click at [310, 478] on div "GL Account # 3050 Eat ing Out" at bounding box center [440, 481] width 497 height 10
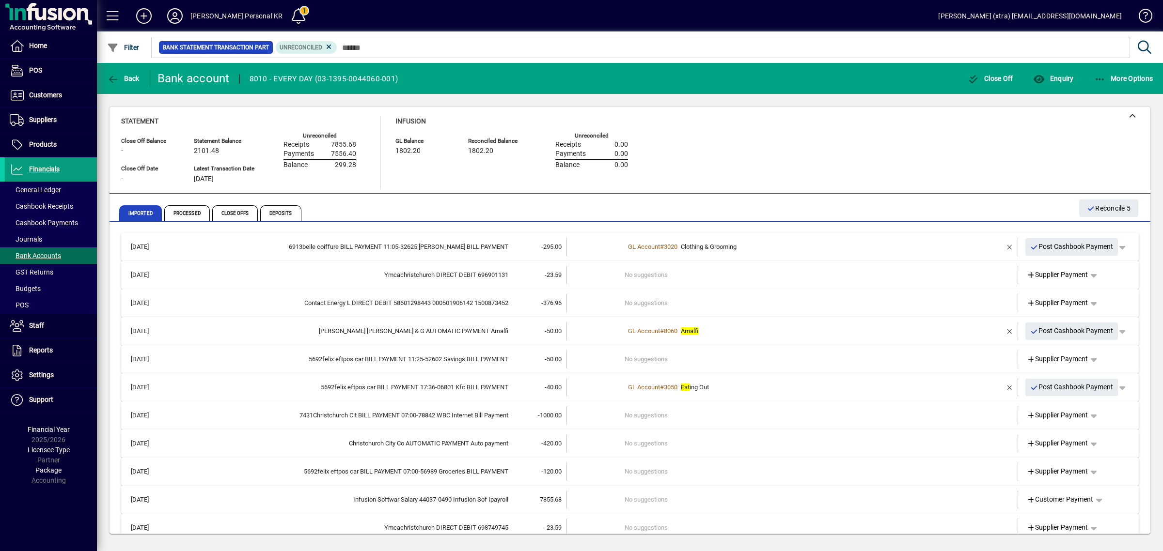
click at [336, 356] on div "5692felix eftpos car BILL PAYMENT 11:25-52602 Savings BILL PAYMENT" at bounding box center [339, 360] width 337 height 10
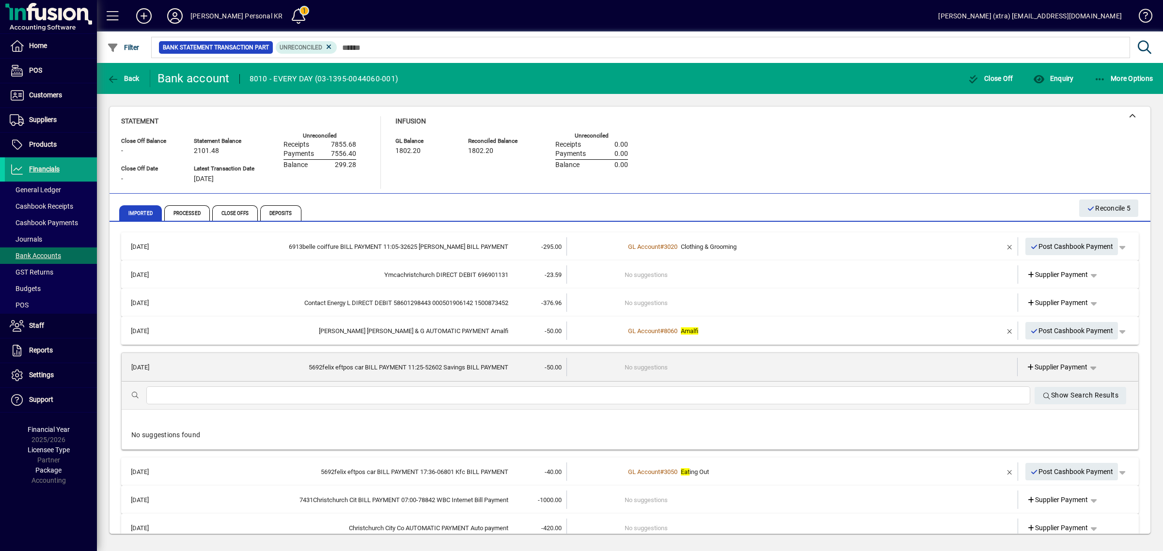
click at [336, 392] on input "text" at bounding box center [588, 396] width 868 height 12
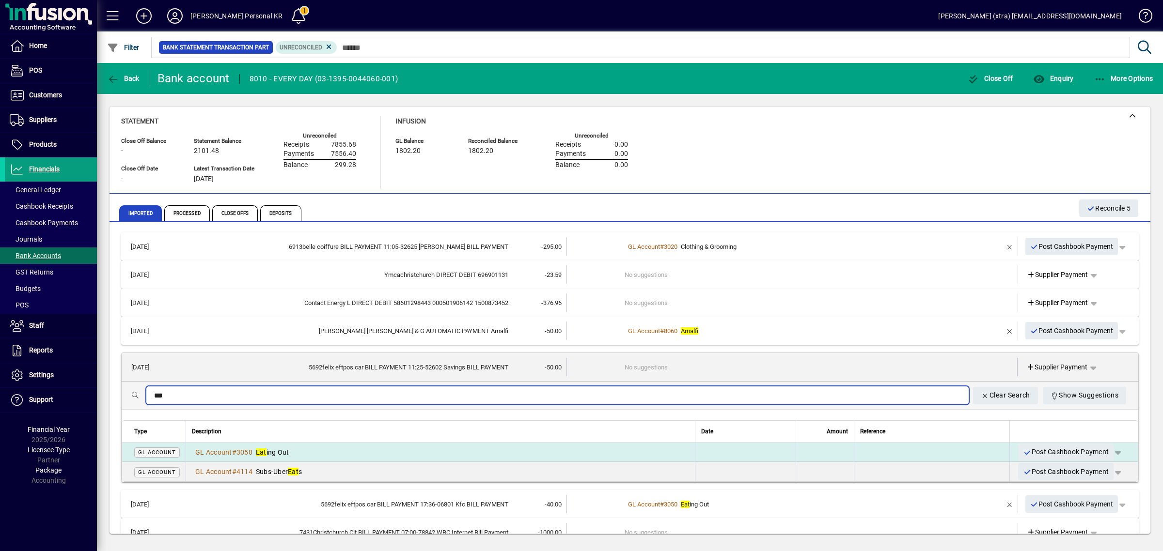
type input "***"
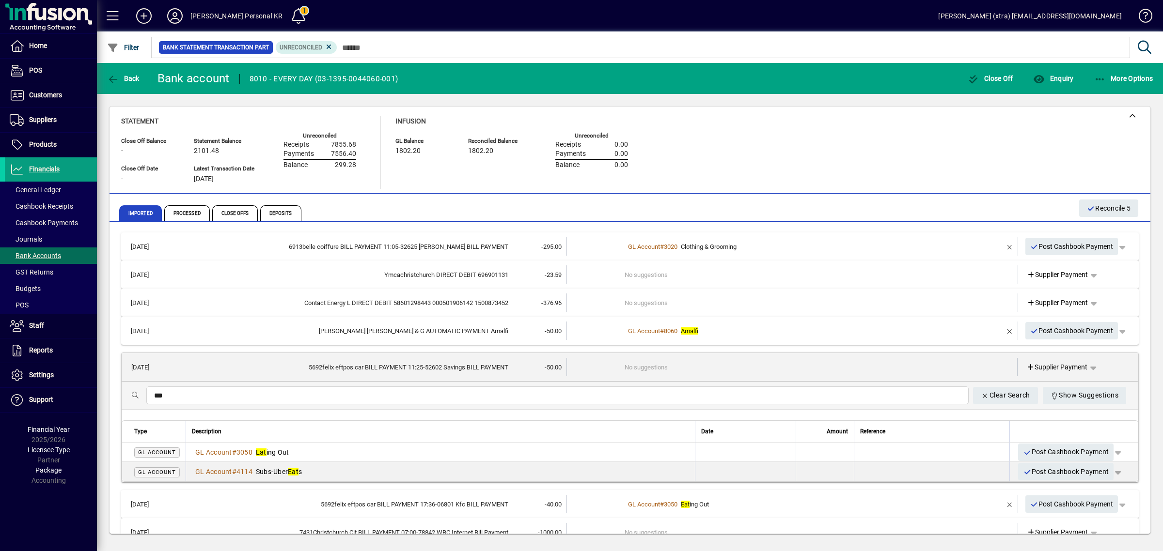
drag, startPoint x: 316, startPoint y: 451, endPoint x: 348, endPoint y: 401, distance: 59.4
click at [316, 449] on div "GL Account # 3050 Eat ing Out" at bounding box center [440, 453] width 497 height 10
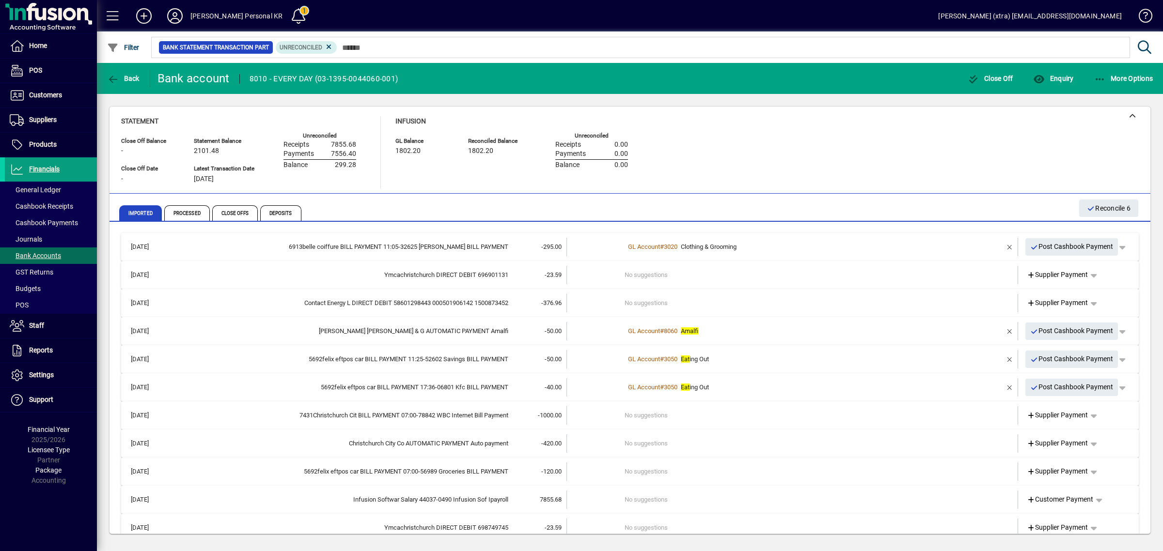
click at [378, 303] on div "Contact Energy L DIRECT DEBIT 58601298443 000501906142 1500873452" at bounding box center [339, 303] width 337 height 10
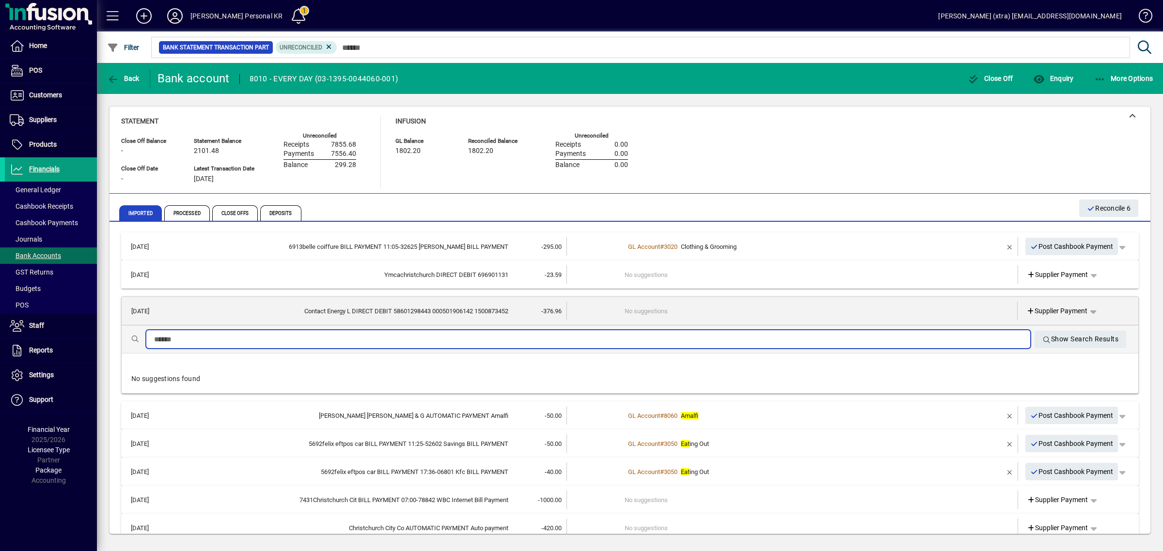
click at [363, 338] on input "text" at bounding box center [588, 340] width 868 height 12
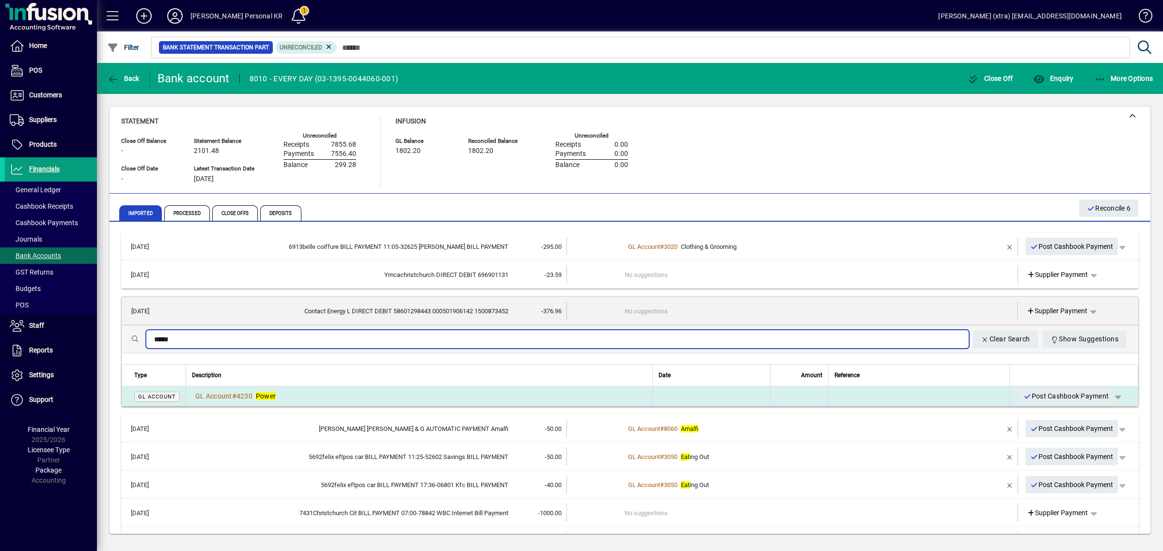
type input "*****"
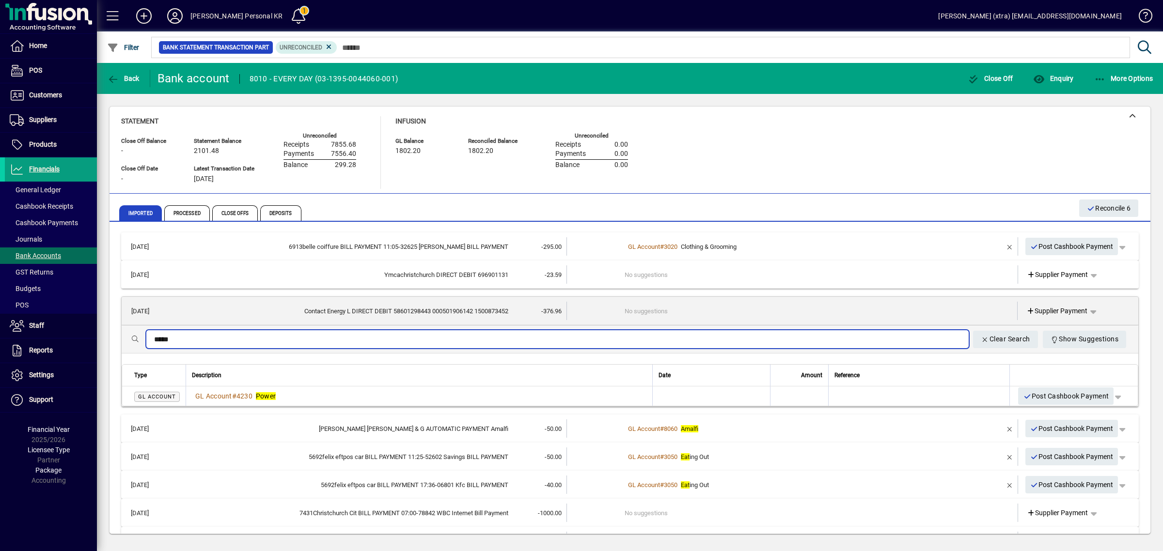
drag, startPoint x: 309, startPoint y: 396, endPoint x: 330, endPoint y: 396, distance: 21.3
click at [309, 396] on div "GL Account # 4230 Power" at bounding box center [419, 396] width 454 height 10
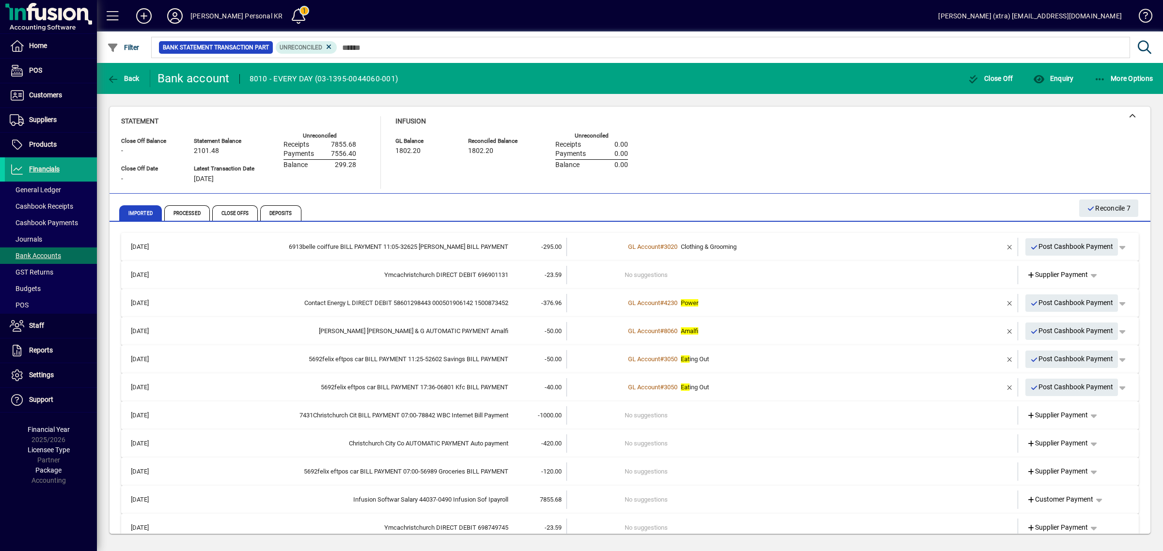
click at [1112, 195] on div "Imported Processed Close Offs Deposits" at bounding box center [629, 208] width 1040 height 28
click at [1112, 203] on span "Reconcile 7" at bounding box center [1108, 209] width 44 height 16
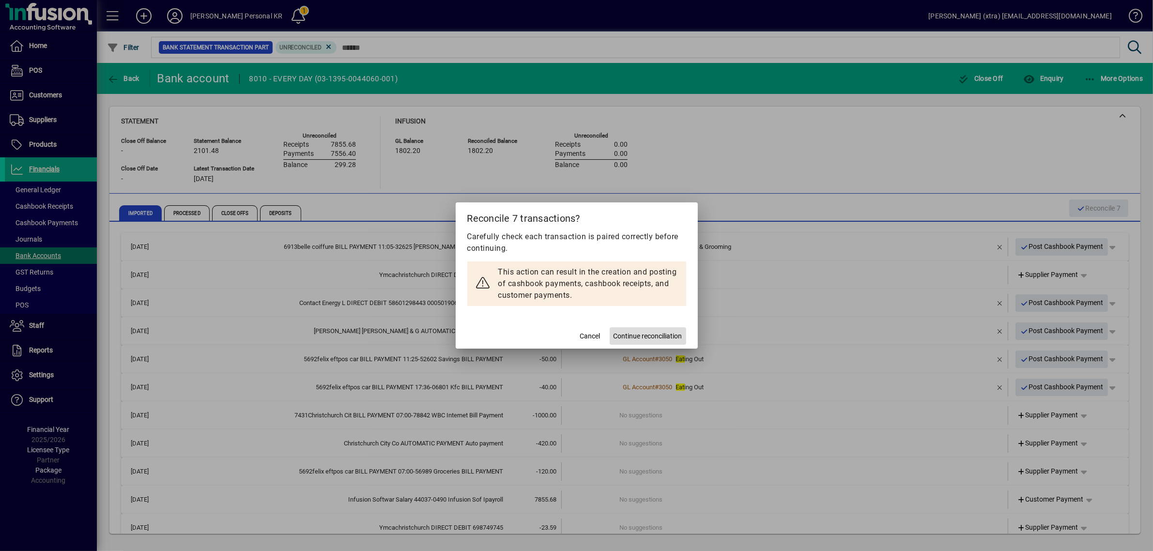
click at [665, 327] on span at bounding box center [648, 336] width 77 height 23
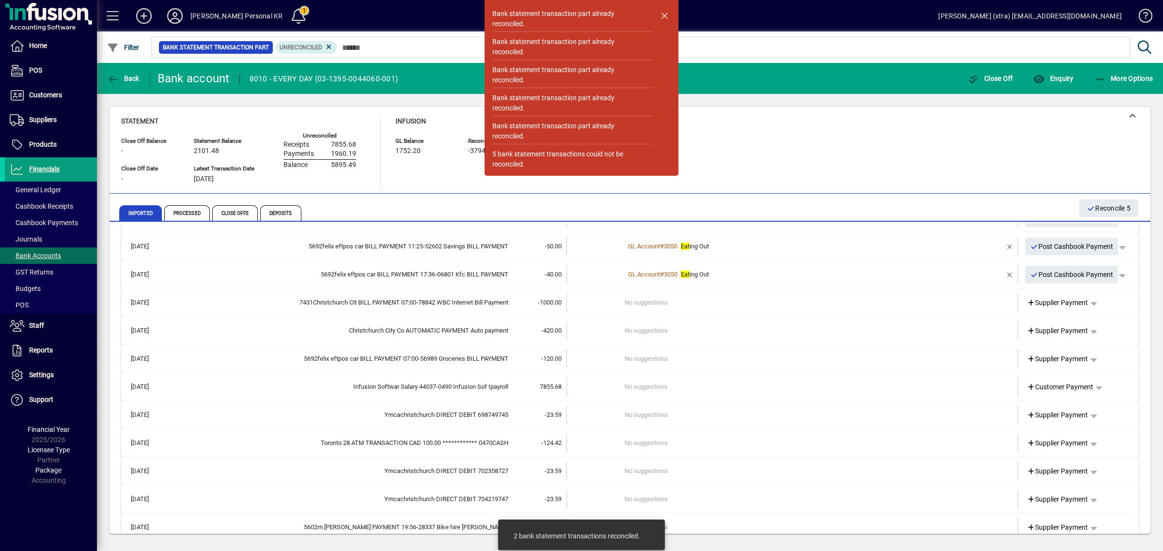
scroll to position [127, 0]
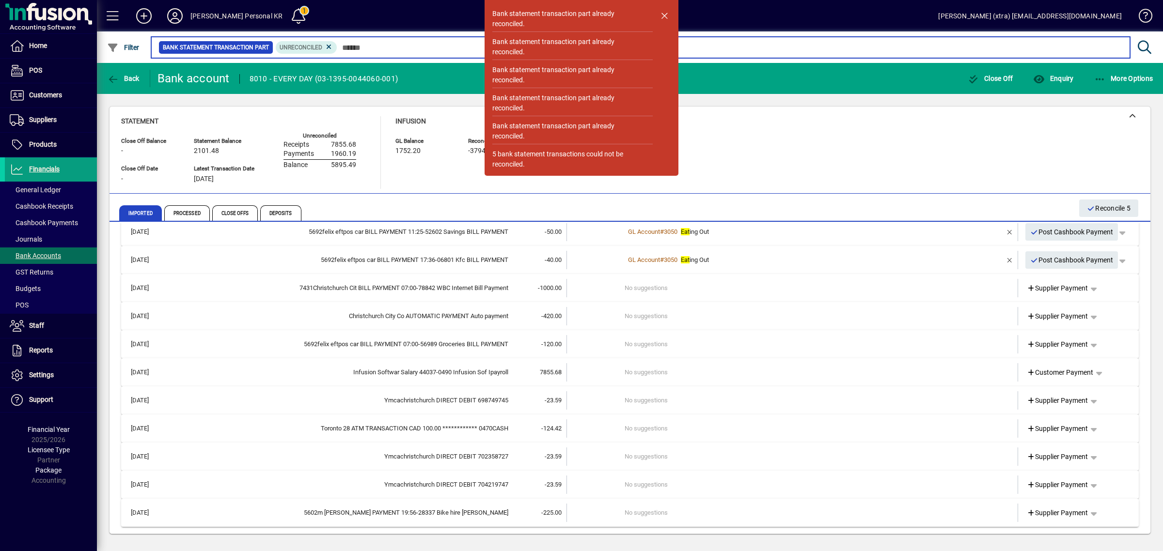
click at [344, 43] on input "text" at bounding box center [729, 48] width 785 height 14
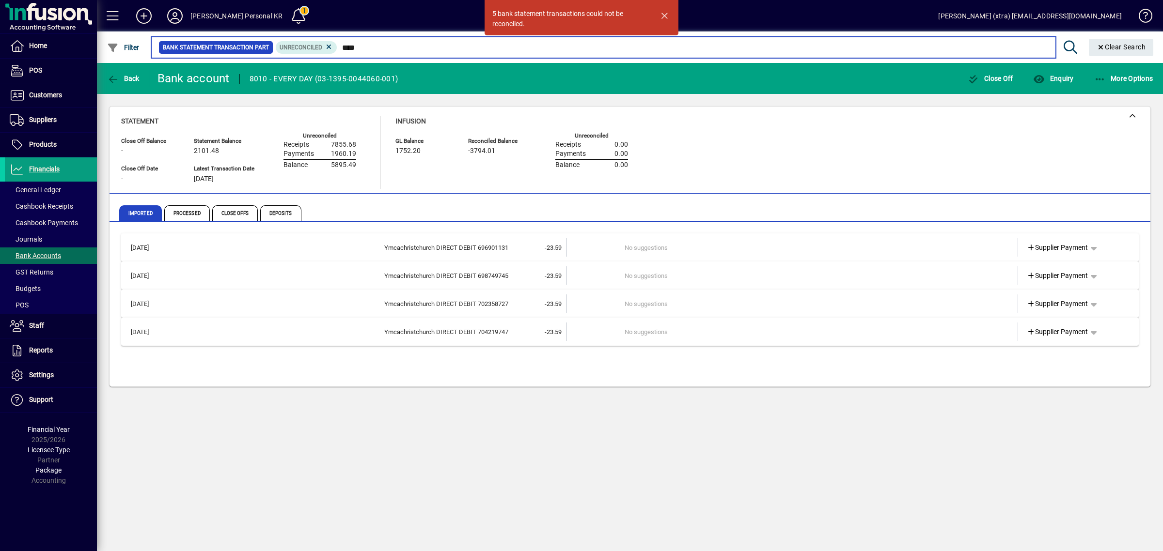
type input "****"
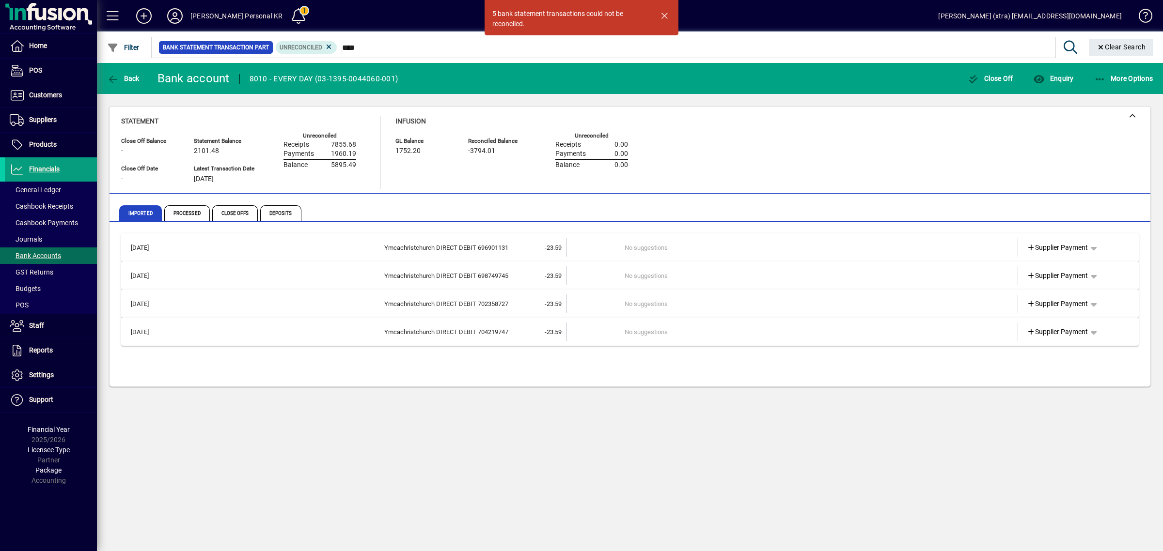
click at [509, 250] on td "-23.59" at bounding box center [537, 247] width 58 height 18
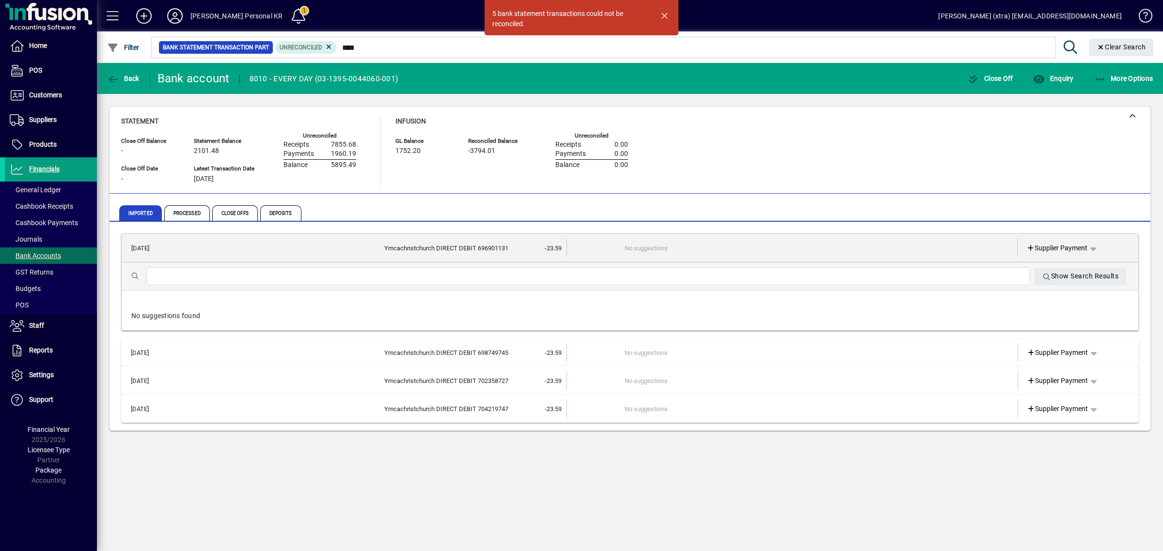
drag, startPoint x: 496, startPoint y: 284, endPoint x: 496, endPoint y: 277, distance: 7.3
click at [496, 279] on div at bounding box center [588, 276] width 884 height 18
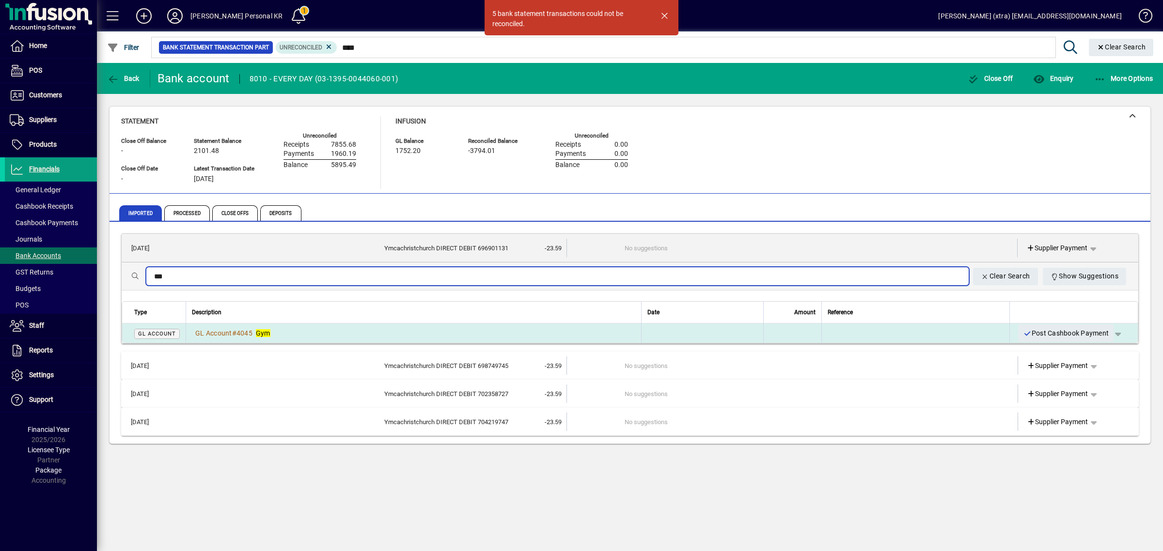
type input "***"
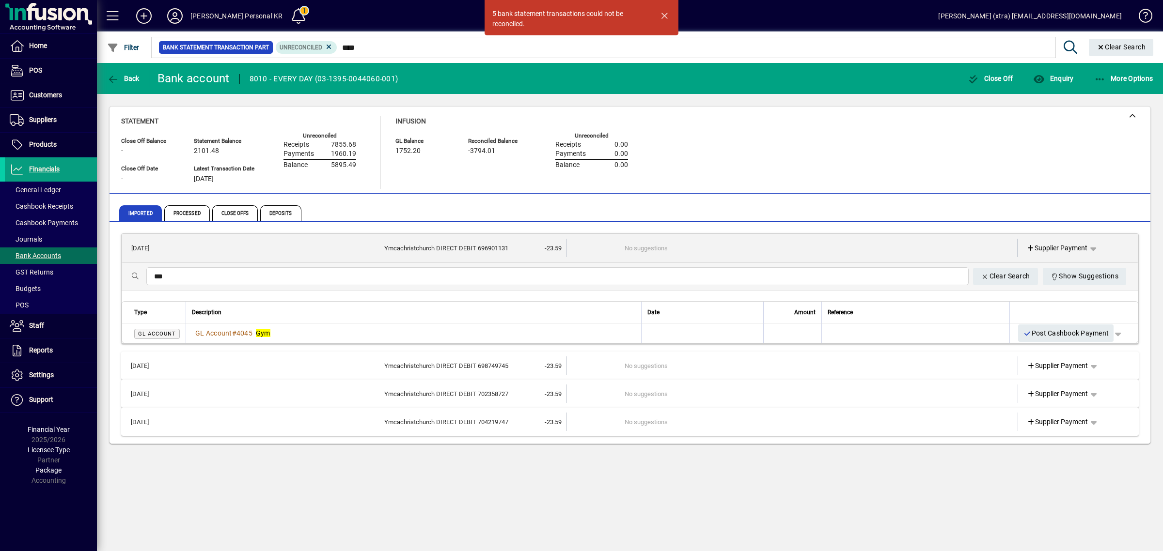
drag, startPoint x: 316, startPoint y: 326, endPoint x: 309, endPoint y: 329, distance: 8.0
click at [316, 330] on td "GL Account # 4045 Gym" at bounding box center [413, 333] width 455 height 19
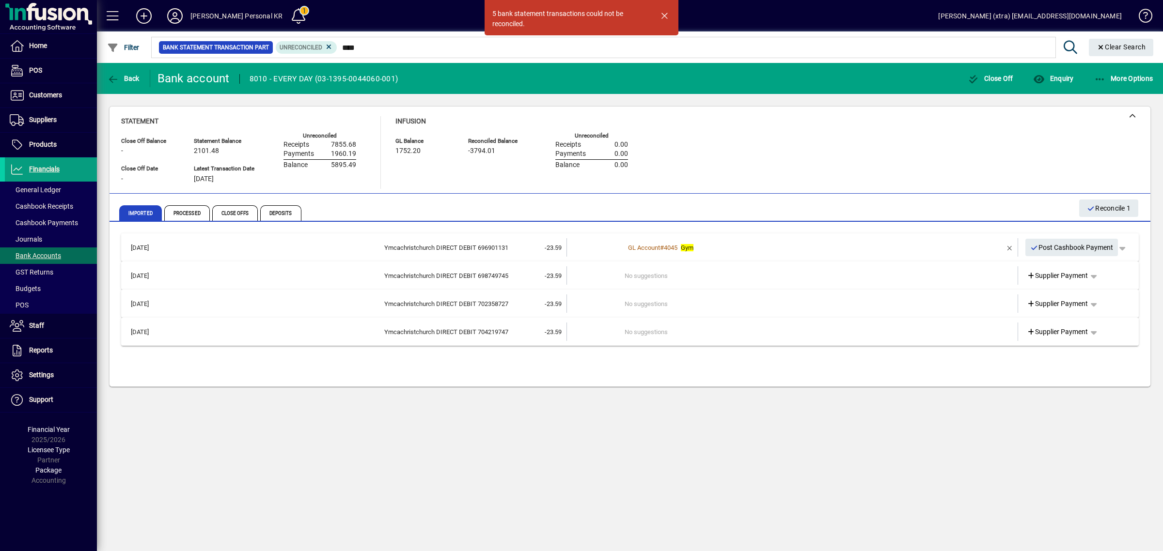
click at [427, 270] on td "Ymcachristchurch DIRECT DEBIT 698749745" at bounding box center [339, 275] width 337 height 18
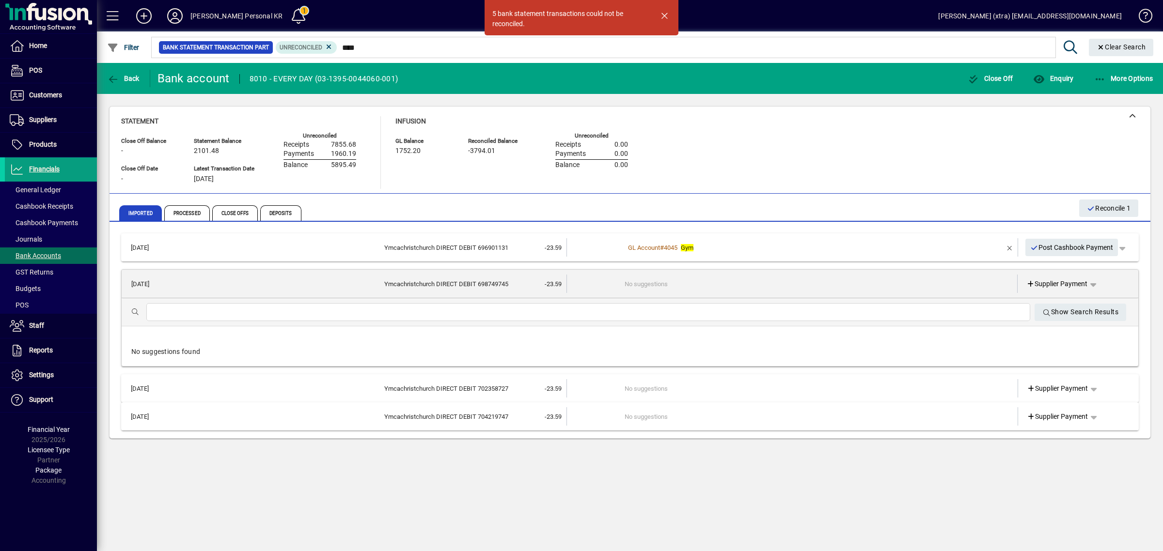
click at [425, 306] on div at bounding box center [588, 312] width 884 height 18
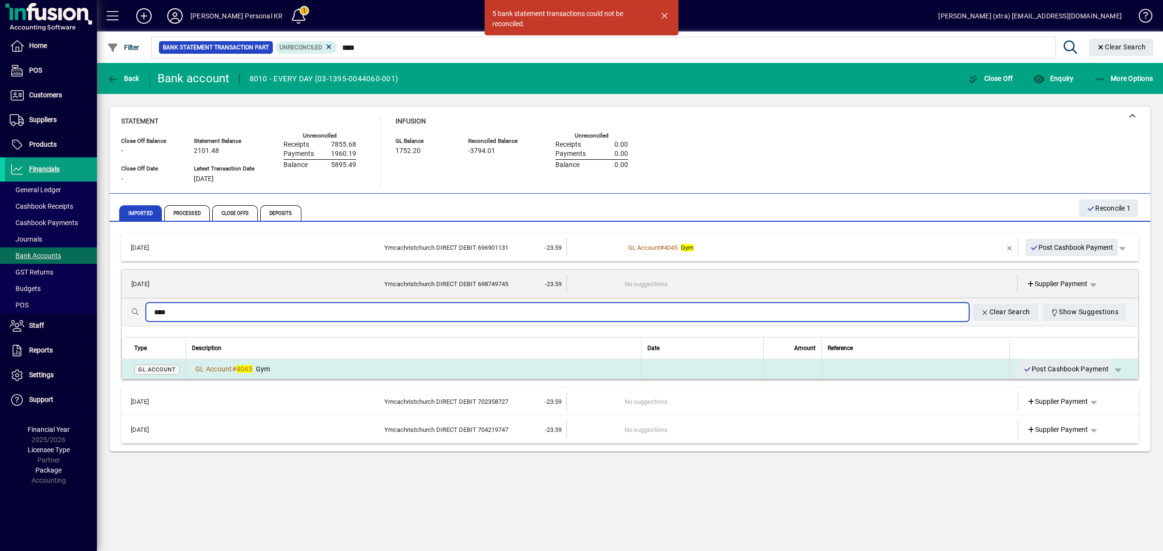
type input "****"
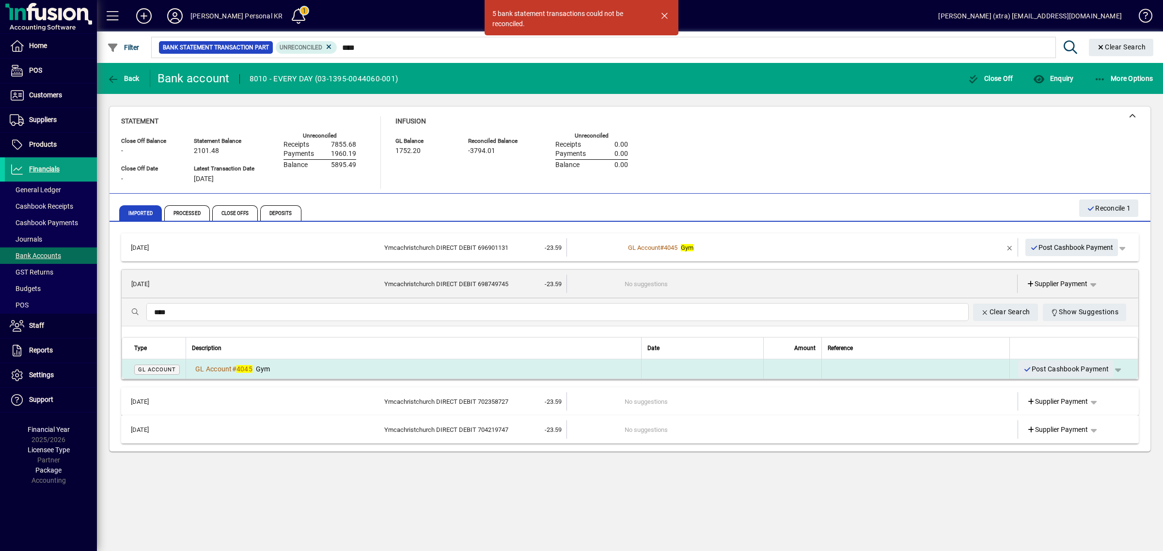
click at [341, 365] on div "GL Account # 4045 Gym" at bounding box center [413, 369] width 443 height 10
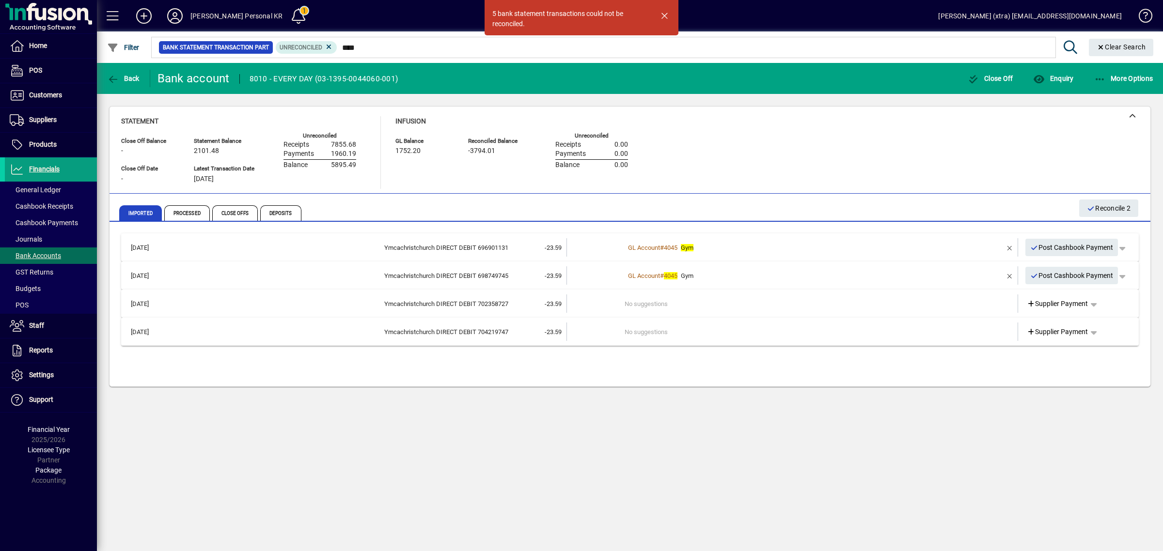
drag, startPoint x: 315, startPoint y: 301, endPoint x: 304, endPoint y: 329, distance: 30.9
click at [315, 301] on div "Ymcachristchurch DIRECT DEBIT 702358727" at bounding box center [339, 304] width 337 height 10
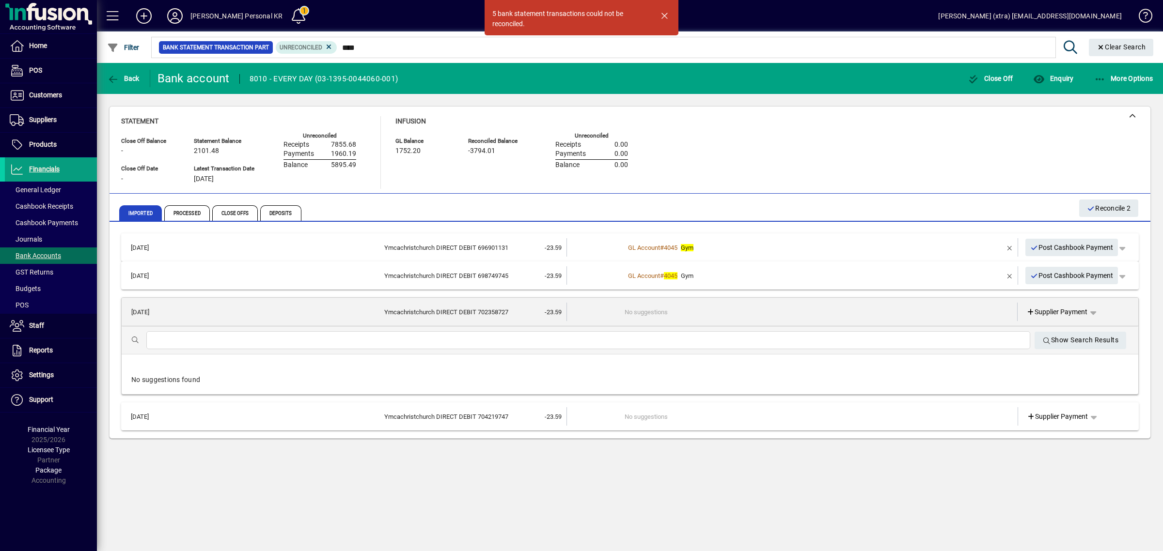
click at [294, 342] on input "text" at bounding box center [588, 341] width 868 height 12
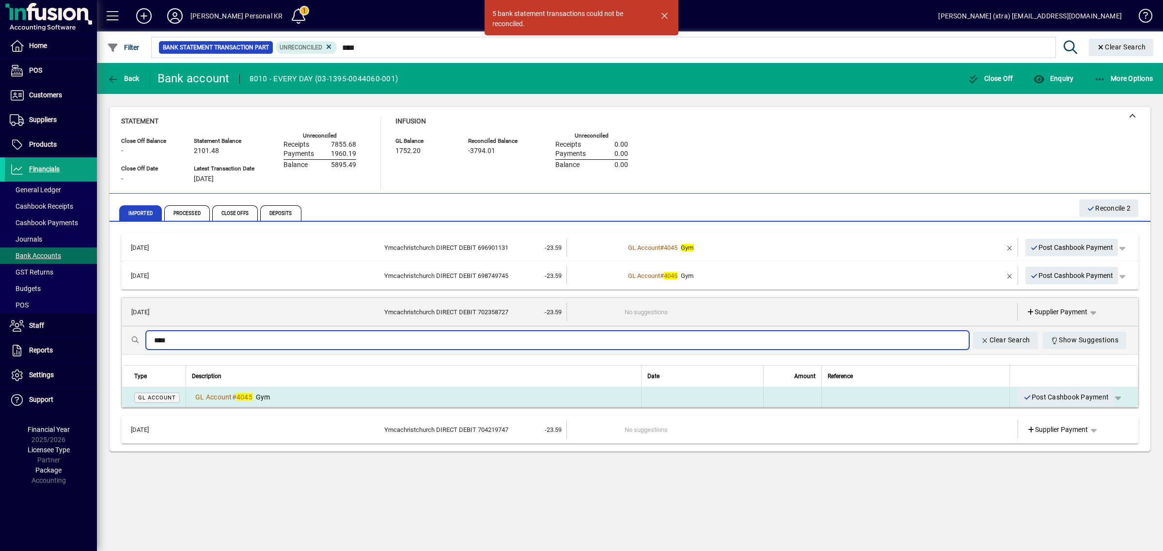
type input "****"
click at [321, 400] on div "GL Account # 4045 Gym" at bounding box center [413, 397] width 443 height 10
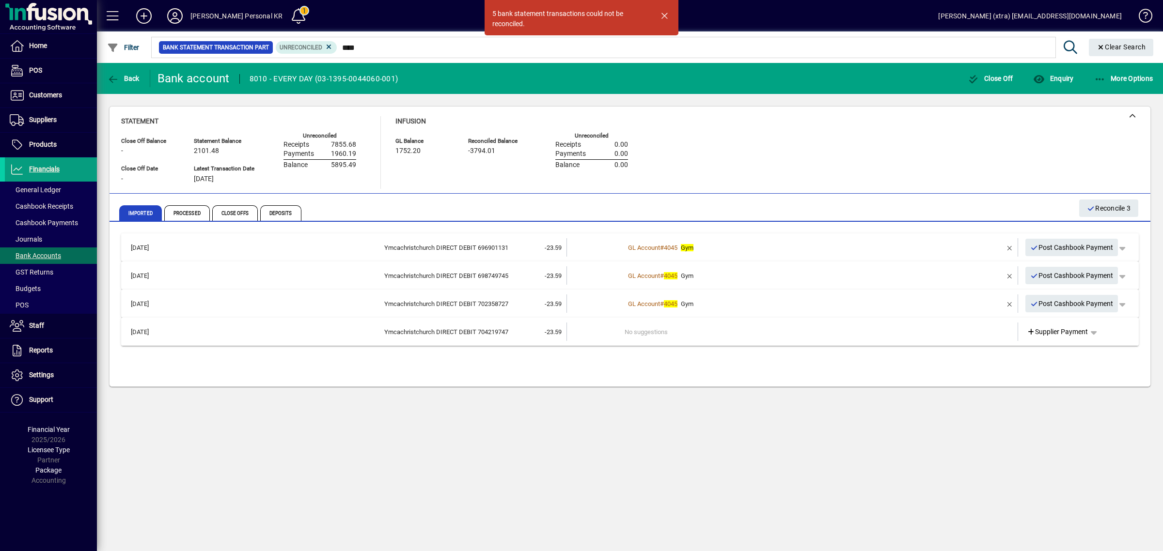
click at [327, 337] on td "Ymcachristchurch DIRECT DEBIT 704219747" at bounding box center [339, 332] width 337 height 18
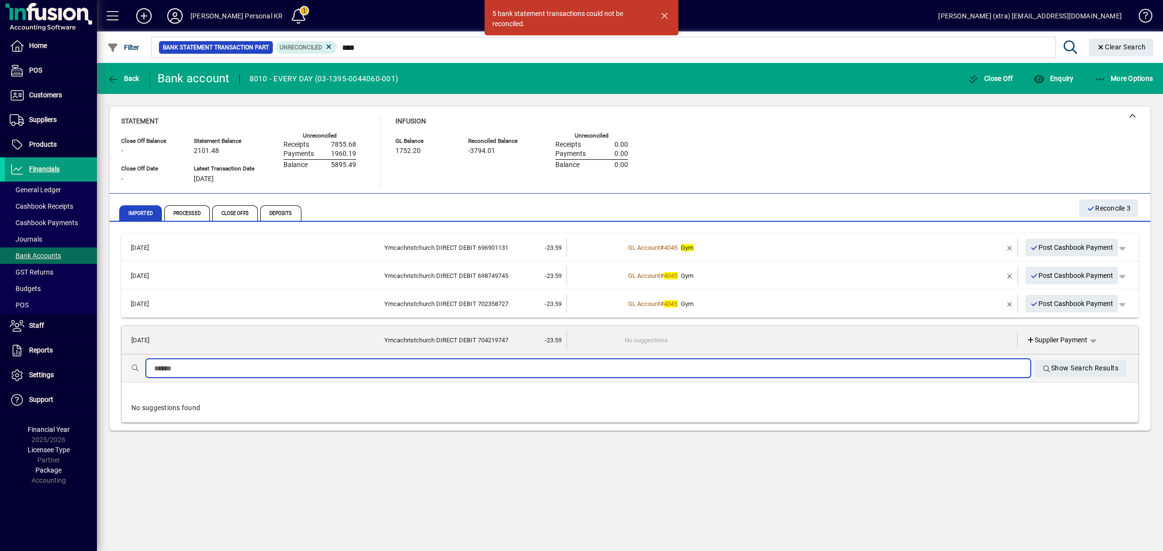
click at [291, 372] on input "text" at bounding box center [588, 369] width 868 height 12
type input "****"
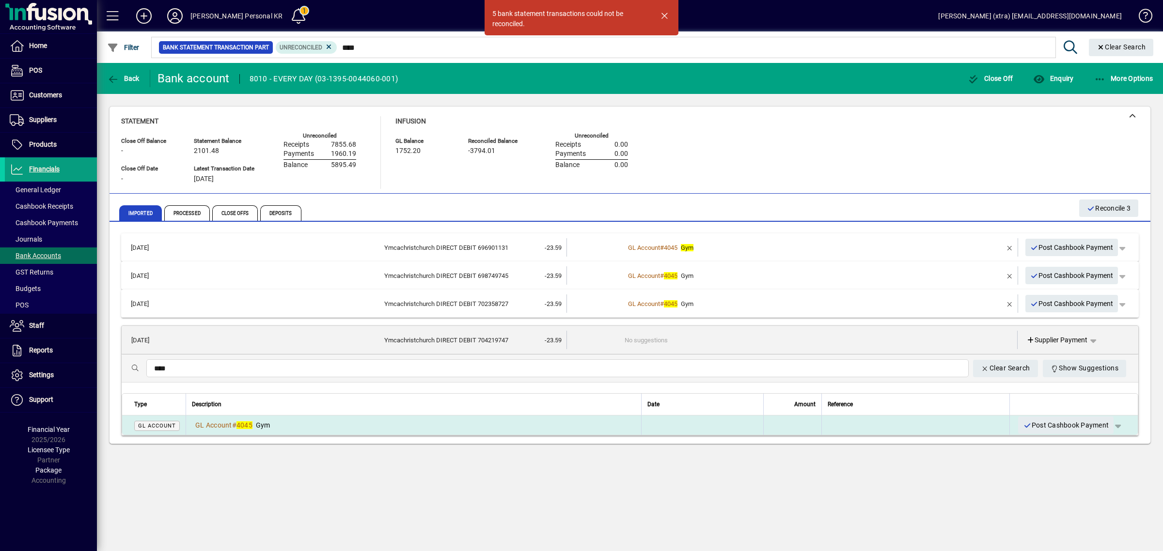
click at [348, 415] on th "Description" at bounding box center [413, 405] width 455 height 22
drag, startPoint x: 362, startPoint y: 413, endPoint x: 367, endPoint y: 422, distance: 9.7
click at [366, 420] on table "Type Description Date Amount Reference GL Account GL Account # 4045 Gym Post Ca…" at bounding box center [630, 414] width 1016 height 42
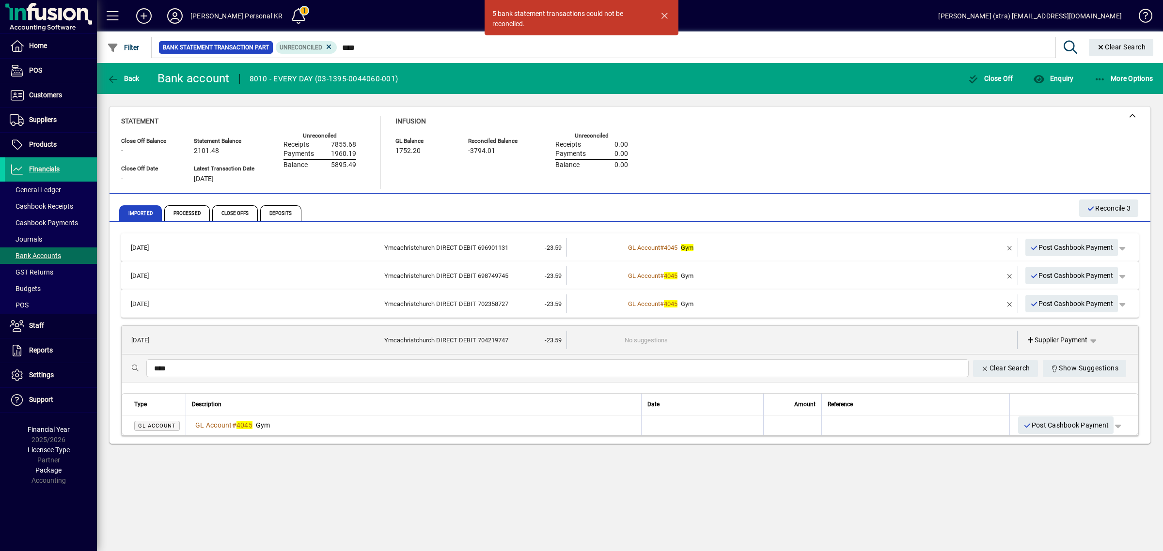
drag, startPoint x: 770, startPoint y: 433, endPoint x: 832, endPoint y: 382, distance: 80.2
click at [775, 428] on td at bounding box center [792, 425] width 58 height 19
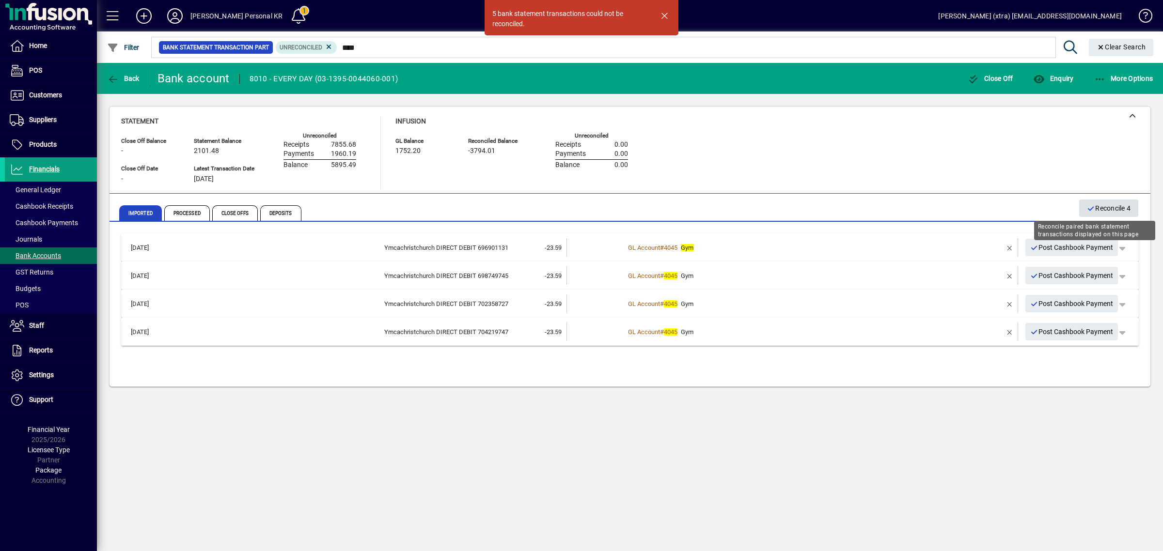
click at [1117, 198] on span "button" at bounding box center [1108, 208] width 59 height 23
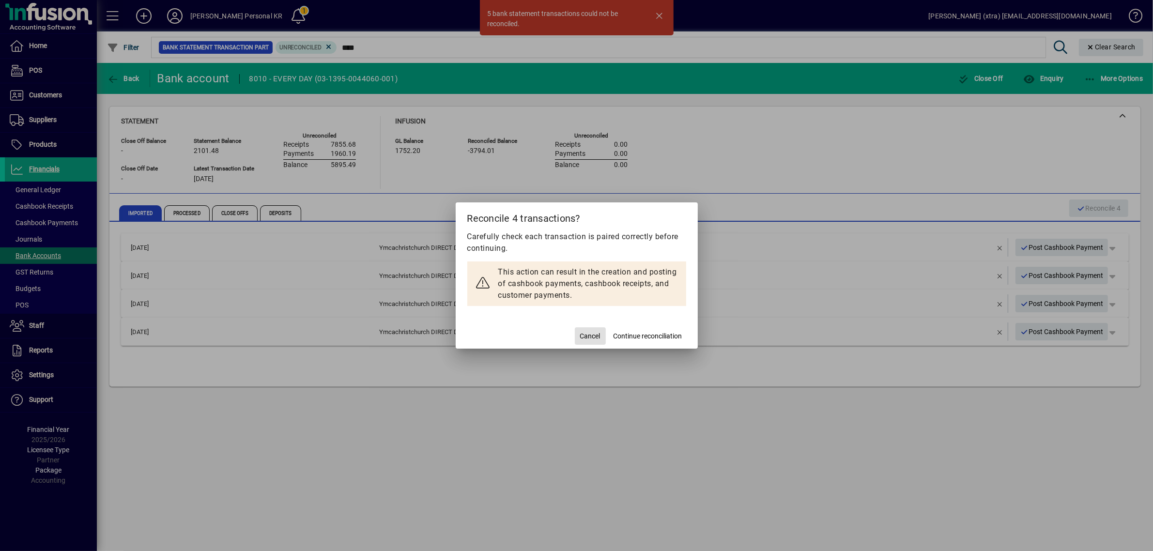
click at [637, 338] on span "Continue reconciliation" at bounding box center [648, 336] width 69 height 10
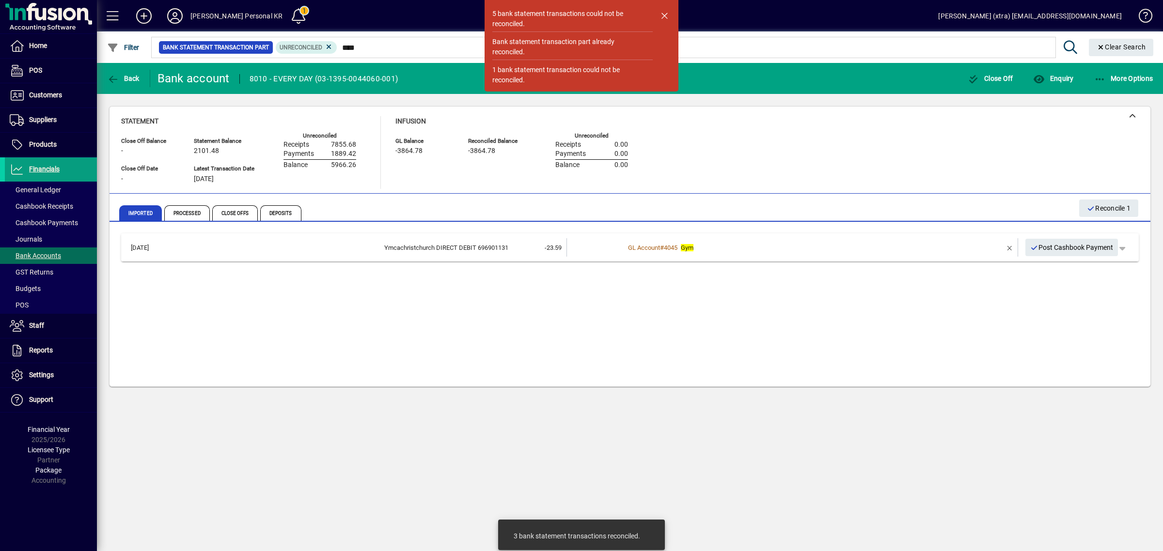
drag, startPoint x: 553, startPoint y: 301, endPoint x: 589, endPoint y: 238, distance: 72.5
click at [554, 298] on div "11/08/2025 Ymcachristchurch DIRECT DEBIT 696901131 -23.59 GL Account # 4045 Gym…" at bounding box center [629, 305] width 1017 height 145
click at [1088, 245] on span "Post Cashbook Payment" at bounding box center [1071, 248] width 83 height 16
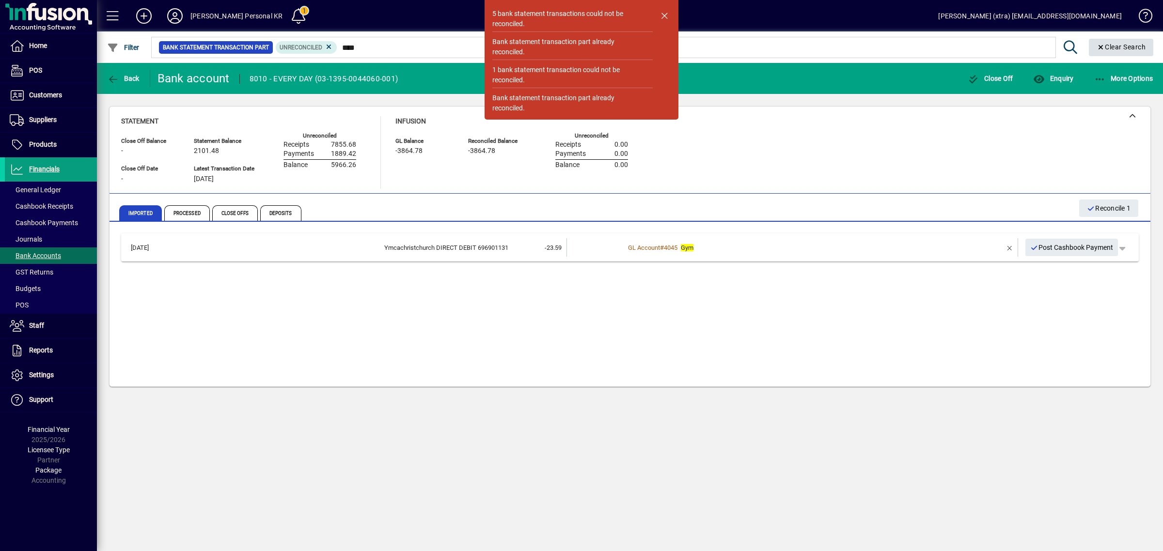
click at [1117, 50] on span "Clear Search" at bounding box center [1120, 47] width 49 height 8
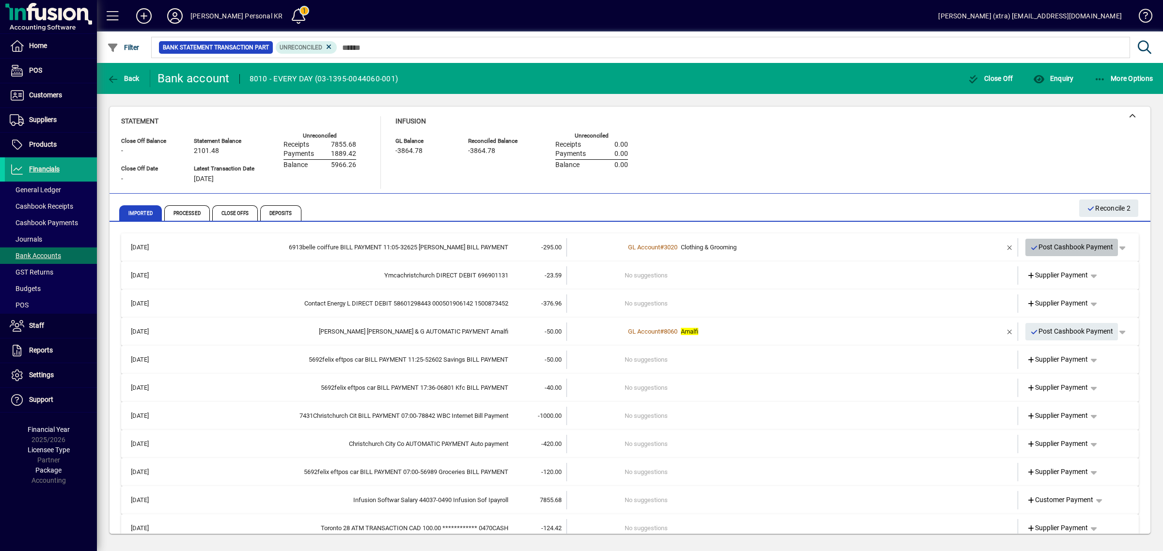
click at [1068, 248] on span "Post Cashbook Payment" at bounding box center [1071, 247] width 83 height 16
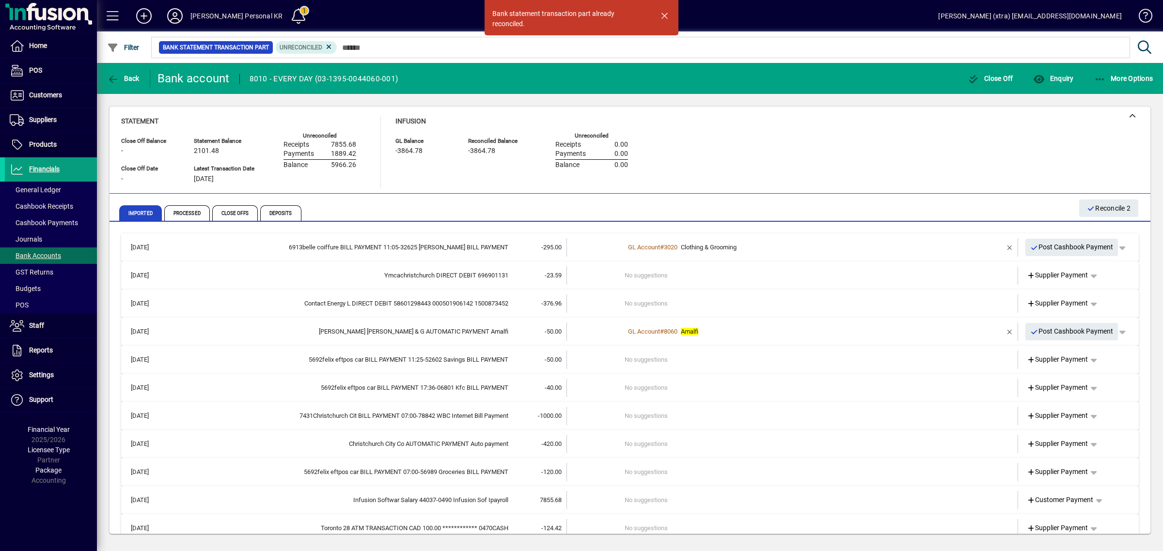
click at [448, 271] on div "Ymcachristchurch DIRECT DEBIT 696901131" at bounding box center [339, 276] width 337 height 10
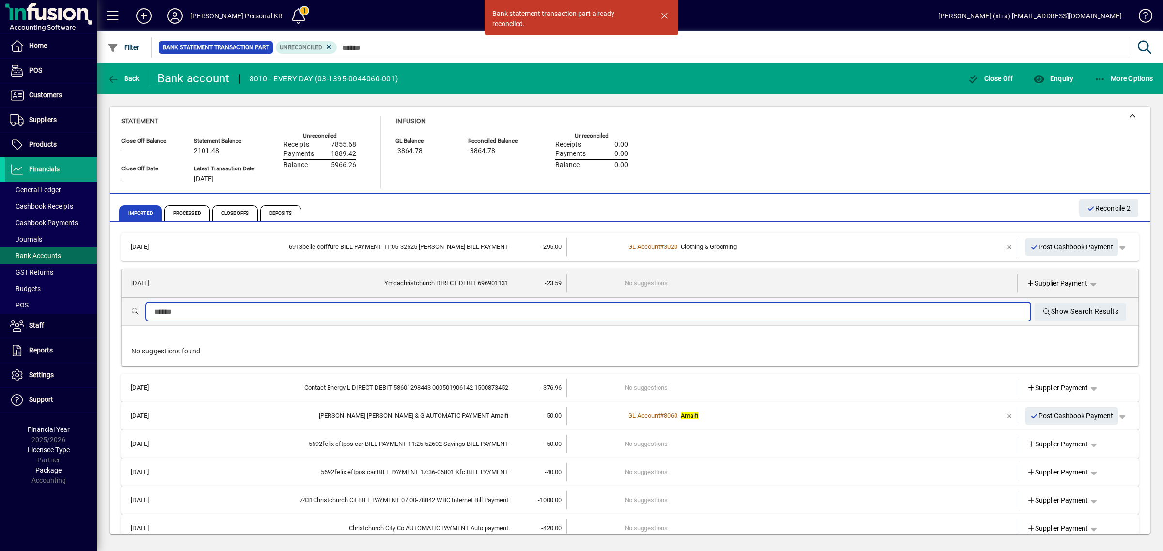
click at [434, 309] on input "text" at bounding box center [588, 312] width 868 height 12
click at [173, 13] on icon at bounding box center [174, 16] width 19 height 16
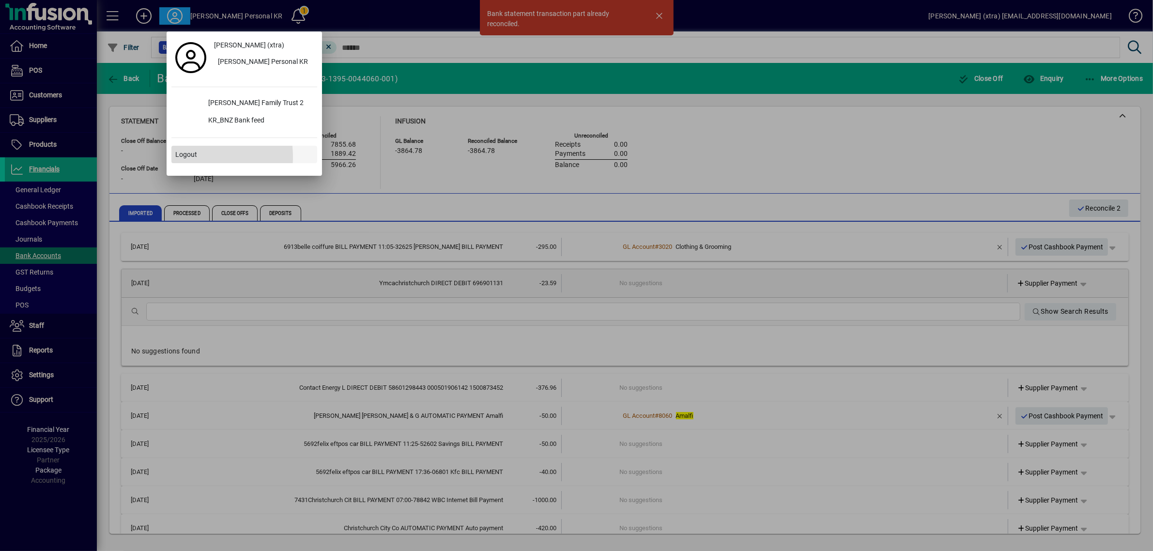
click at [186, 156] on span "Logout" at bounding box center [186, 155] width 22 height 10
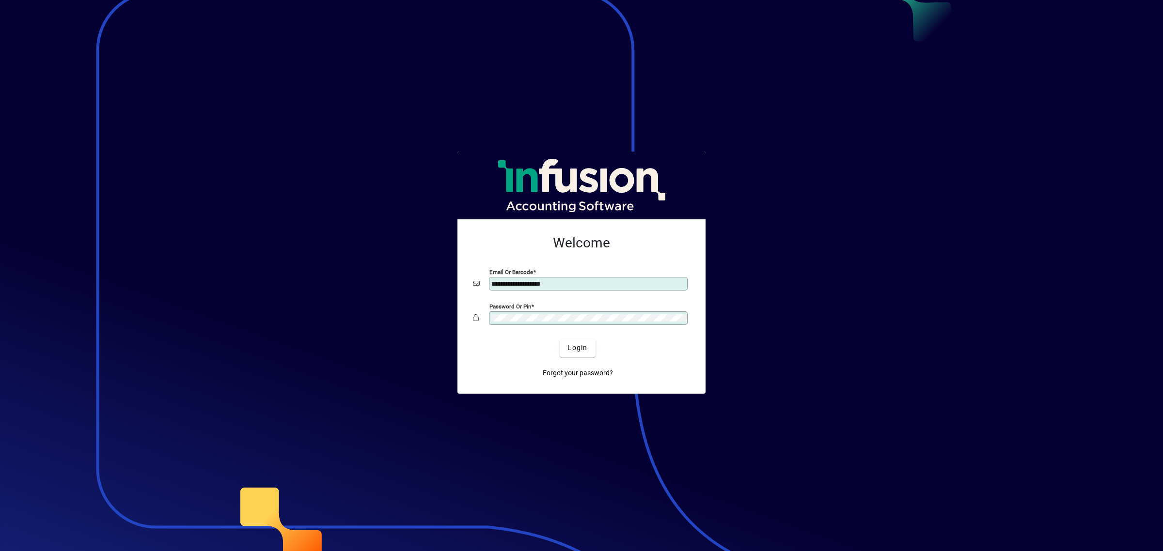
drag, startPoint x: 591, startPoint y: 286, endPoint x: 282, endPoint y: 238, distance: 312.7
click at [277, 248] on app-login-layout "**********" at bounding box center [581, 275] width 1163 height 551
type input "**********"
click at [572, 347] on span "Login" at bounding box center [577, 348] width 20 height 10
